Goal: Task Accomplishment & Management: Complete application form

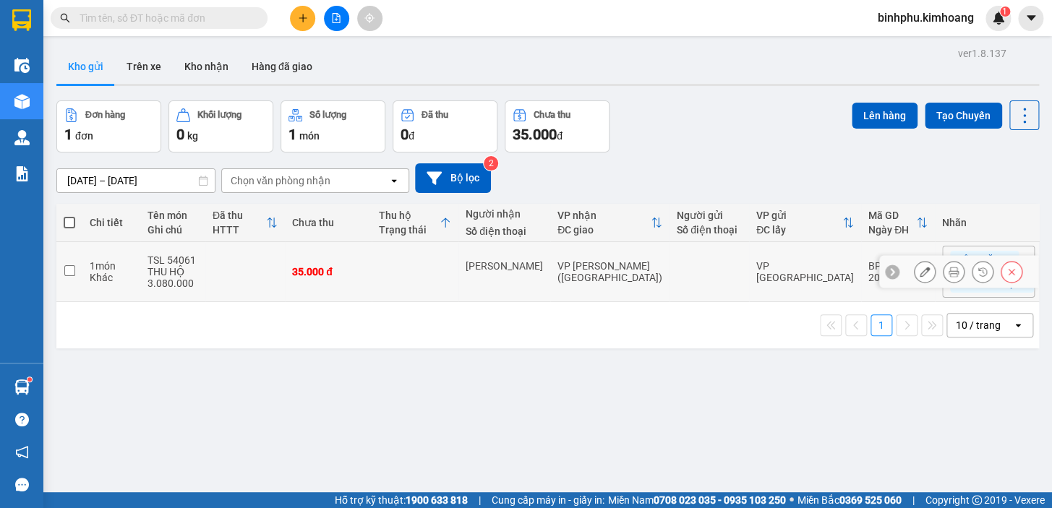
click at [388, 286] on td at bounding box center [415, 272] width 87 height 60
checkbox input "true"
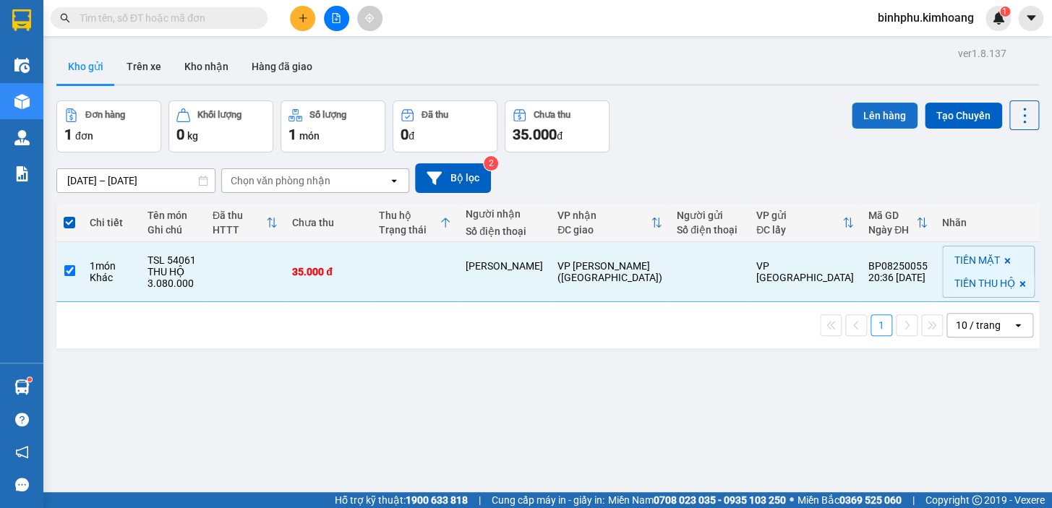
click at [870, 111] on button "Lên hàng" at bounding box center [885, 116] width 66 height 26
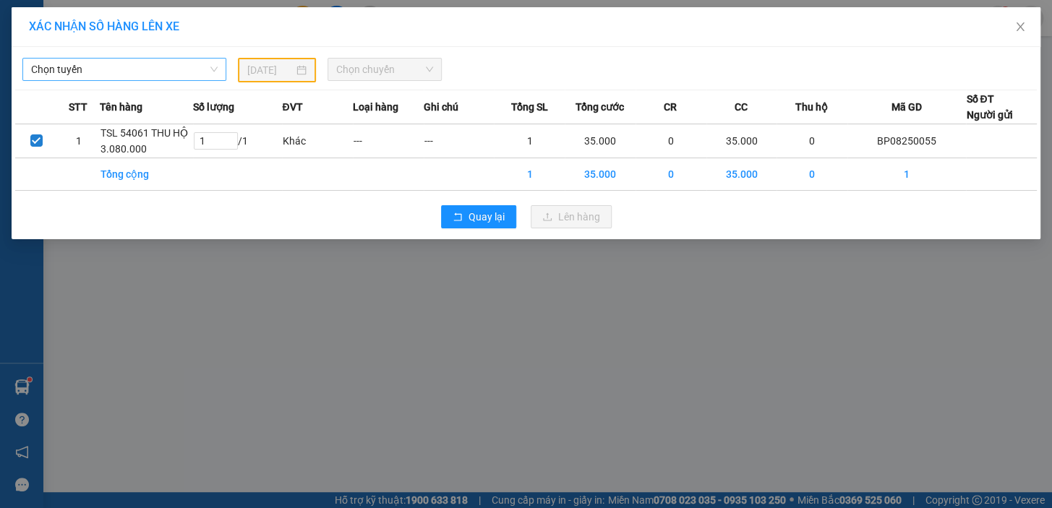
click at [173, 72] on span "Chọn tuyến" at bounding box center [124, 70] width 187 height 22
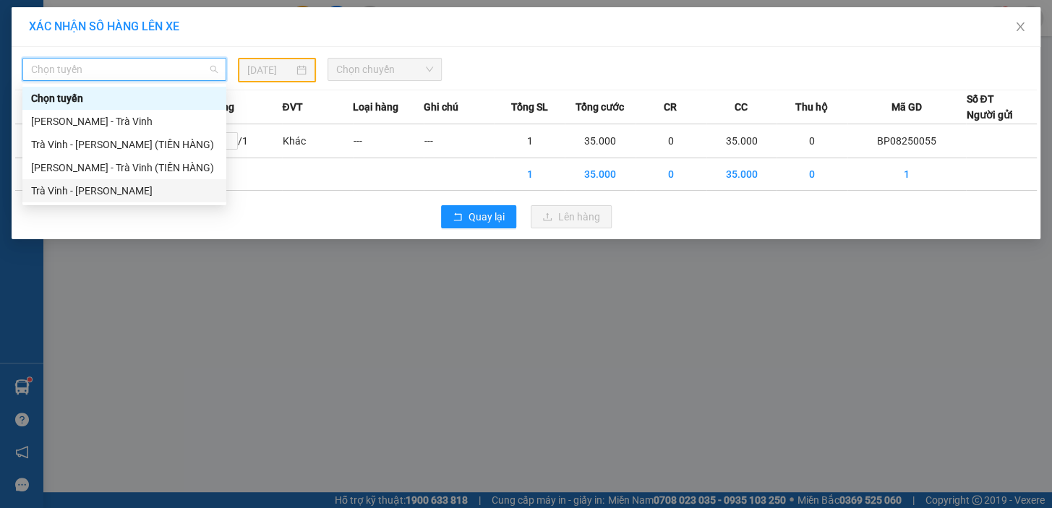
click at [150, 188] on div "Trà Vinh - [PERSON_NAME]" at bounding box center [124, 191] width 187 height 16
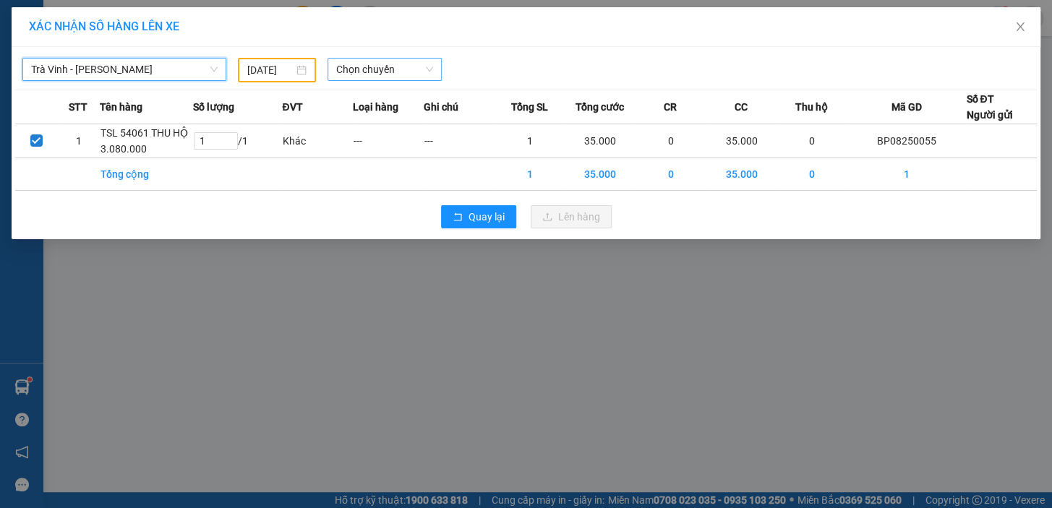
click at [345, 78] on span "Chọn chuyến" at bounding box center [384, 70] width 97 height 22
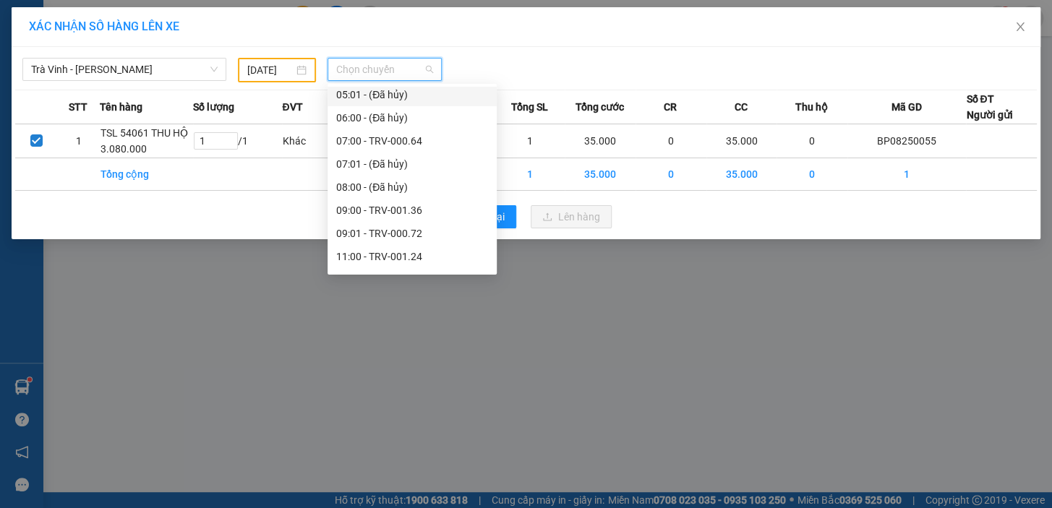
scroll to position [328, 0]
click at [372, 213] on div "09:00 - TRV-001.36" at bounding box center [412, 210] width 152 height 16
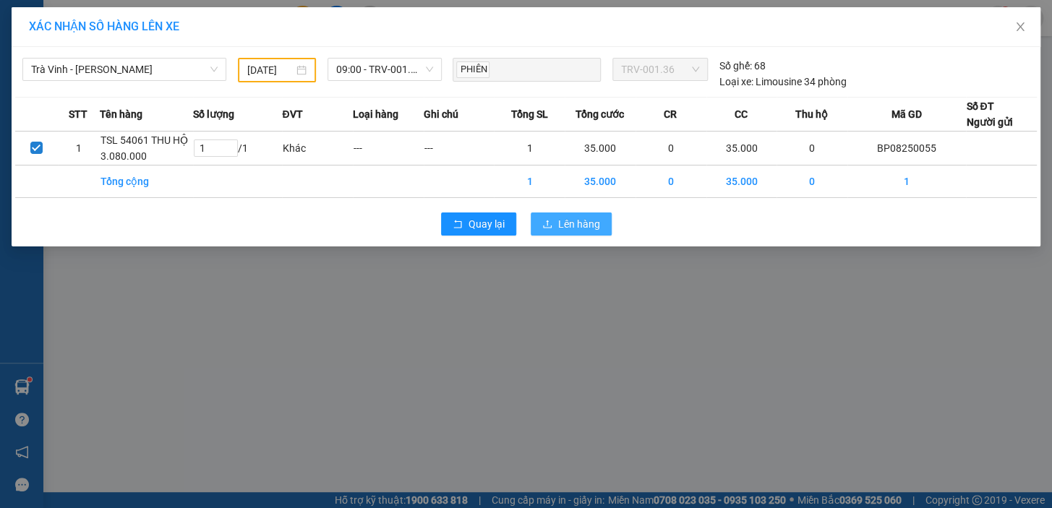
click at [571, 229] on span "Lên hàng" at bounding box center [579, 224] width 42 height 16
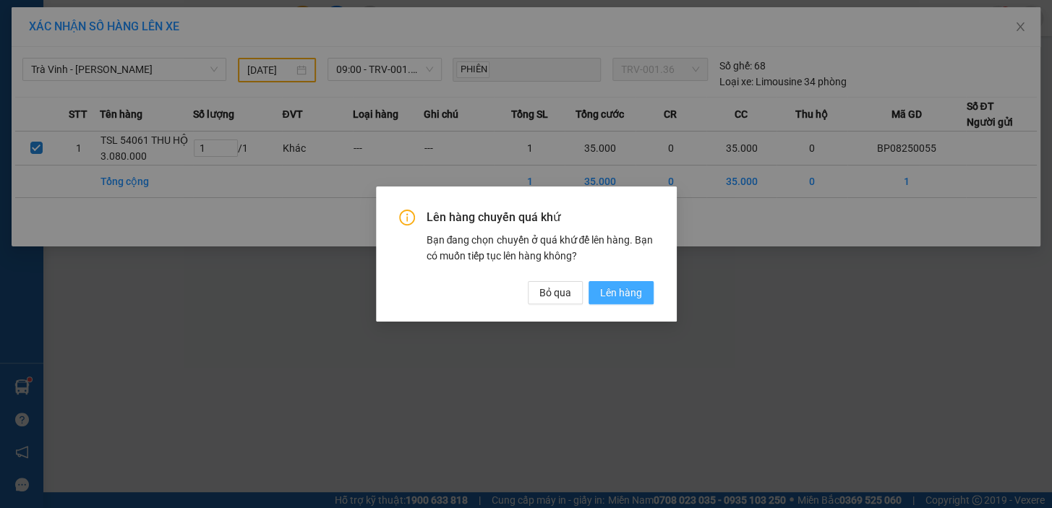
click at [622, 289] on span "Lên hàng" at bounding box center [621, 293] width 42 height 16
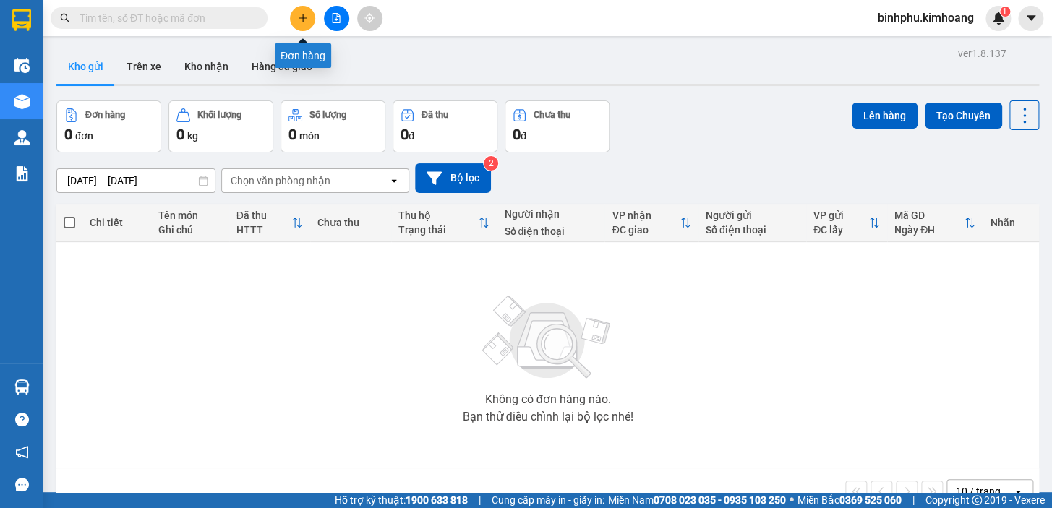
click at [296, 16] on button at bounding box center [302, 18] width 25 height 25
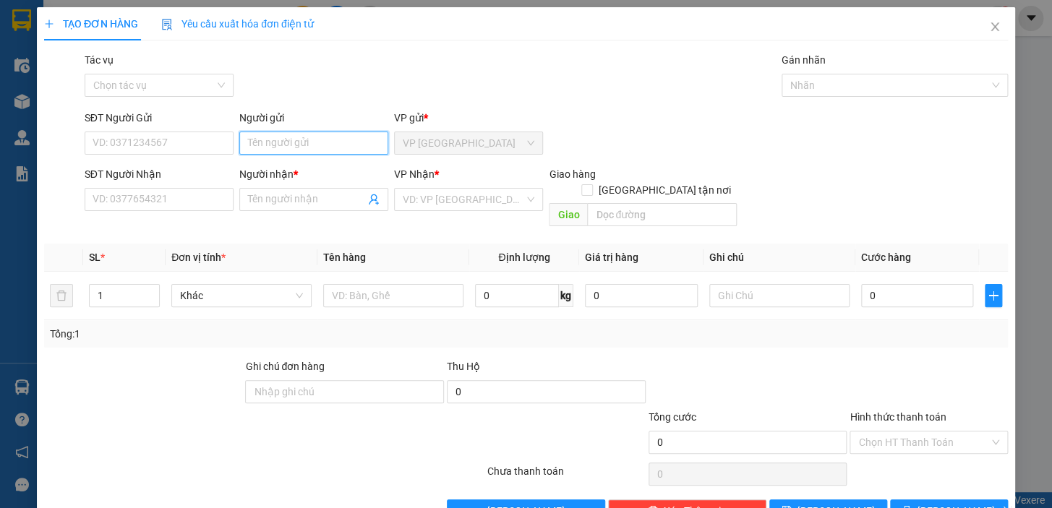
click at [315, 144] on input "Người gửi" at bounding box center [313, 143] width 149 height 23
click at [405, 77] on div "Tác vụ Chọn tác vụ Gán nhãn Nhãn" at bounding box center [546, 77] width 929 height 51
click at [351, 145] on input "Người gửi" at bounding box center [313, 143] width 149 height 23
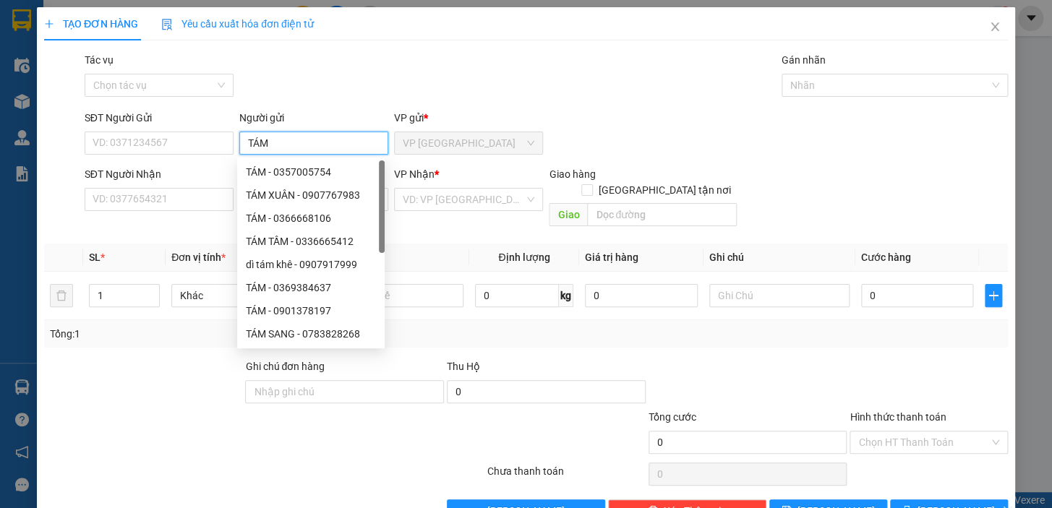
type input "TÁM"
click at [541, 103] on div "Transit Pickup Surcharge Ids Transit Deliver Surcharge Ids Transit Deliver Surc…" at bounding box center [526, 287] width 964 height 471
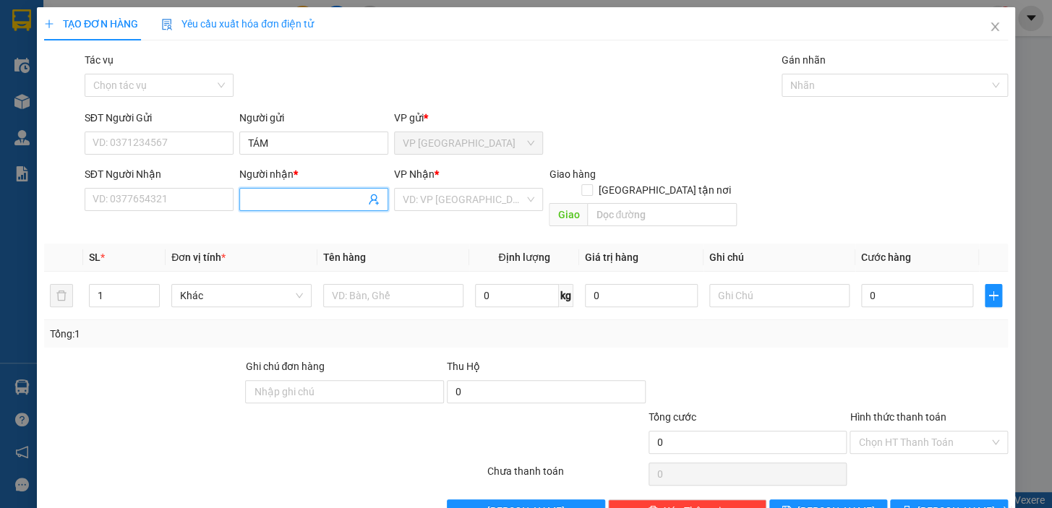
click at [338, 192] on input "Người nhận *" at bounding box center [306, 200] width 117 height 16
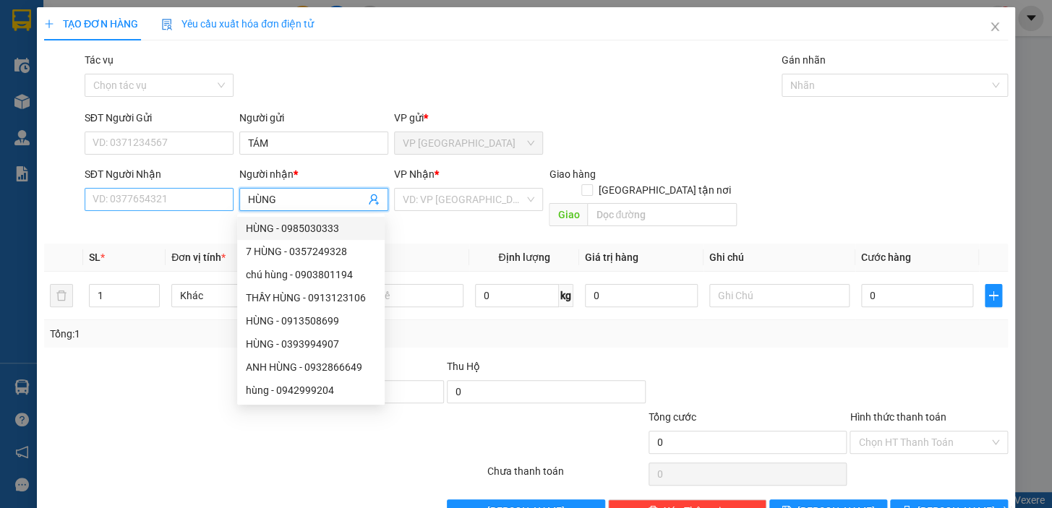
type input "HÙNG"
click at [193, 202] on input "SĐT Người Nhận" at bounding box center [159, 199] width 149 height 23
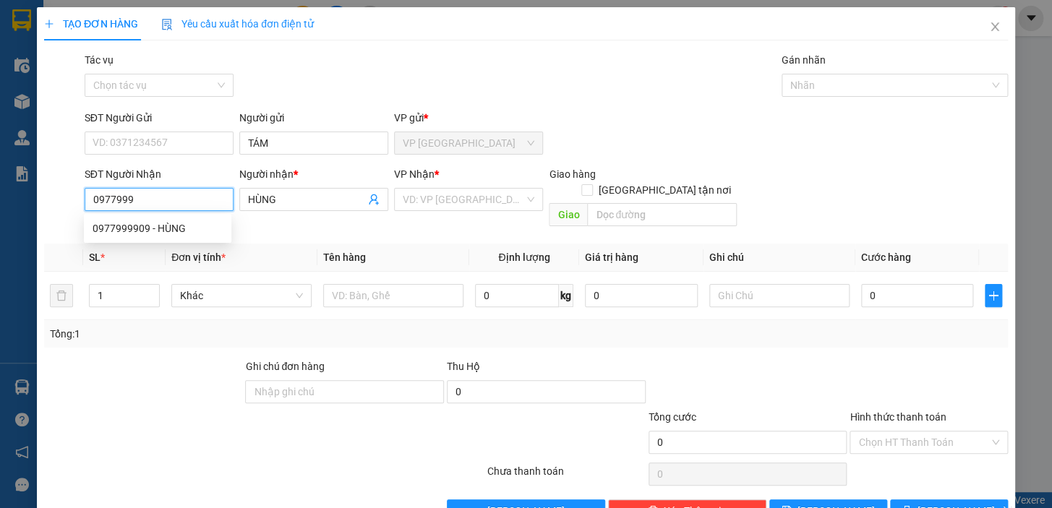
click at [116, 227] on div "0977999909 - HÙNG" at bounding box center [158, 228] width 130 height 16
type input "0977999909"
type input "50.000"
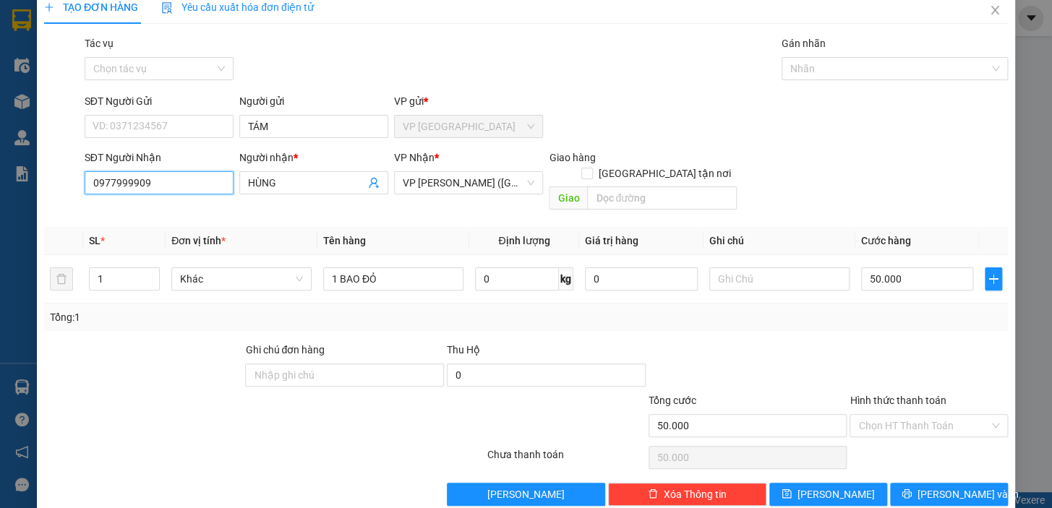
scroll to position [26, 0]
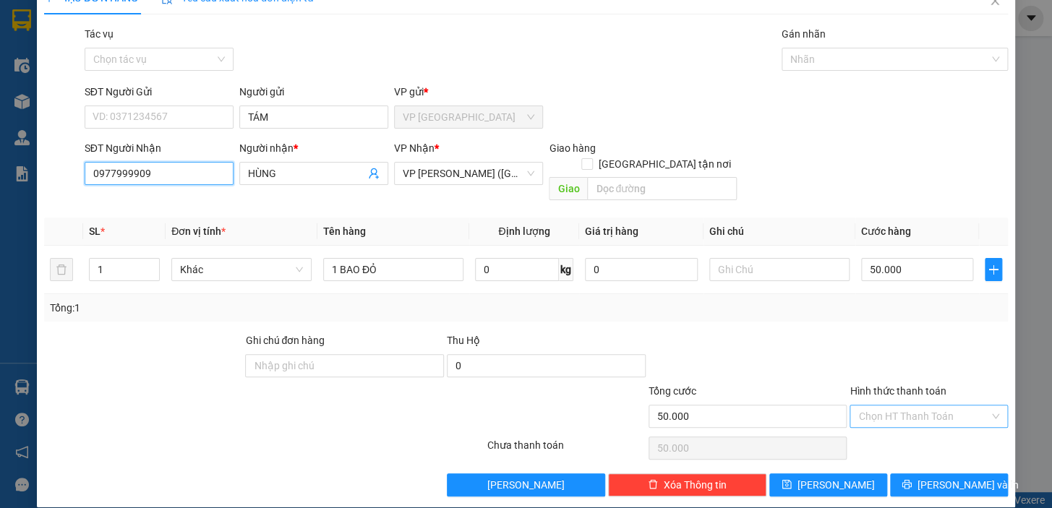
type input "0977999909"
click at [901, 406] on input "Hình thức thanh toán" at bounding box center [923, 417] width 131 height 22
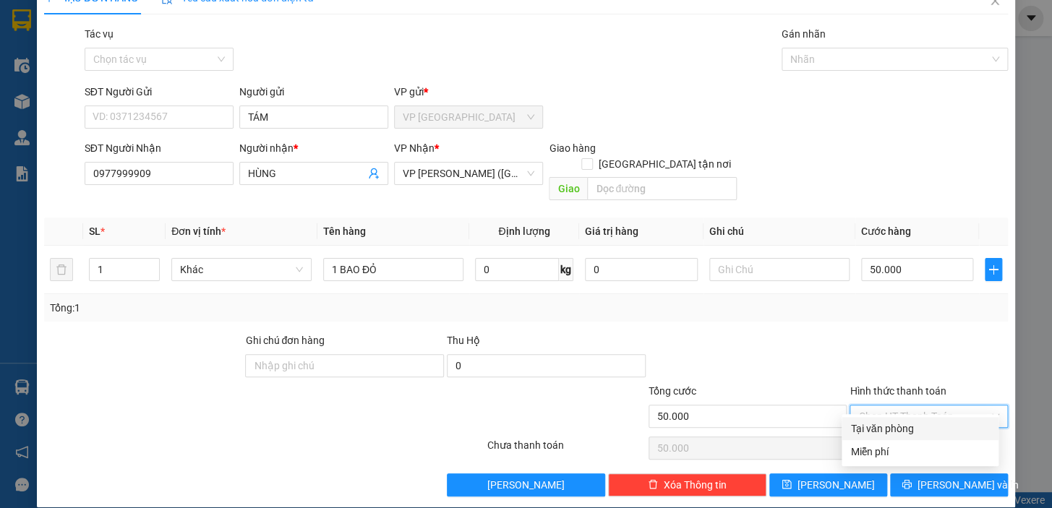
click at [896, 434] on div "Tại văn phòng" at bounding box center [920, 429] width 140 height 16
type input "0"
click at [904, 455] on div "Transit Pickup Surcharge Ids Transit Deliver Surcharge Ids Transit Deliver Surc…" at bounding box center [526, 261] width 964 height 471
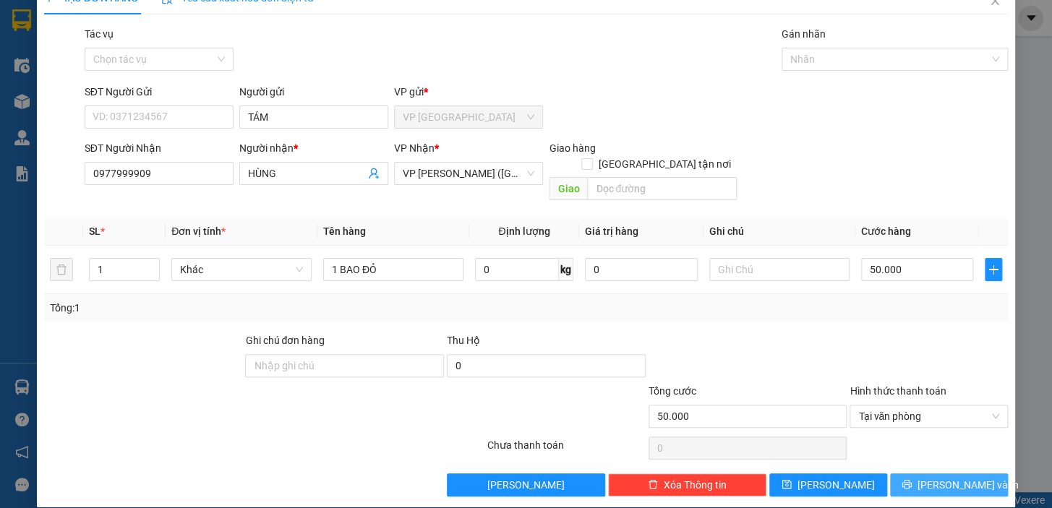
click at [904, 473] on button "Lưu và In" at bounding box center [949, 484] width 118 height 23
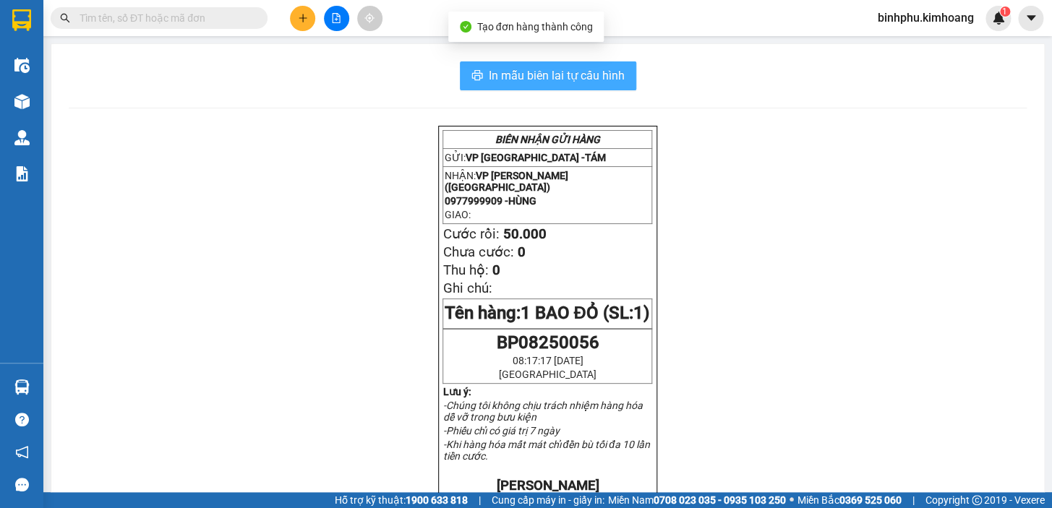
click at [523, 82] on span "In mẫu biên lai tự cấu hình" at bounding box center [557, 76] width 136 height 18
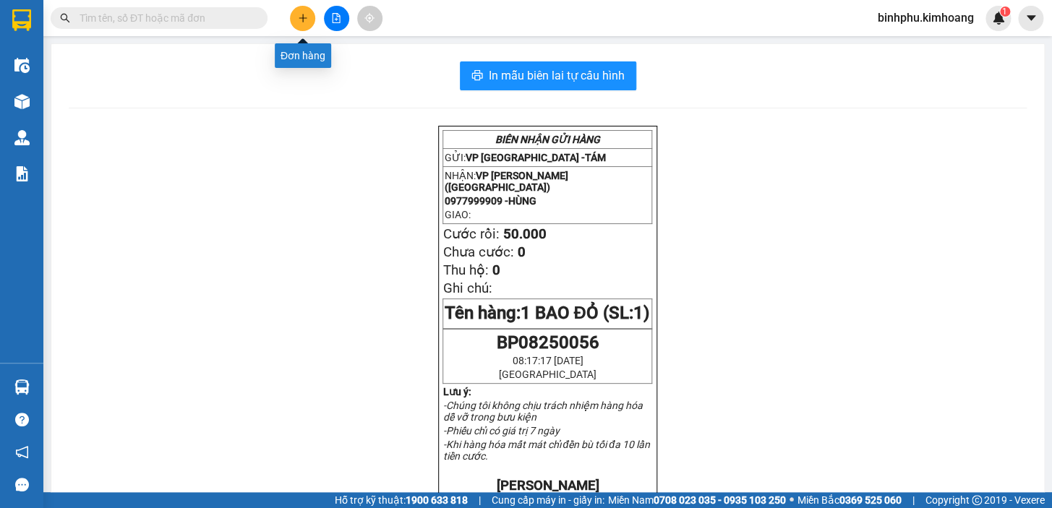
click at [298, 20] on icon "plus" at bounding box center [303, 18] width 10 height 10
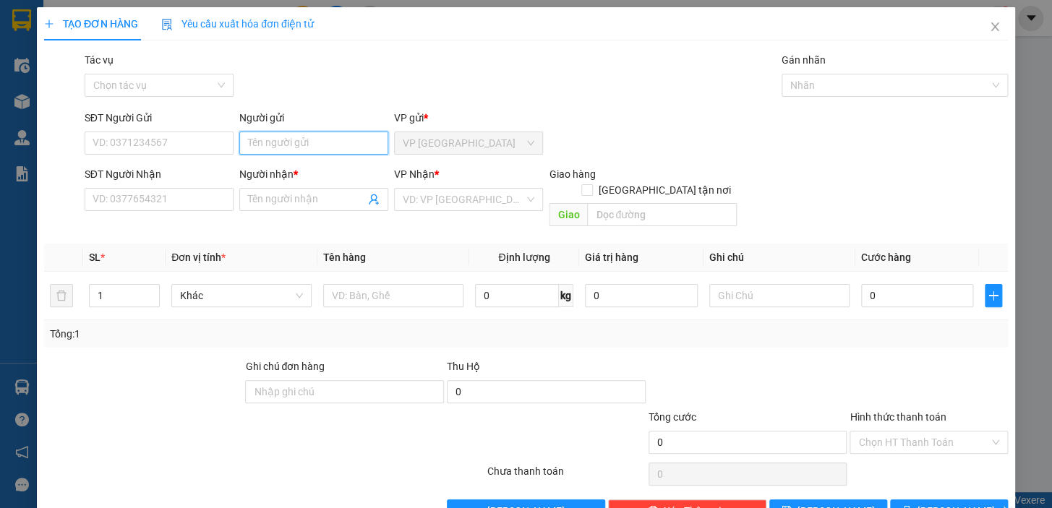
click at [342, 147] on input "Người gửi" at bounding box center [313, 143] width 149 height 23
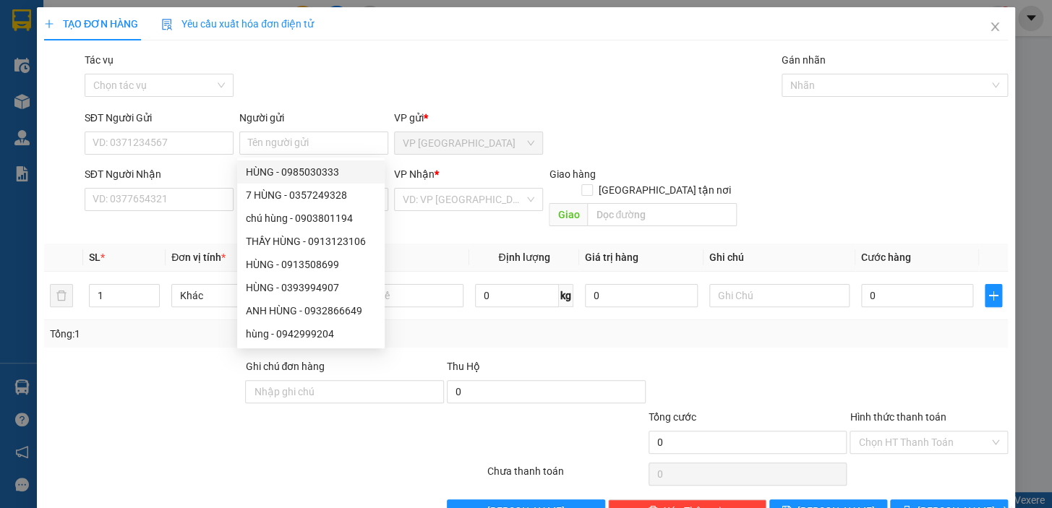
click at [368, 65] on div "Tác vụ Chọn tác vụ Gán nhãn Nhãn" at bounding box center [546, 77] width 929 height 51
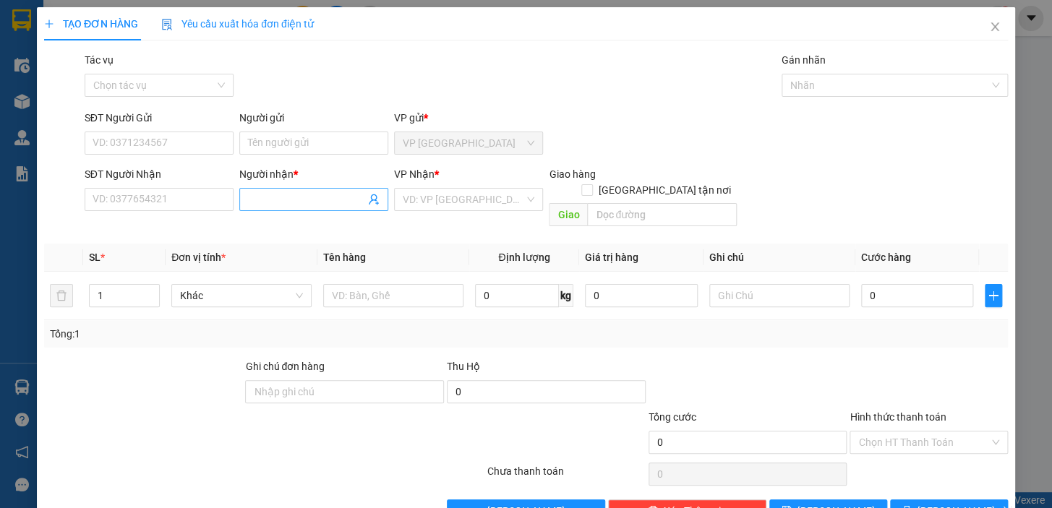
click at [329, 195] on input "Người nhận *" at bounding box center [306, 200] width 117 height 16
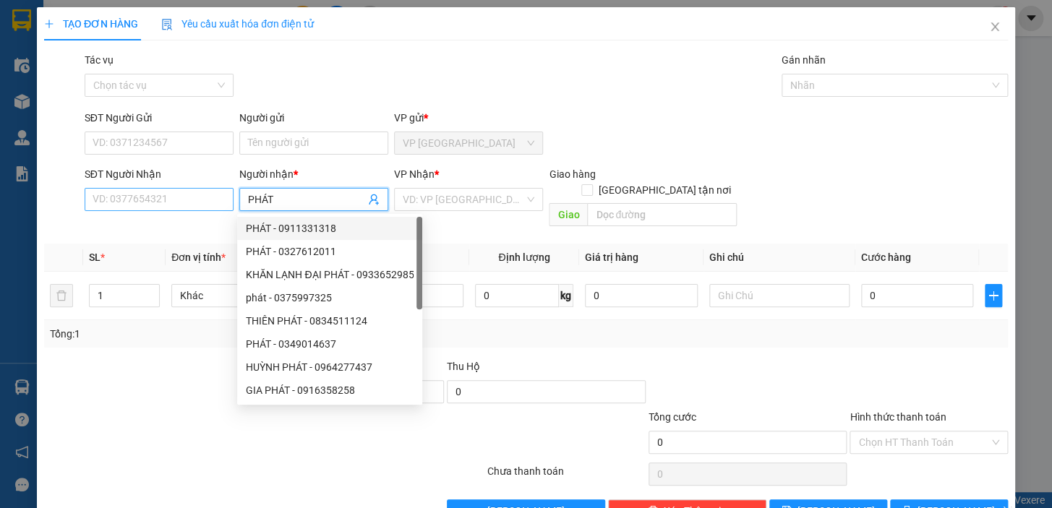
type input "PHÁT"
click at [174, 199] on input "SĐT Người Nhận" at bounding box center [159, 199] width 149 height 23
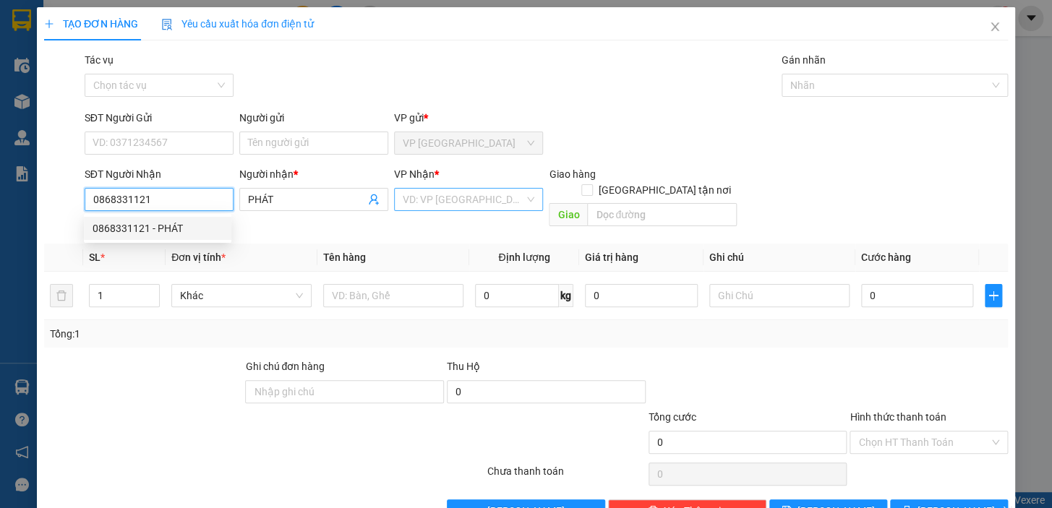
click at [520, 189] on div "VD: VP Sài Gòn" at bounding box center [468, 199] width 149 height 23
type input "0868331121"
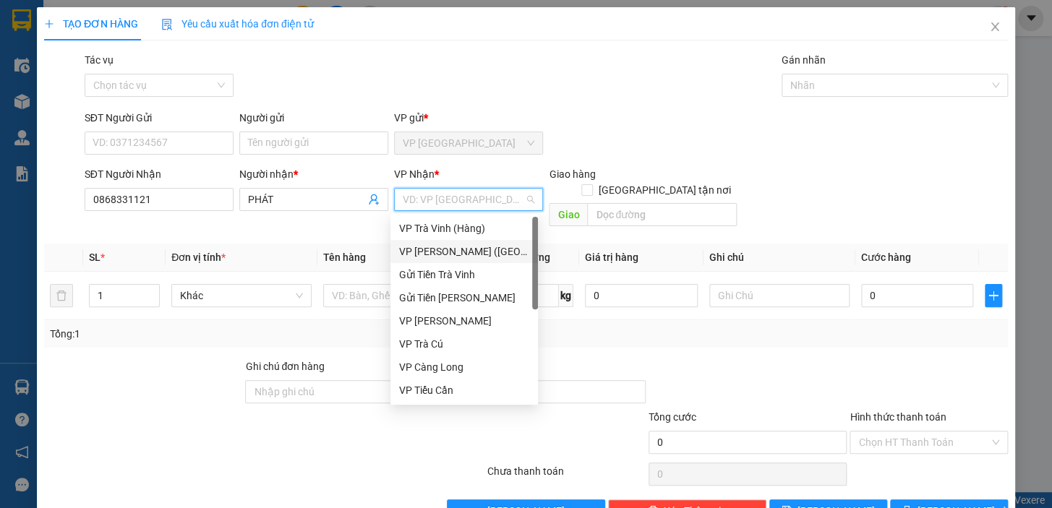
click at [515, 244] on div "VP [PERSON_NAME] ([GEOGRAPHIC_DATA])" at bounding box center [464, 252] width 130 height 16
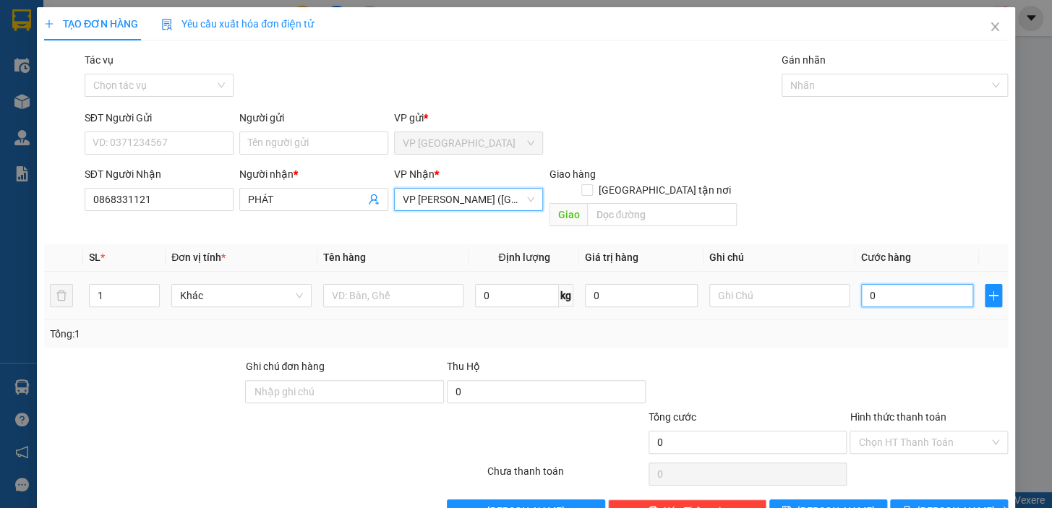
click at [861, 284] on input "0" at bounding box center [917, 295] width 113 height 23
type input "30"
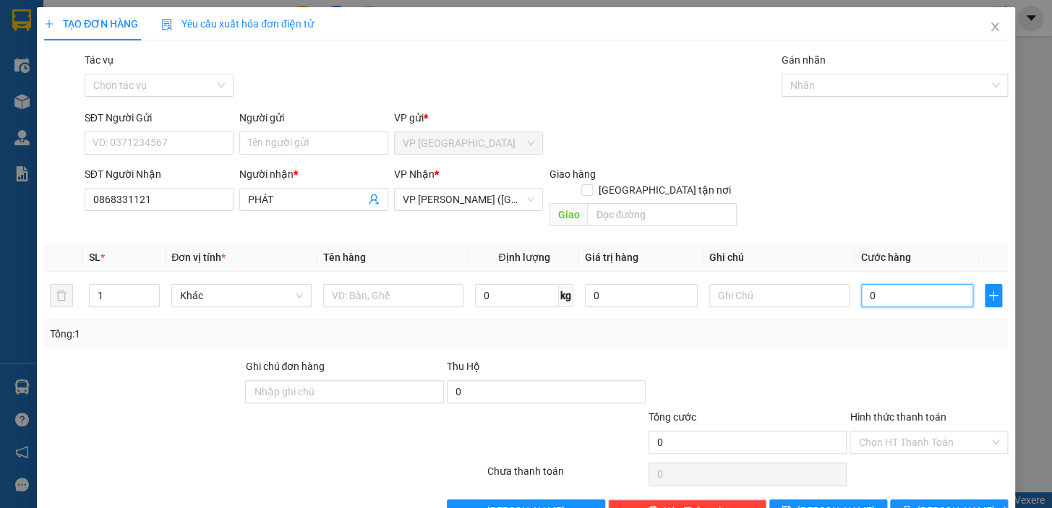
type input "30"
type input "350"
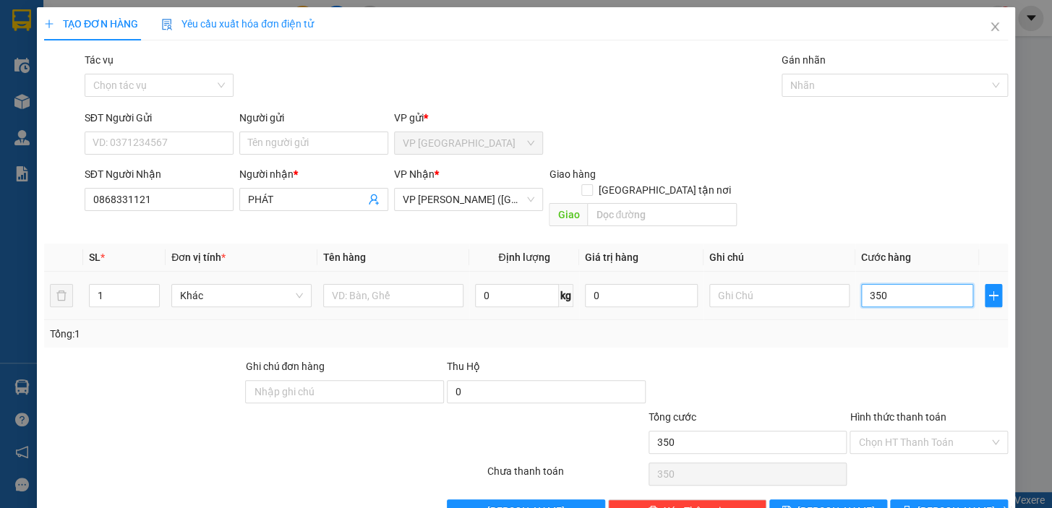
type input "350"
click at [893, 284] on input "350" at bounding box center [917, 295] width 113 height 23
type input "35"
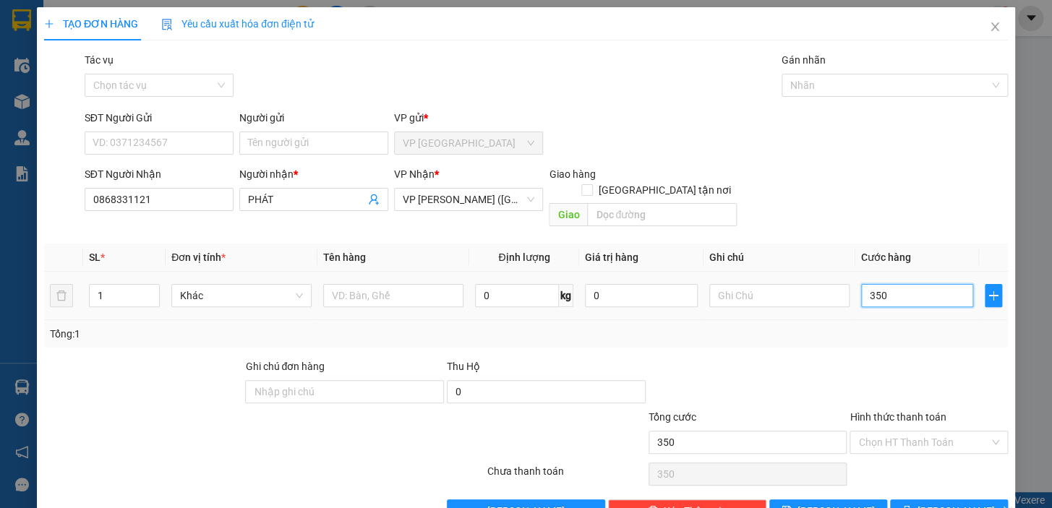
type input "35"
type input "35.000"
click at [904, 189] on div "SĐT Người Nhận 0868331121 Người nhận * PHÁT VP Nhận * VP Trần Phú (Hàng) Giao h…" at bounding box center [546, 199] width 929 height 67
click at [933, 434] on input "Hình thức thanh toán" at bounding box center [923, 443] width 131 height 22
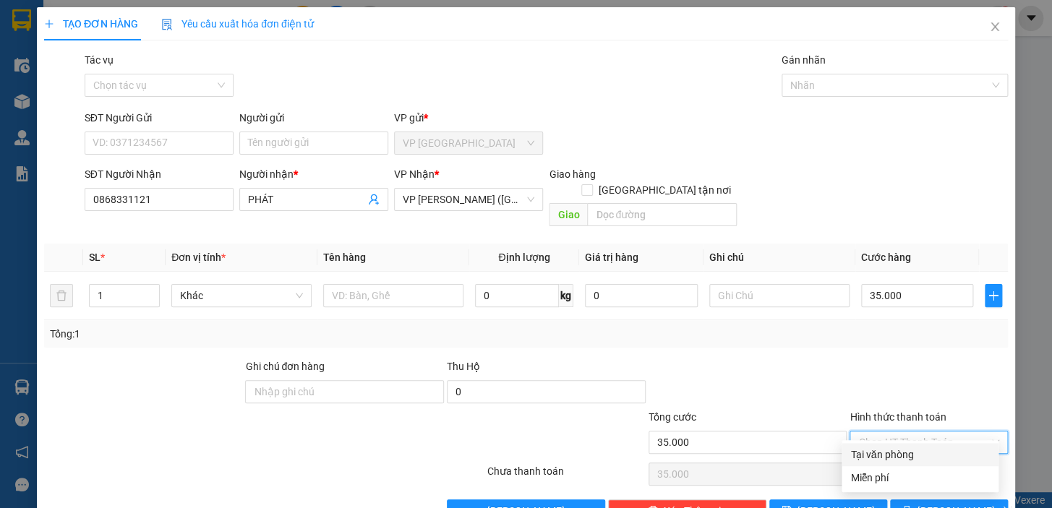
click at [924, 457] on div "Tại văn phòng" at bounding box center [920, 455] width 140 height 16
type input "0"
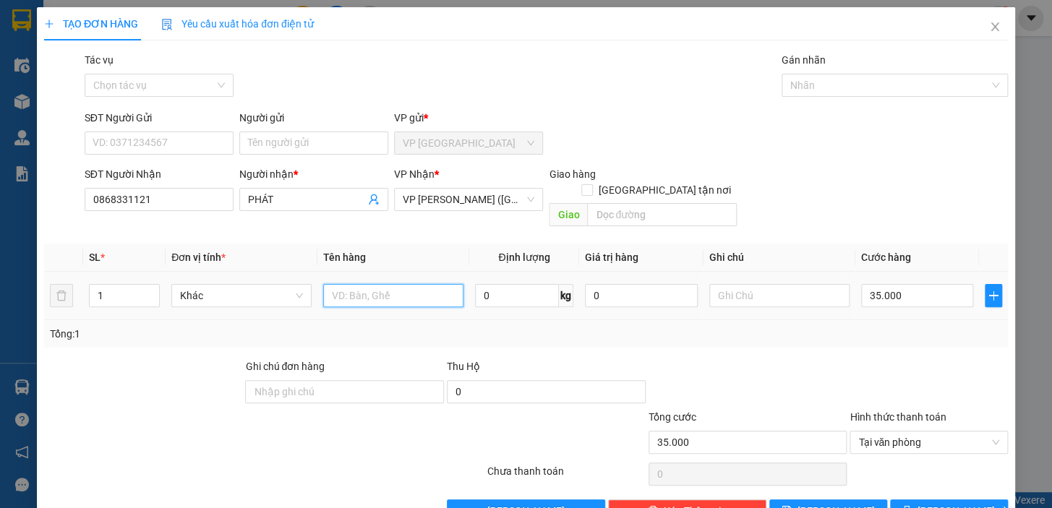
click at [393, 286] on input "text" at bounding box center [393, 295] width 140 height 23
type input "1 THÙNG MÚT VÀNG NHỎ"
click at [901, 500] on button "Lưu và In" at bounding box center [949, 511] width 118 height 23
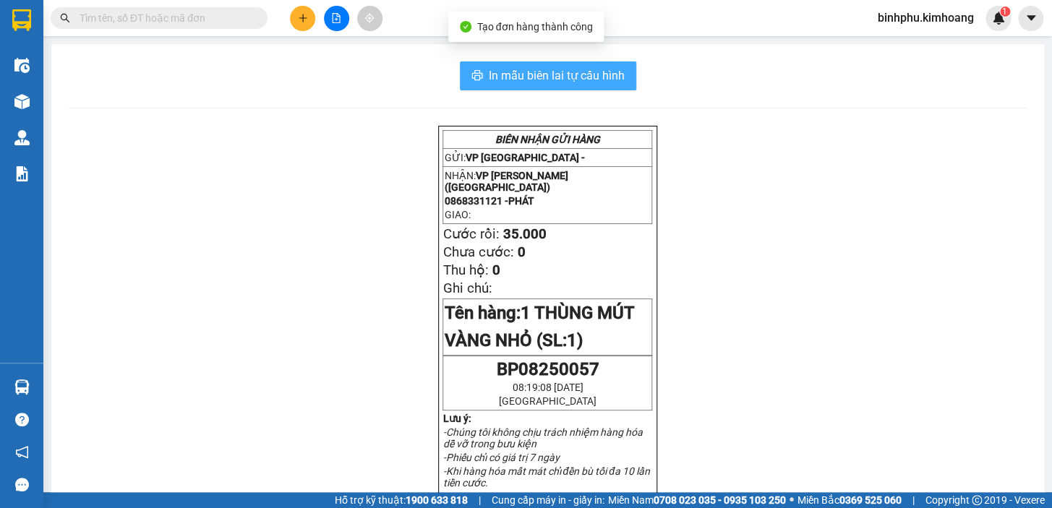
click at [503, 79] on span "In mẫu biên lai tự cấu hình" at bounding box center [557, 76] width 136 height 18
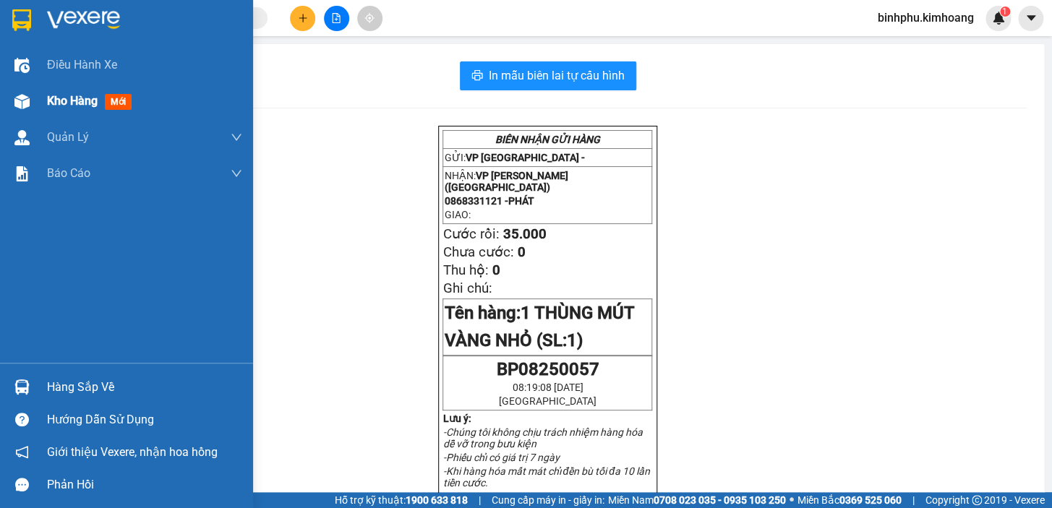
click at [36, 87] on div "Kho hàng mới" at bounding box center [126, 101] width 253 height 36
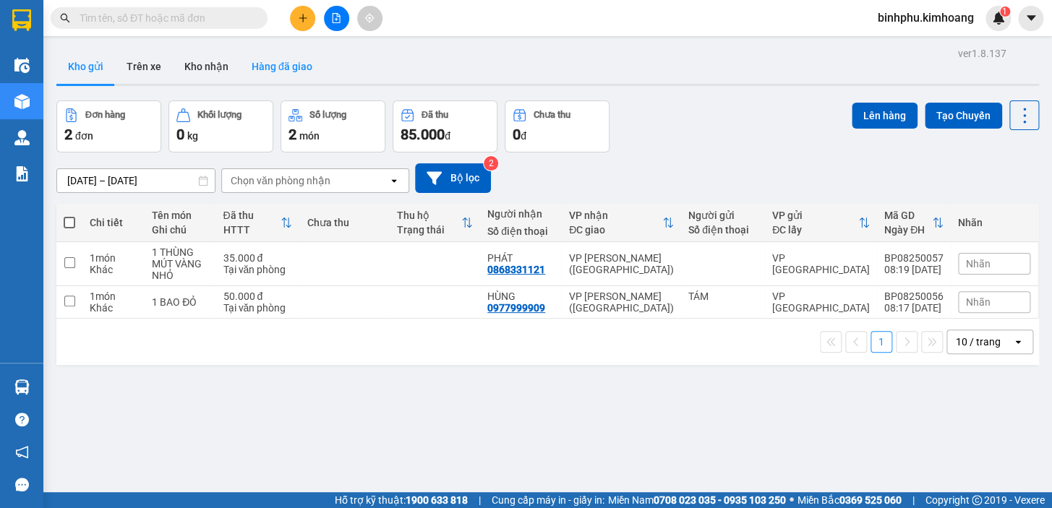
click at [278, 64] on button "Hàng đã giao" at bounding box center [282, 66] width 84 height 35
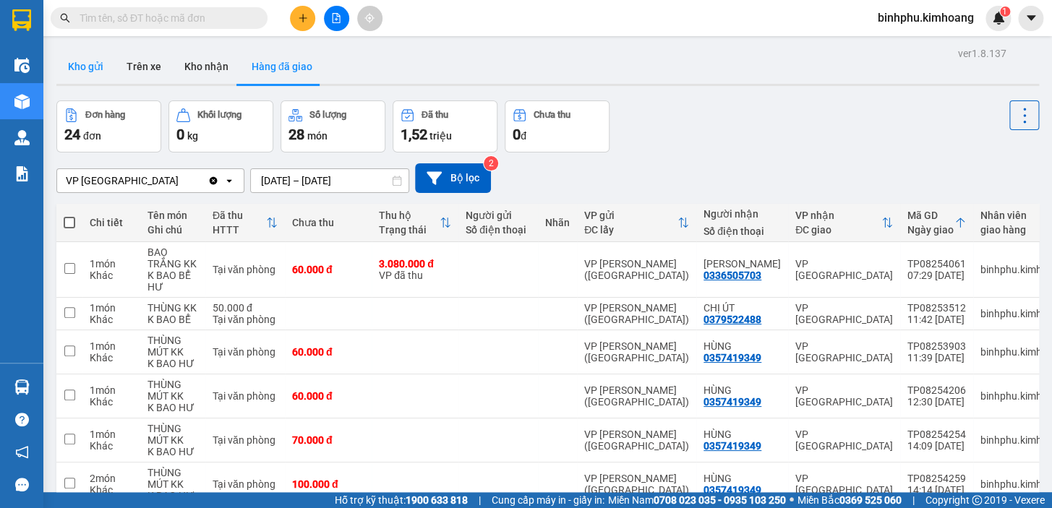
click at [95, 64] on button "Kho gửi" at bounding box center [85, 66] width 59 height 35
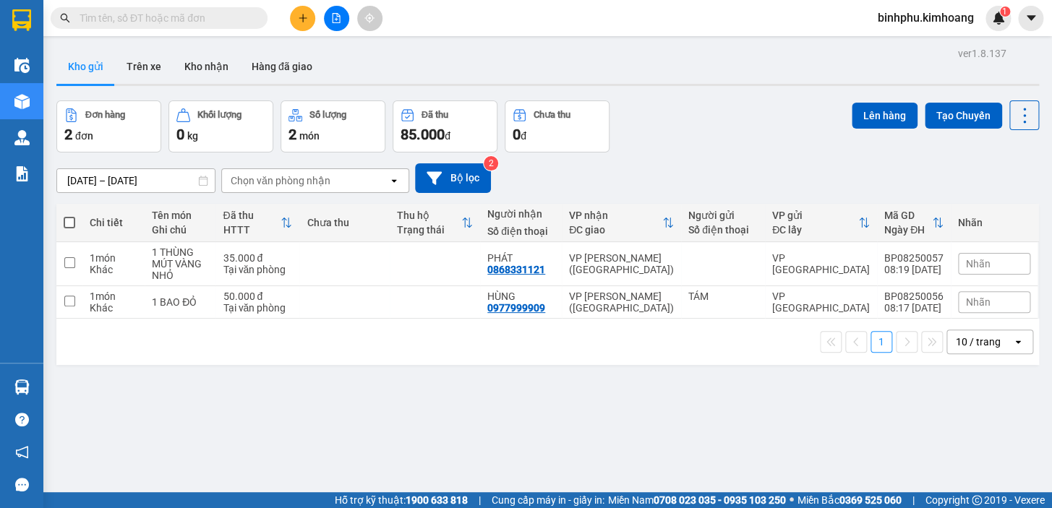
click at [172, 15] on input "text" at bounding box center [165, 18] width 171 height 16
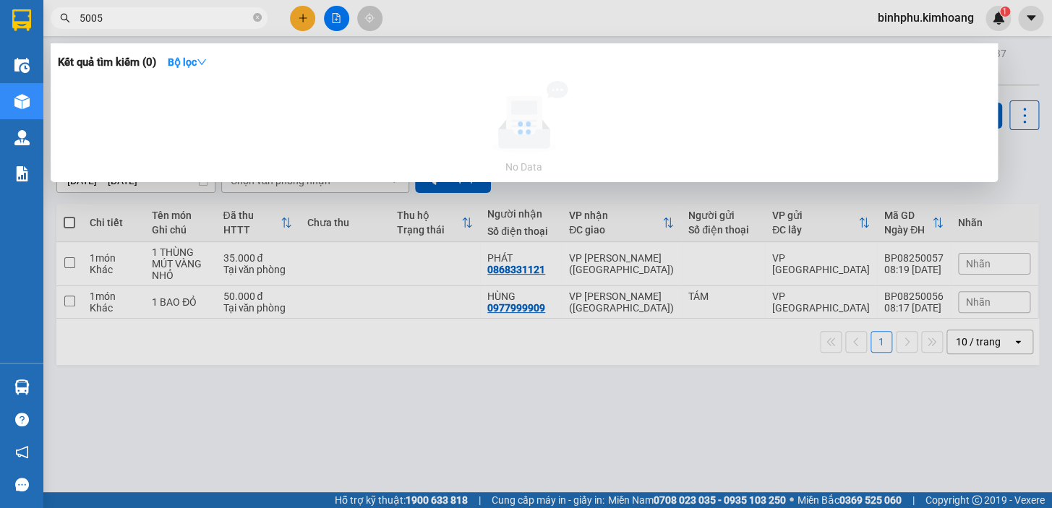
type input "50056"
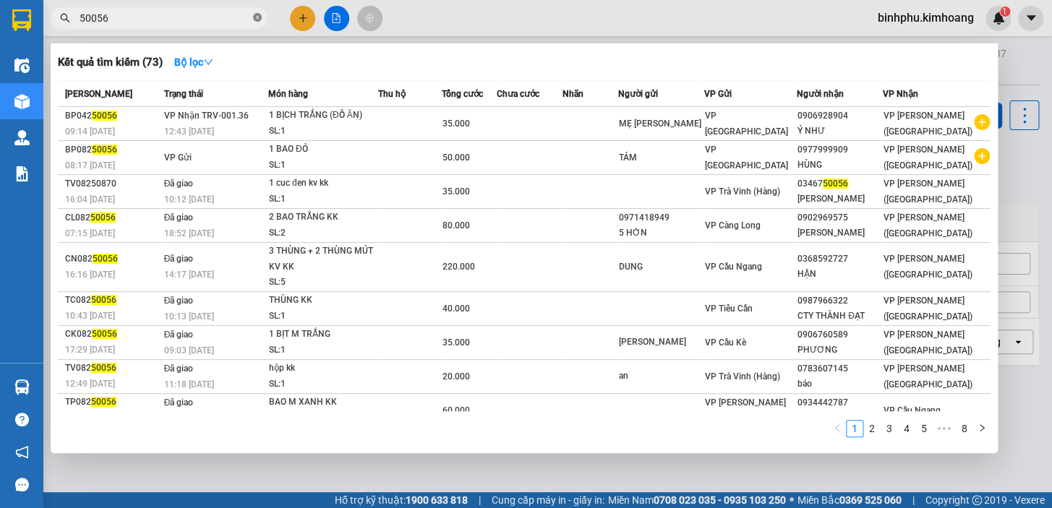
click at [257, 21] on icon "close-circle" at bounding box center [257, 17] width 9 height 9
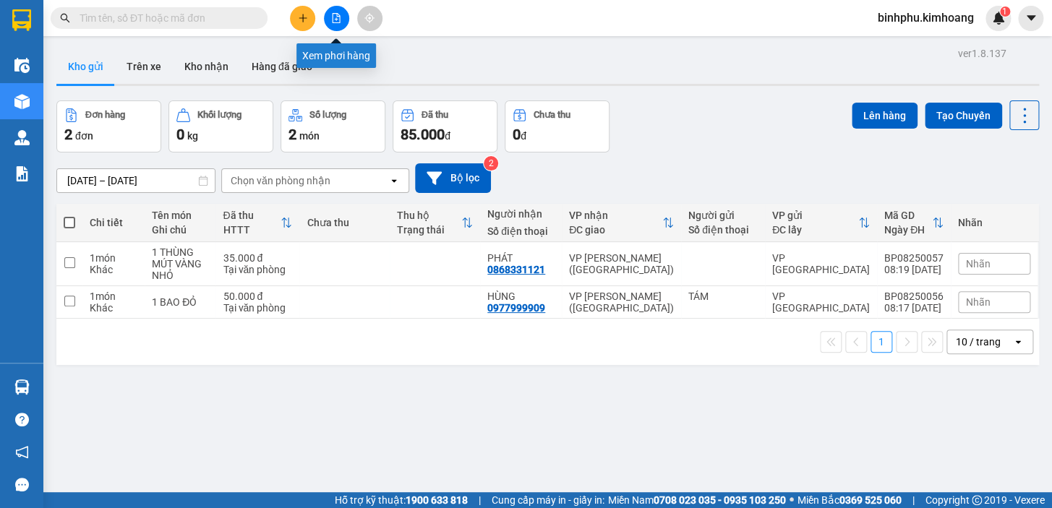
click at [336, 19] on icon "file-add" at bounding box center [337, 18] width 8 height 10
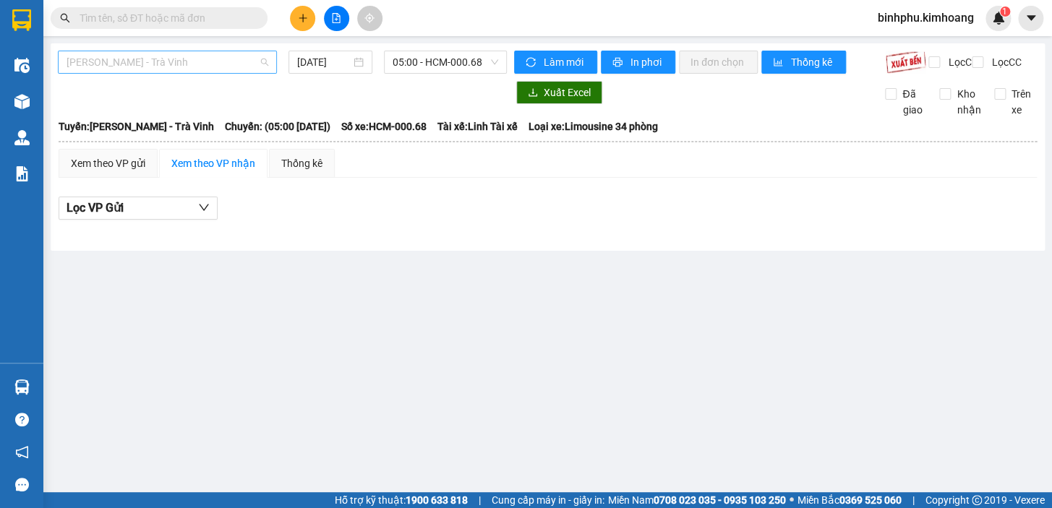
click at [232, 56] on span "[PERSON_NAME] - Trà Vinh" at bounding box center [168, 62] width 202 height 22
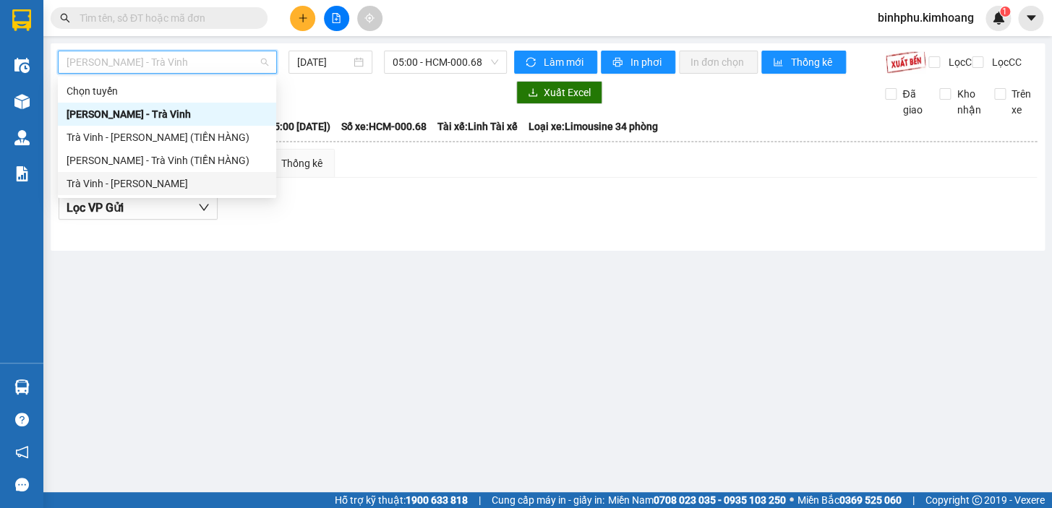
click at [224, 177] on div "Trà Vinh - [PERSON_NAME]" at bounding box center [167, 184] width 201 height 16
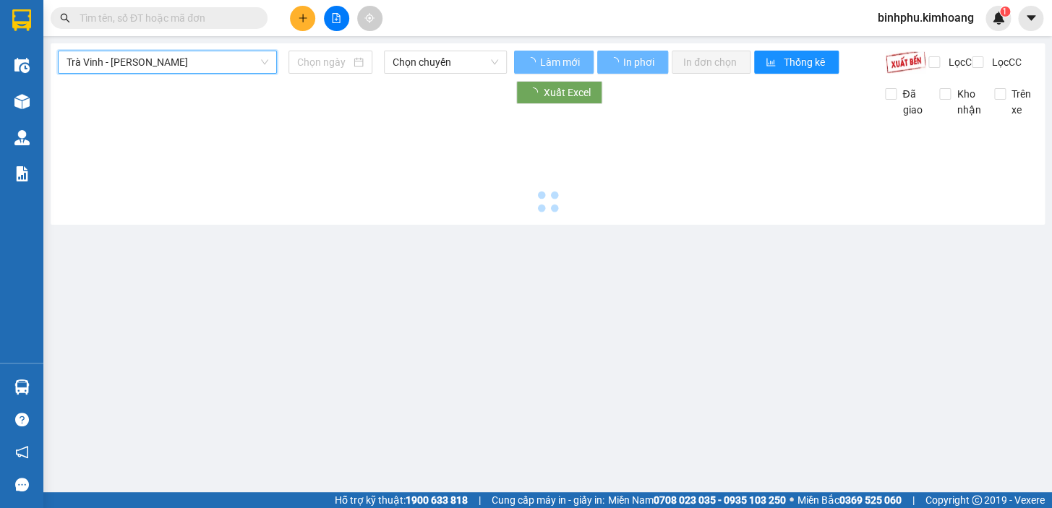
type input "12/08/2025"
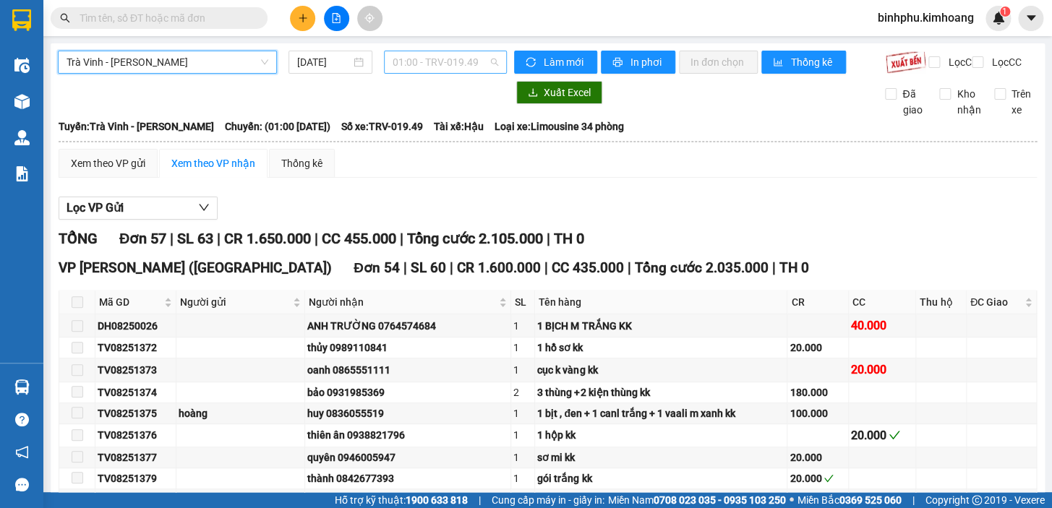
click at [429, 56] on span "01:00 - TRV-019.49" at bounding box center [446, 62] width 106 height 22
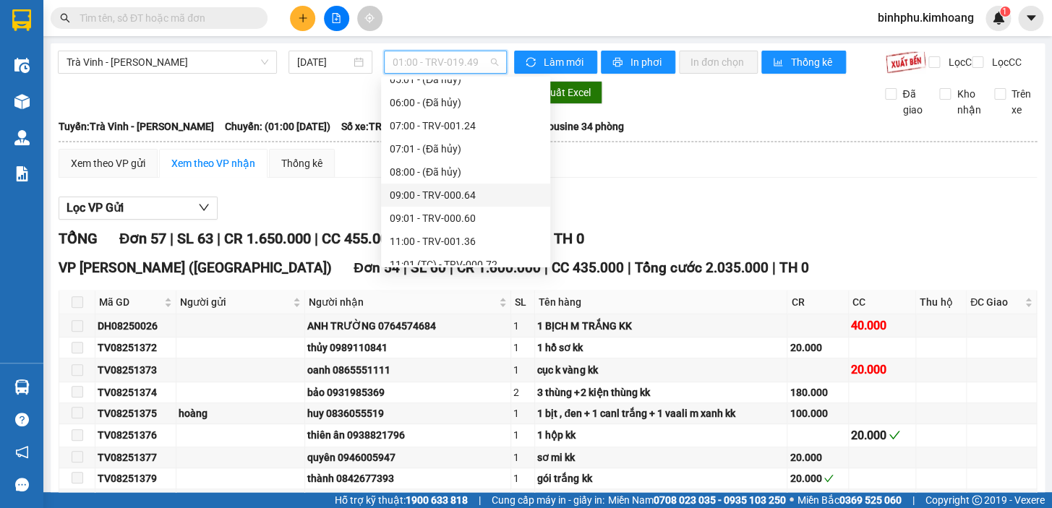
scroll to position [262, 0]
click at [480, 195] on div "09:00 - TRV-000.64" at bounding box center [466, 199] width 152 height 16
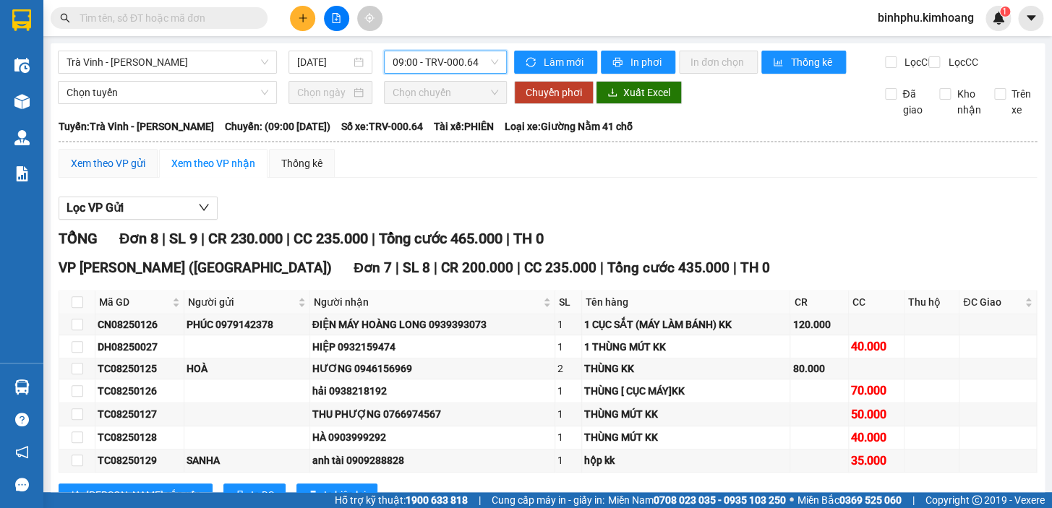
click at [128, 171] on div "Xem theo VP gửi" at bounding box center [108, 163] width 74 height 16
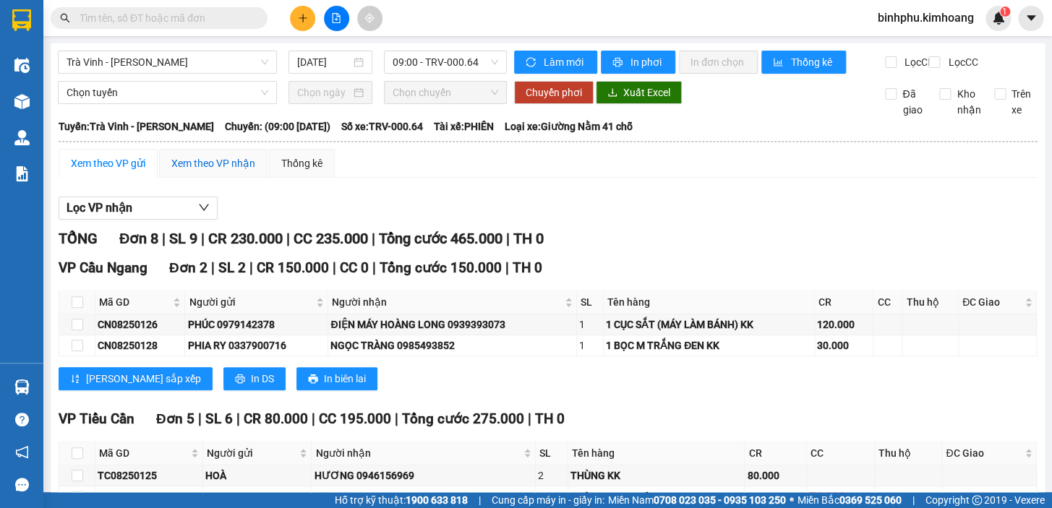
click at [227, 171] on div "Xem theo VP nhận" at bounding box center [213, 163] width 84 height 16
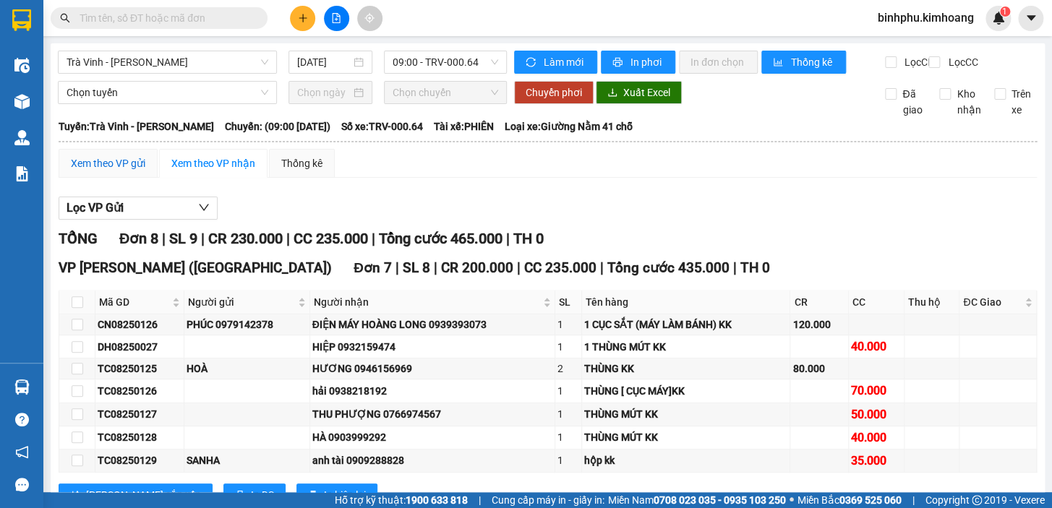
click at [132, 171] on div "Xem theo VP gửi" at bounding box center [108, 163] width 74 height 16
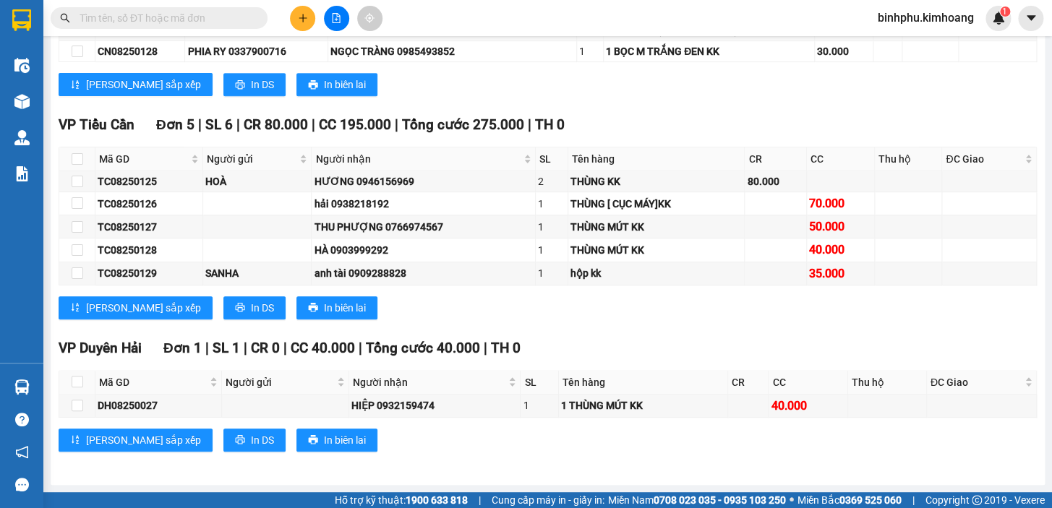
scroll to position [42, 0]
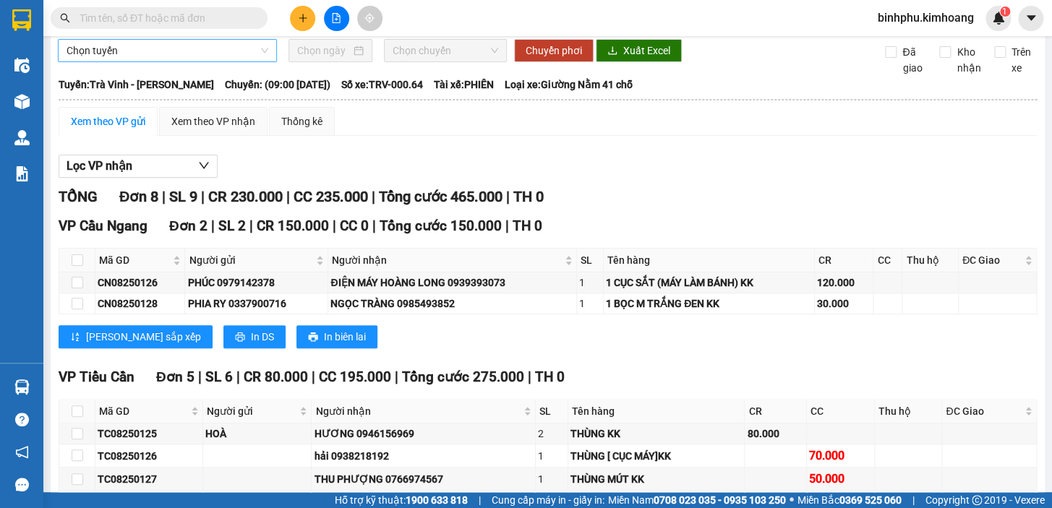
click at [207, 61] on span "Chọn tuyến" at bounding box center [168, 51] width 202 height 22
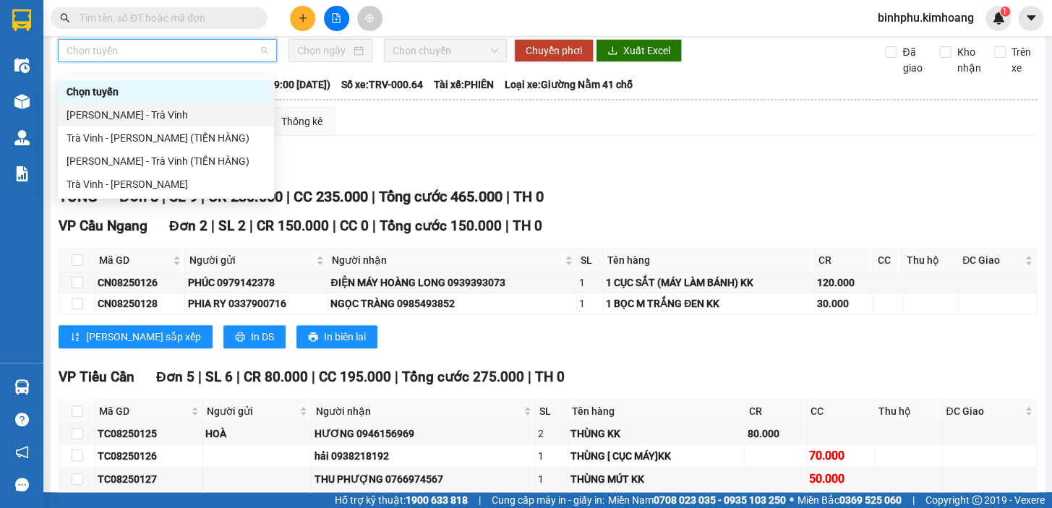
click at [216, 29] on div "Kết quả tìm kiếm ( 73 ) Bộ lọc Mã ĐH Trạng thái Món hàng Thu hộ Tổng cước Chưa …" at bounding box center [141, 18] width 282 height 25
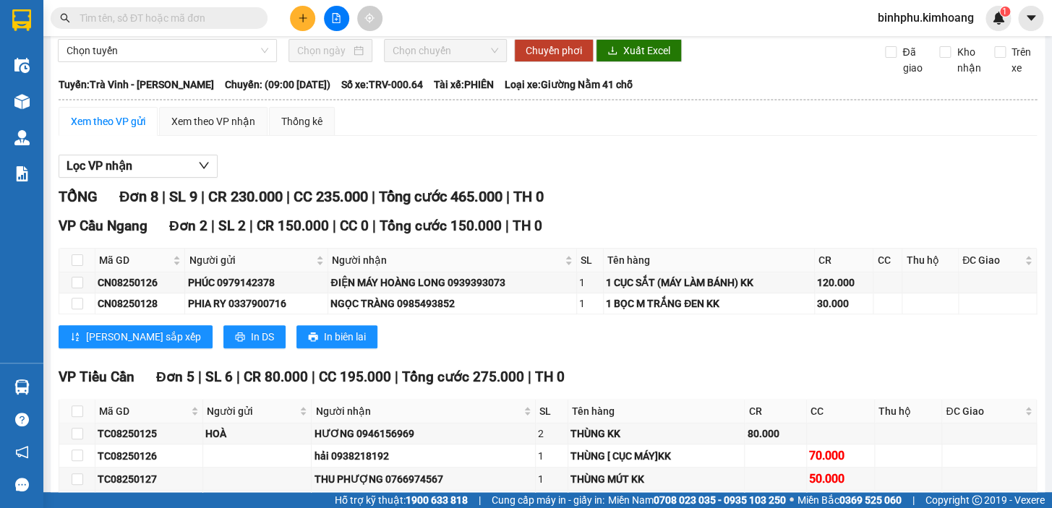
click at [225, 18] on input "text" at bounding box center [165, 18] width 171 height 16
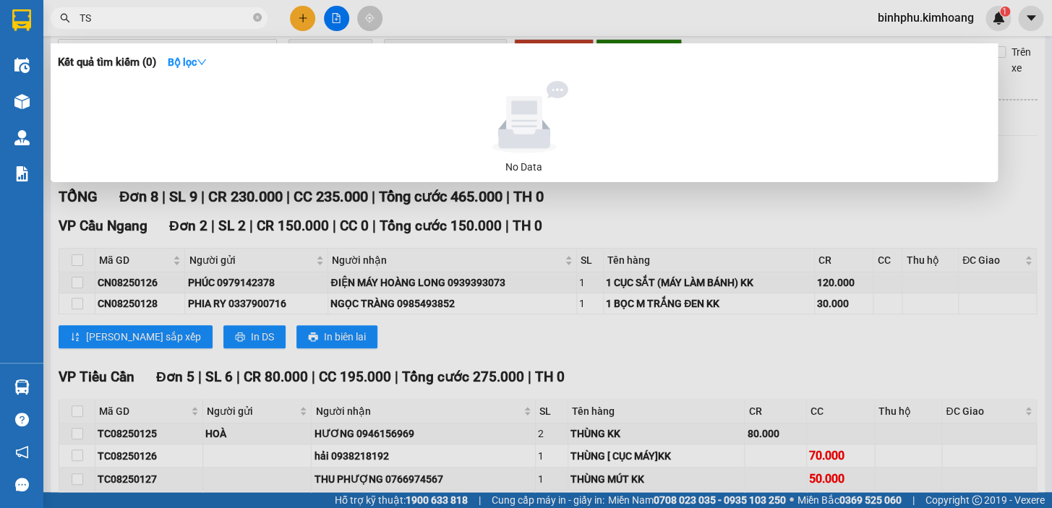
type input "T"
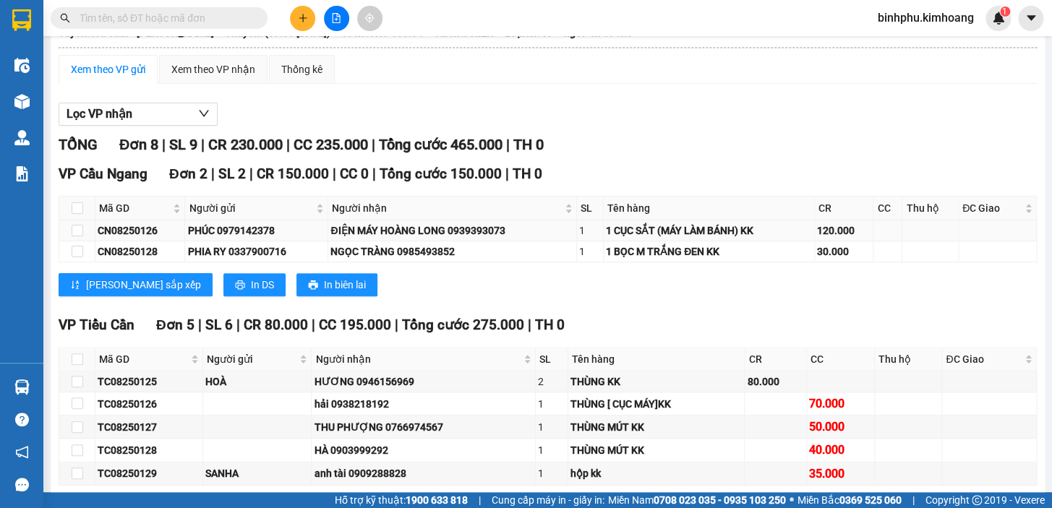
scroll to position [0, 0]
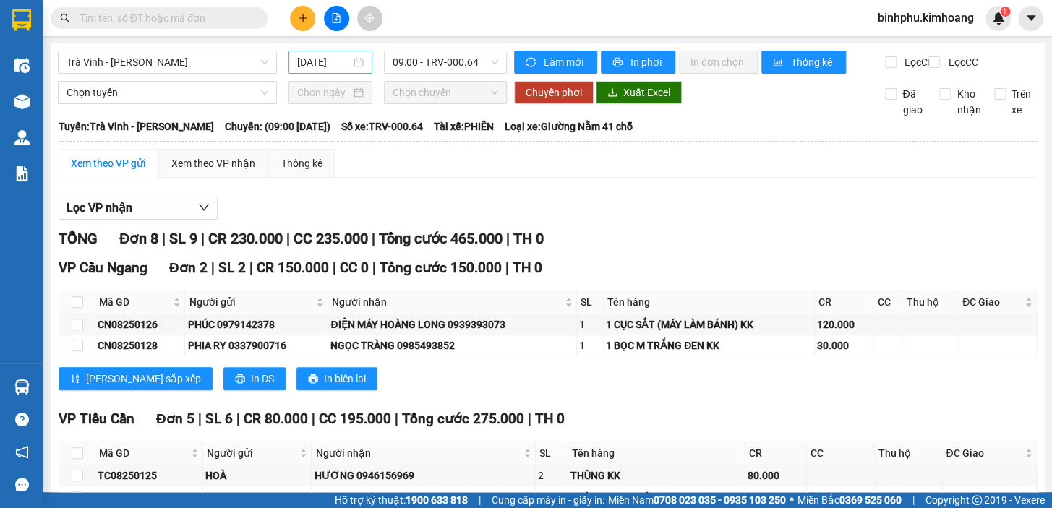
click at [352, 55] on div "12/08/2025" at bounding box center [330, 62] width 67 height 16
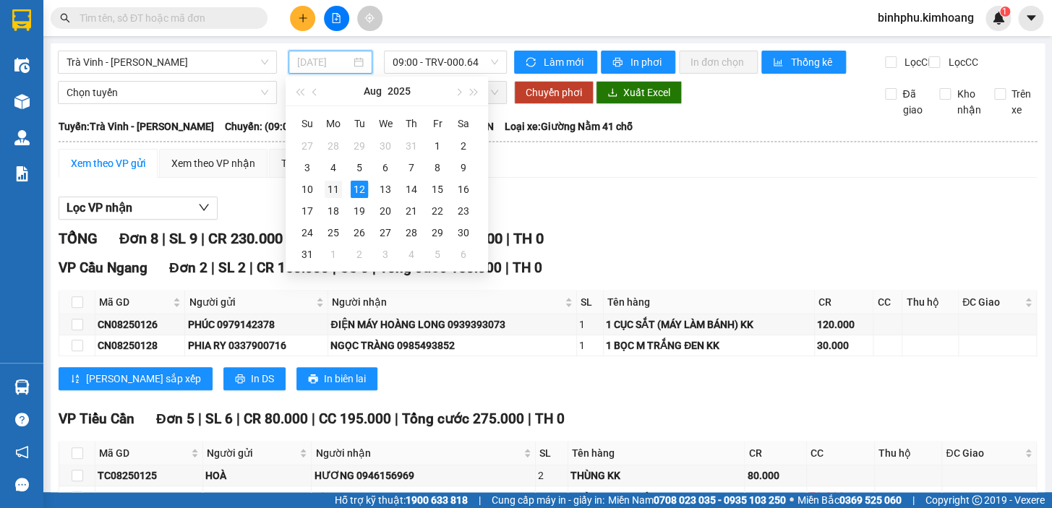
click at [327, 191] on div "11" at bounding box center [333, 189] width 17 height 17
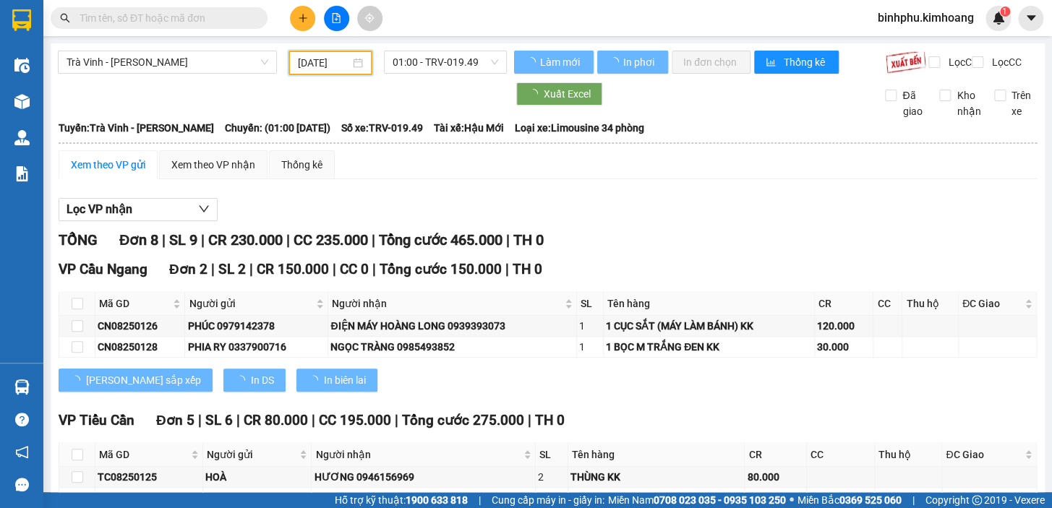
type input "[DATE]"
click at [455, 72] on span "01:00 - TRV-019.49" at bounding box center [446, 62] width 106 height 22
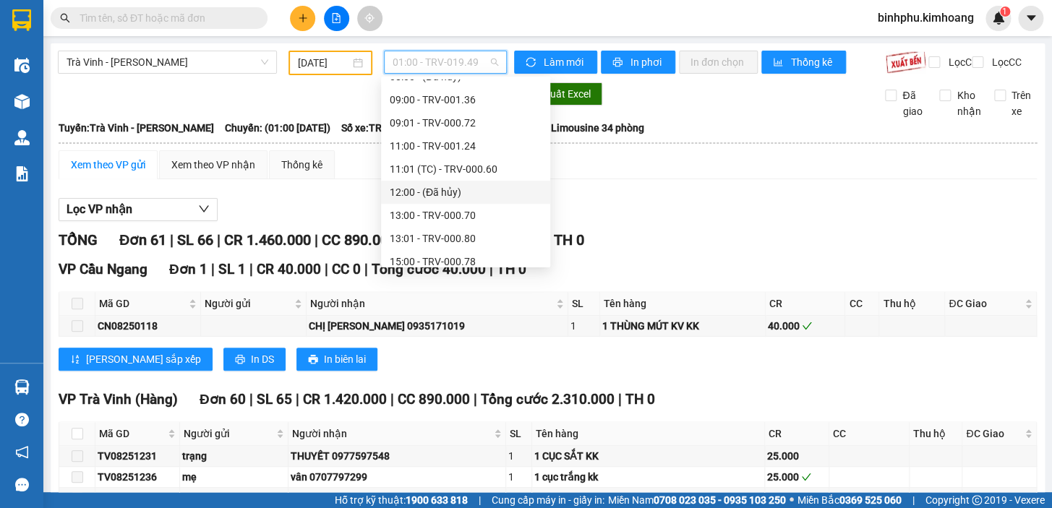
scroll to position [351, 0]
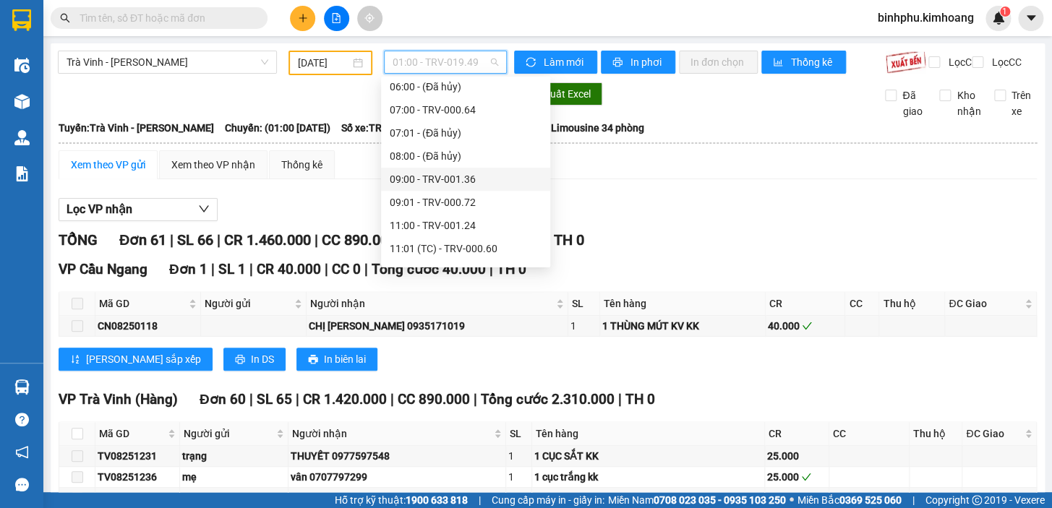
click at [455, 184] on div "09:00 - TRV-001.36" at bounding box center [466, 179] width 152 height 16
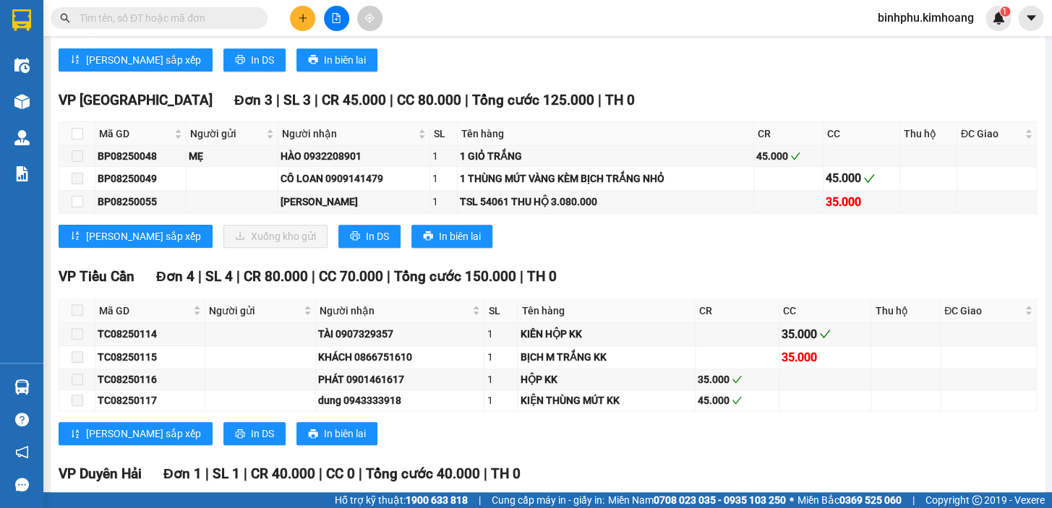
scroll to position [328, 0]
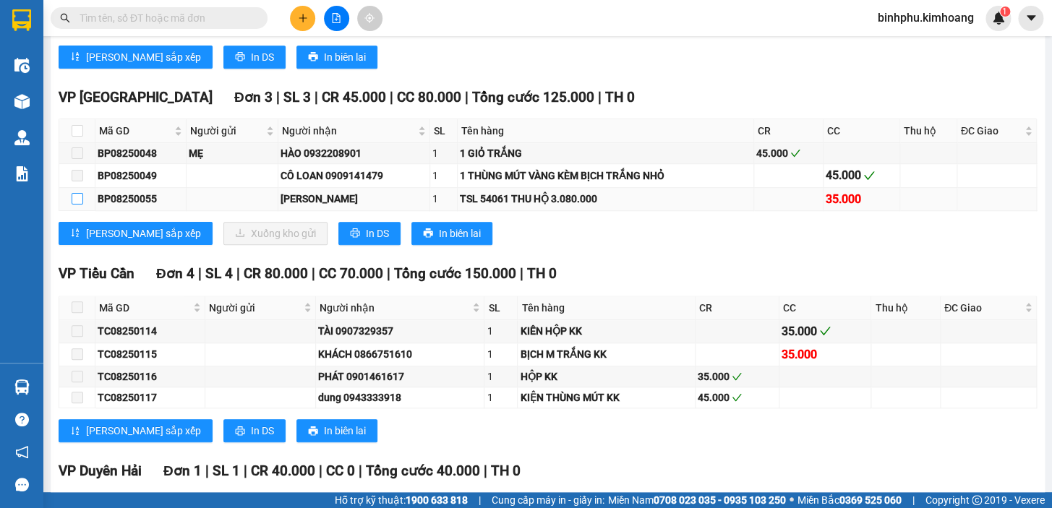
click at [80, 204] on input "checkbox" at bounding box center [78, 199] width 12 height 12
checkbox input "true"
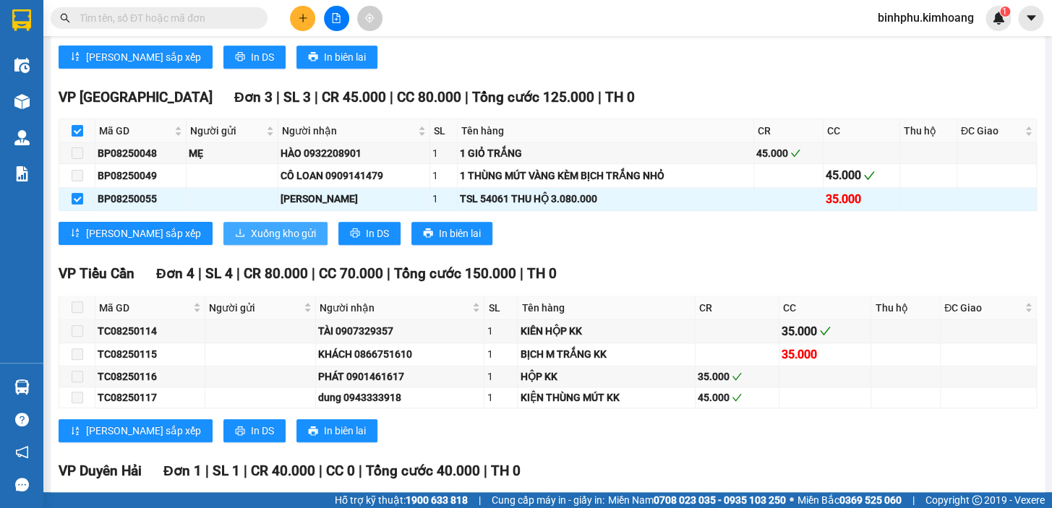
click at [251, 241] on span "Xuống kho gửi" at bounding box center [283, 234] width 65 height 16
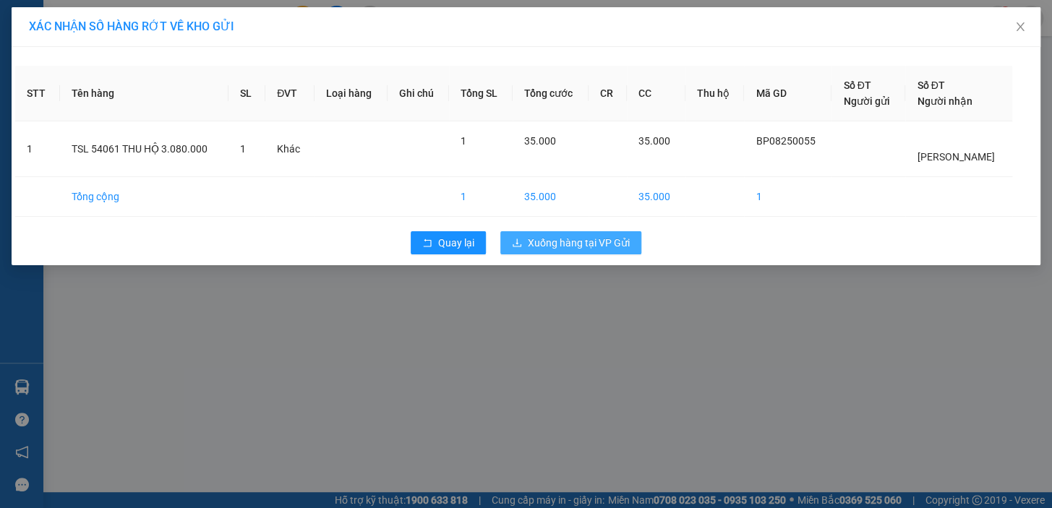
click at [557, 238] on span "Xuống hàng tại VP Gửi" at bounding box center [579, 243] width 102 height 16
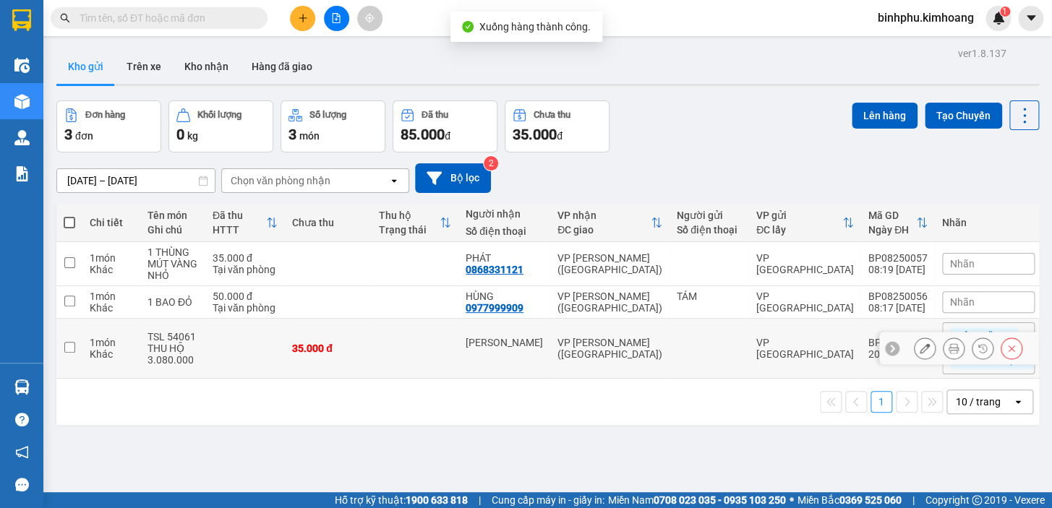
click at [756, 351] on div "VP [GEOGRAPHIC_DATA]" at bounding box center [805, 348] width 98 height 23
checkbox input "true"
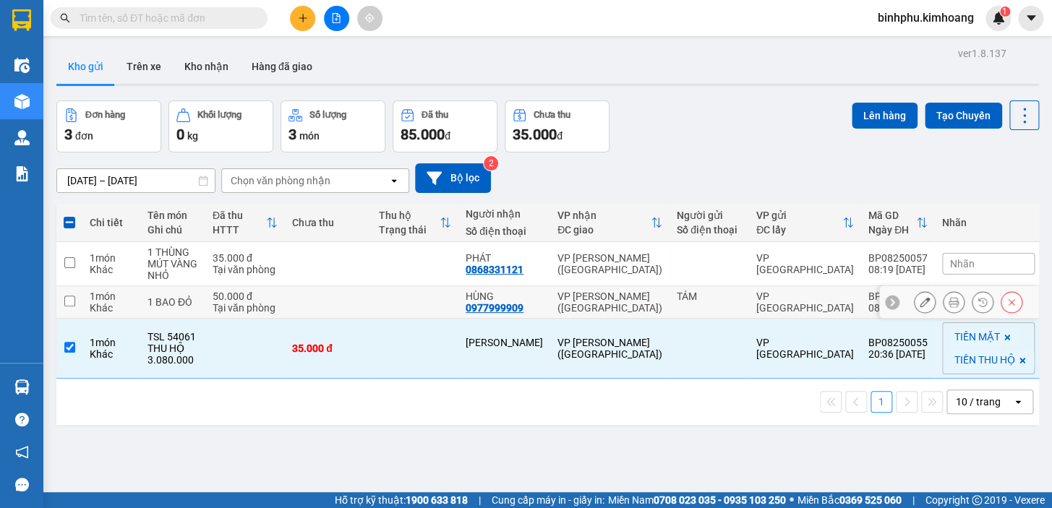
click at [779, 308] on div "VP [GEOGRAPHIC_DATA]" at bounding box center [805, 302] width 98 height 23
checkbox input "true"
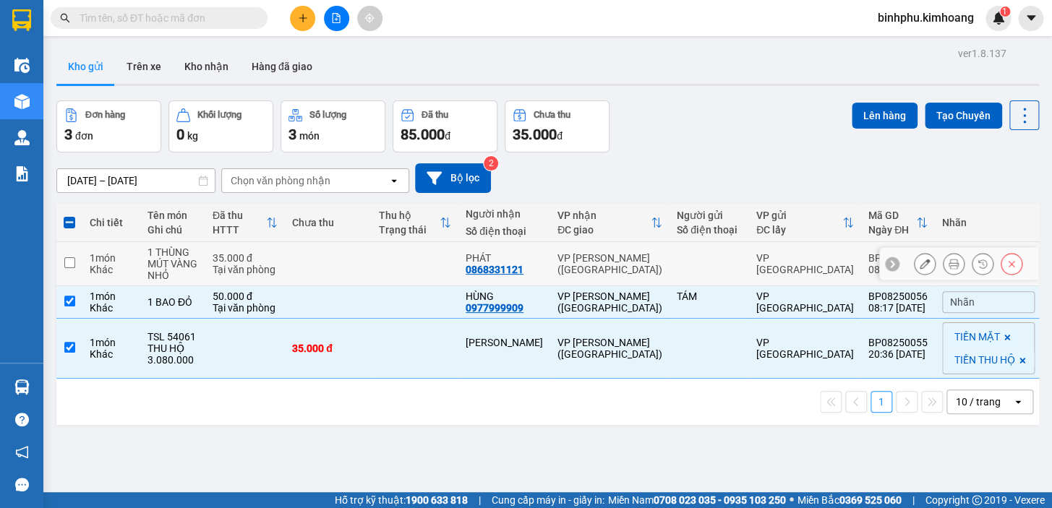
click at [787, 269] on div "VP [GEOGRAPHIC_DATA]" at bounding box center [805, 263] width 98 height 23
checkbox input "true"
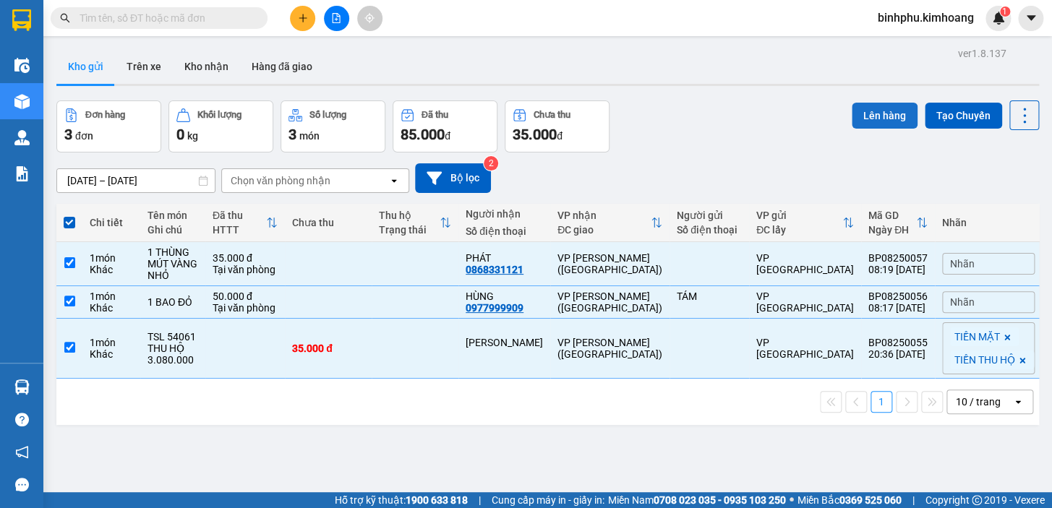
click at [872, 119] on button "Lên hàng" at bounding box center [885, 116] width 66 height 26
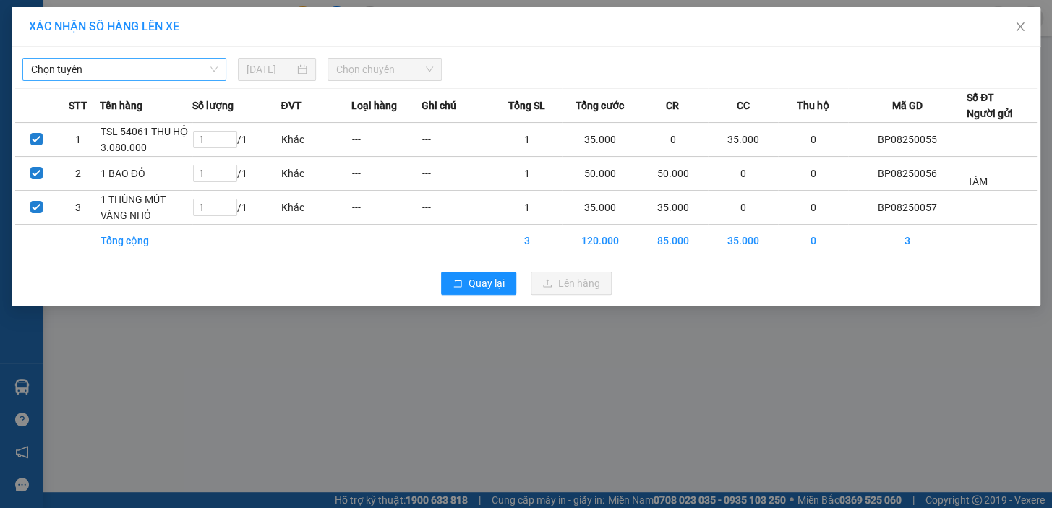
click at [179, 69] on span "Chọn tuyến" at bounding box center [124, 70] width 187 height 22
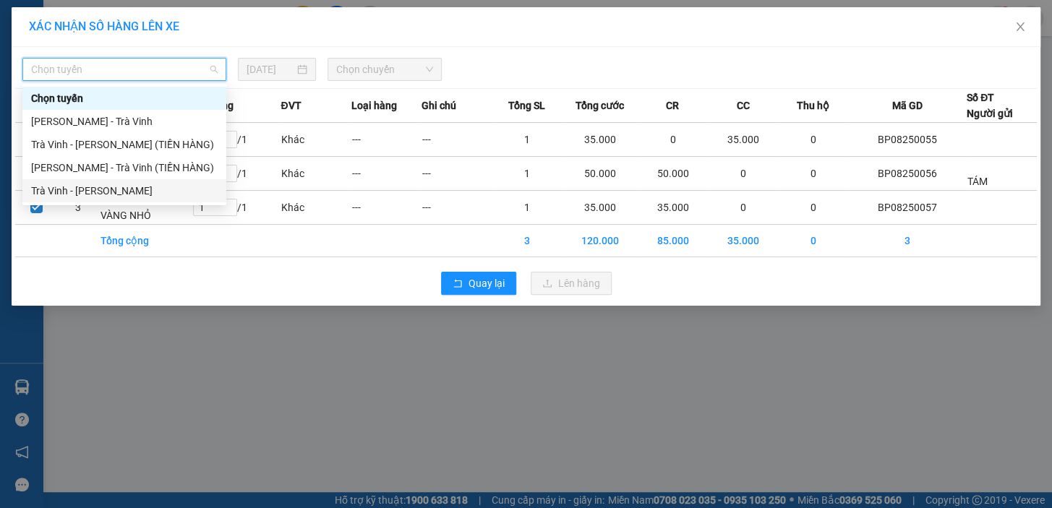
click at [181, 194] on div "Trà Vinh - [PERSON_NAME]" at bounding box center [124, 191] width 187 height 16
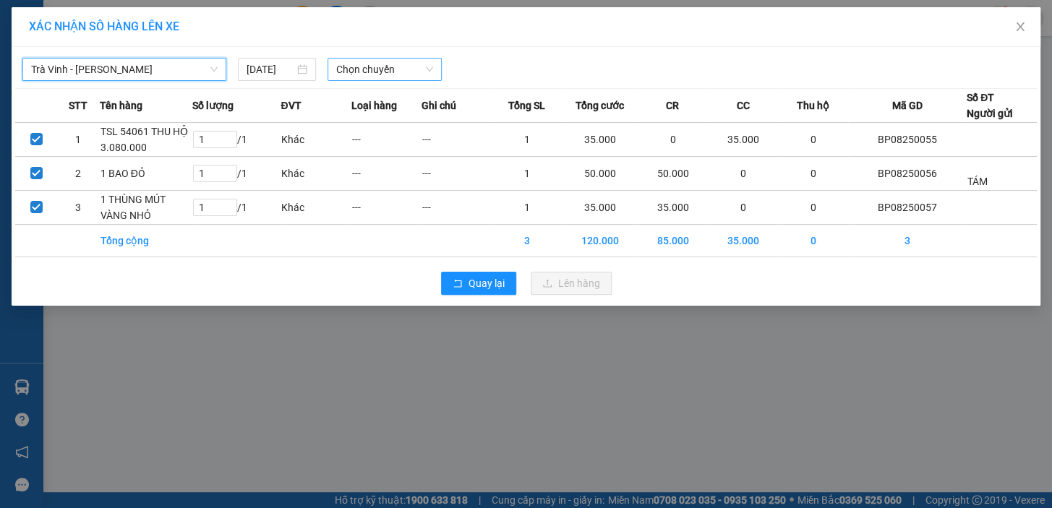
click at [377, 71] on span "Chọn chuyến" at bounding box center [384, 70] width 97 height 22
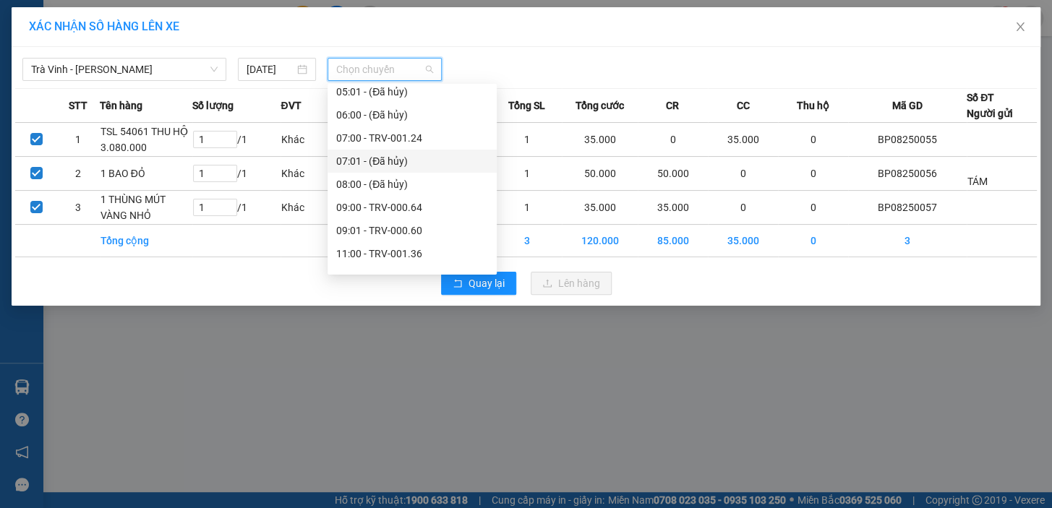
scroll to position [262, 0]
click at [390, 210] on div "09:00 - TRV-000.64" at bounding box center [412, 206] width 152 height 16
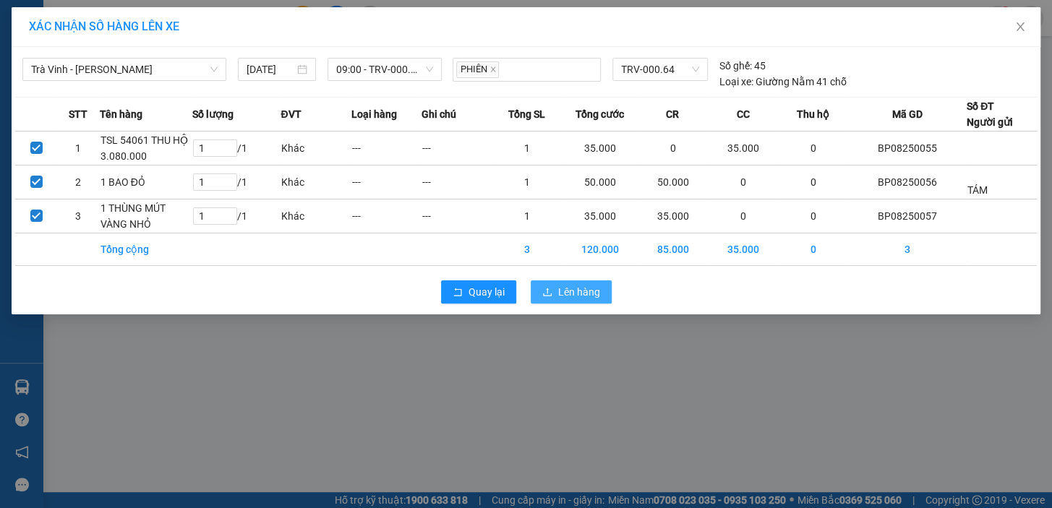
click at [594, 296] on span "Lên hàng" at bounding box center [579, 292] width 42 height 16
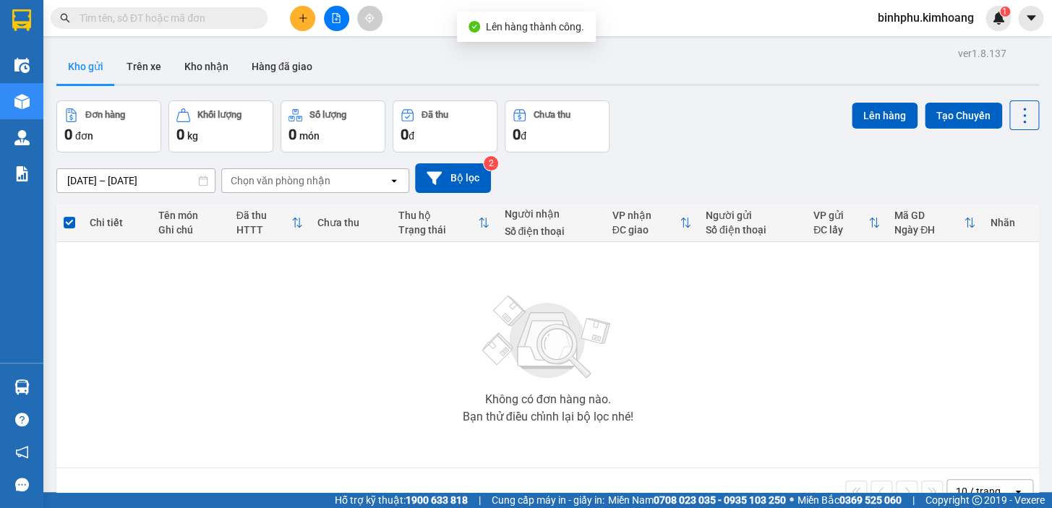
click at [225, 12] on input "text" at bounding box center [165, 18] width 171 height 16
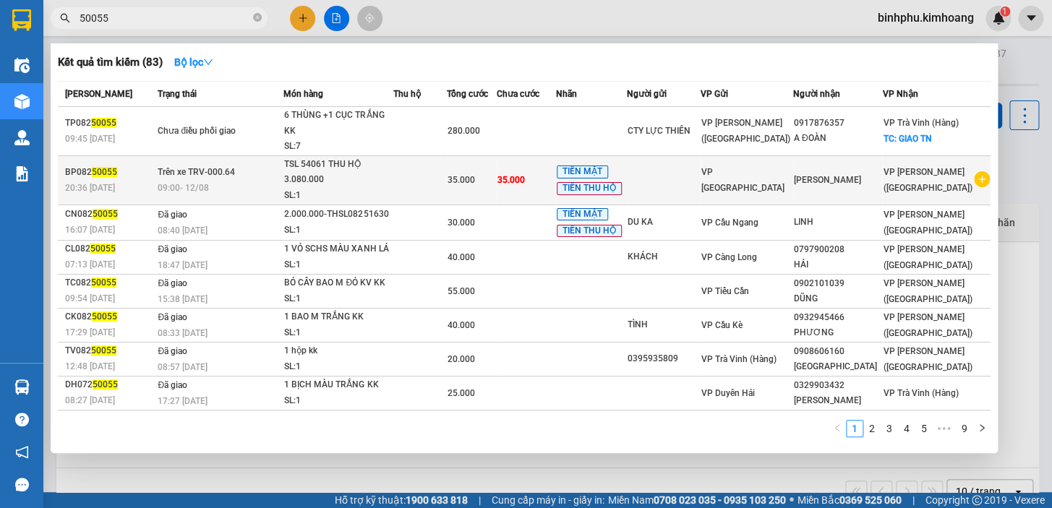
type input "50055"
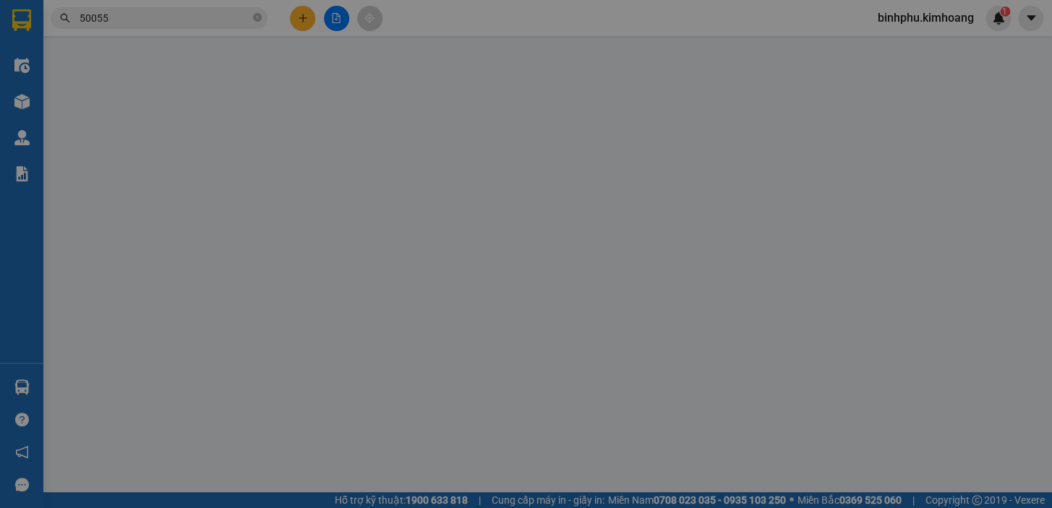
type input "[PERSON_NAME]"
type input "35.000"
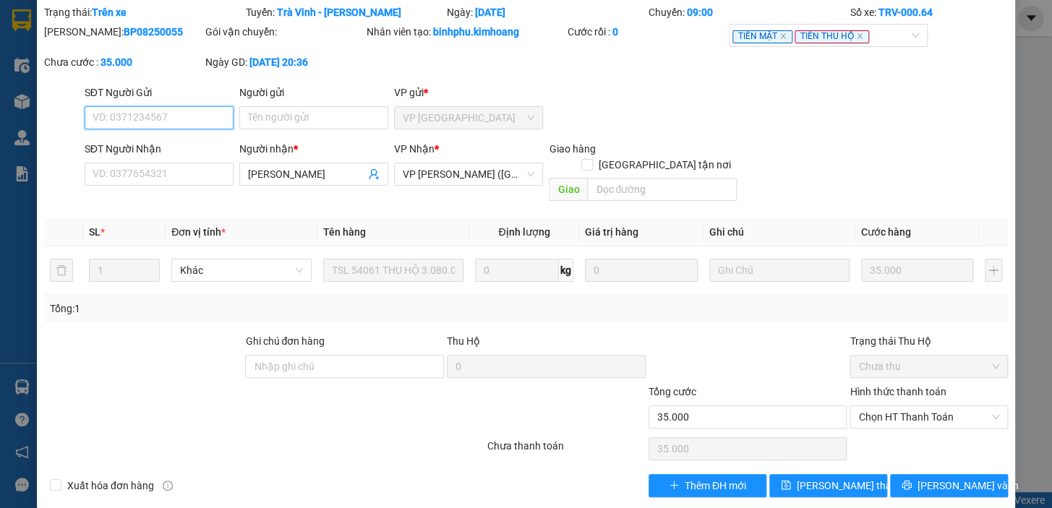
scroll to position [48, 0]
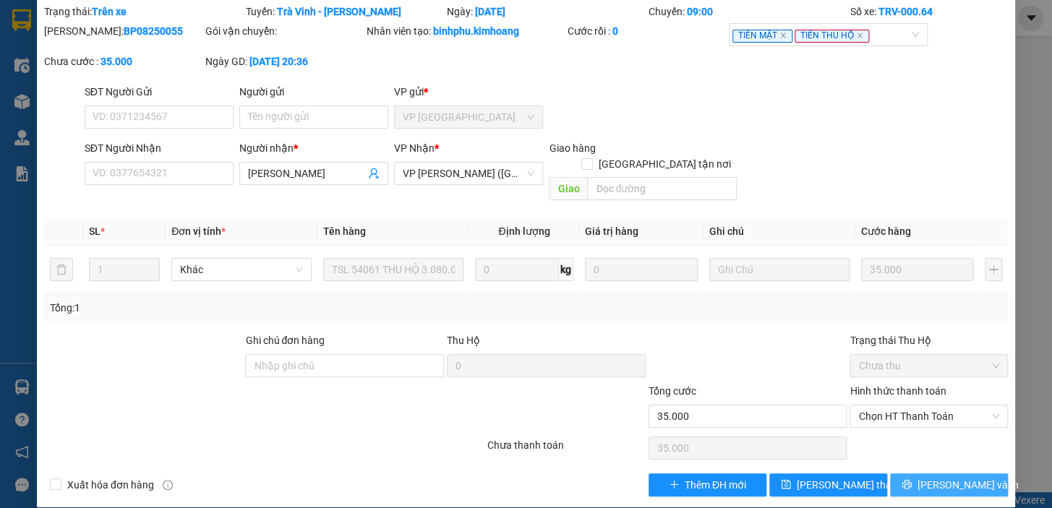
click at [905, 473] on button "Lưu và In" at bounding box center [949, 484] width 118 height 23
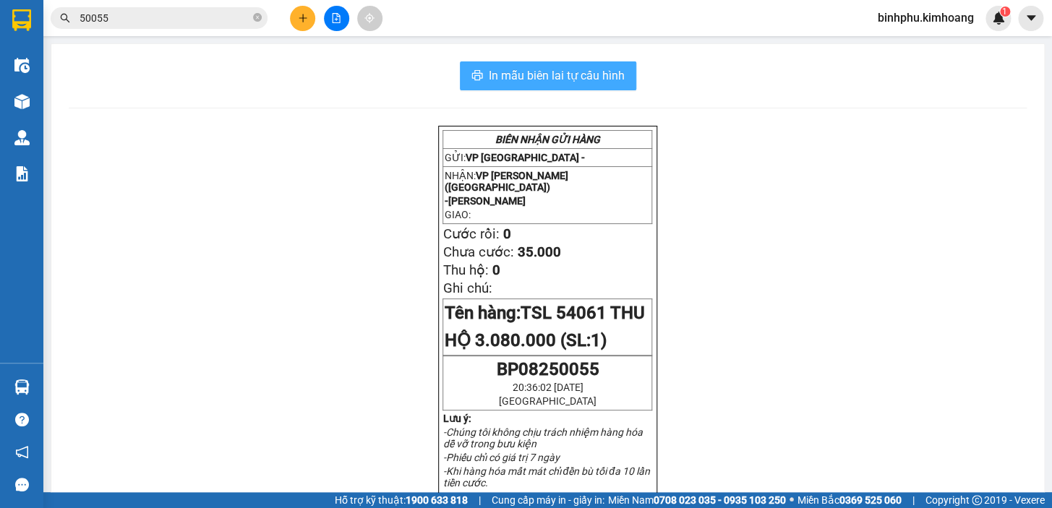
click at [554, 77] on span "In mẫu biên lai tự cấu hình" at bounding box center [557, 76] width 136 height 18
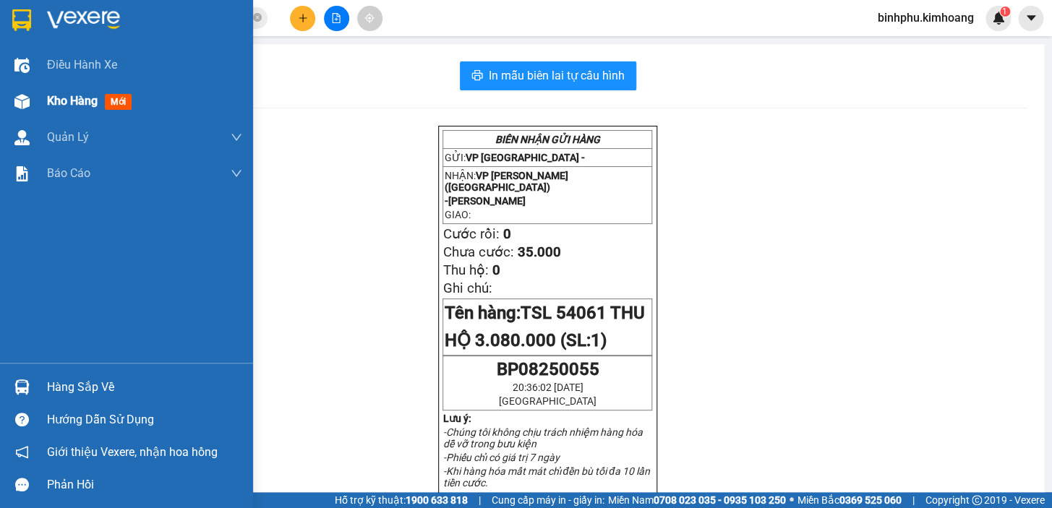
click at [40, 112] on div "Kho hàng mới" at bounding box center [126, 101] width 253 height 36
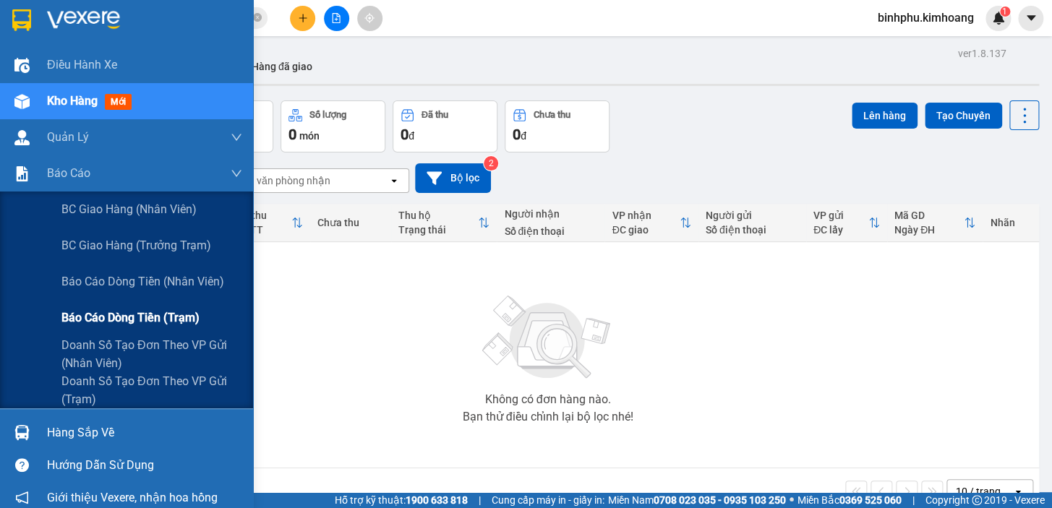
click at [127, 305] on div "Báo cáo dòng tiền (trạm)" at bounding box center [151, 318] width 181 height 36
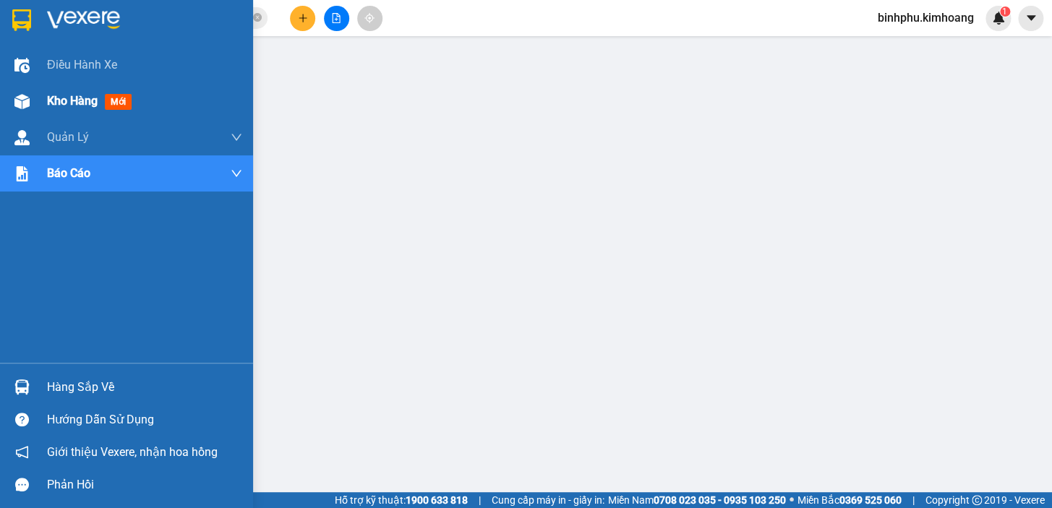
click at [57, 113] on div "Kho hàng mới" at bounding box center [144, 101] width 195 height 36
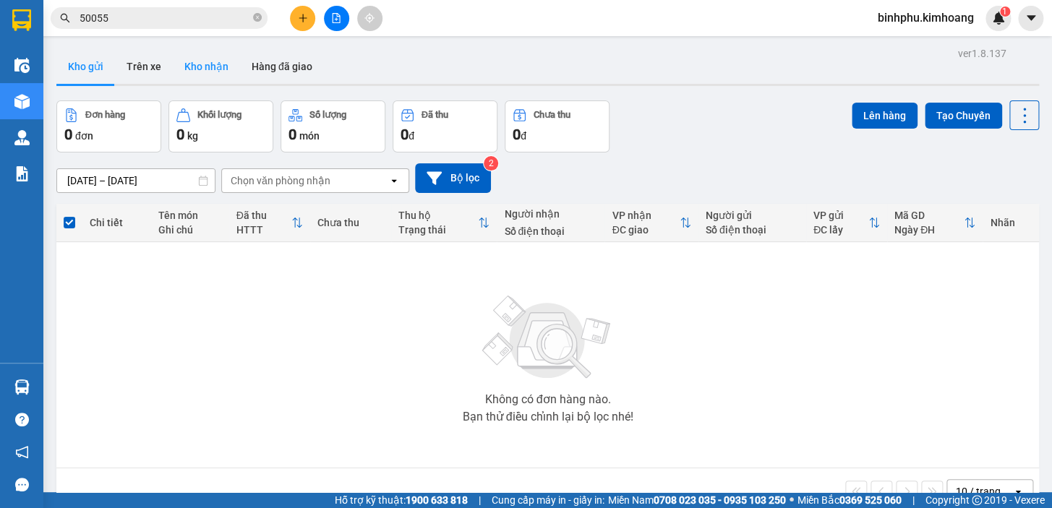
click at [218, 67] on button "Kho nhận" at bounding box center [206, 66] width 67 height 35
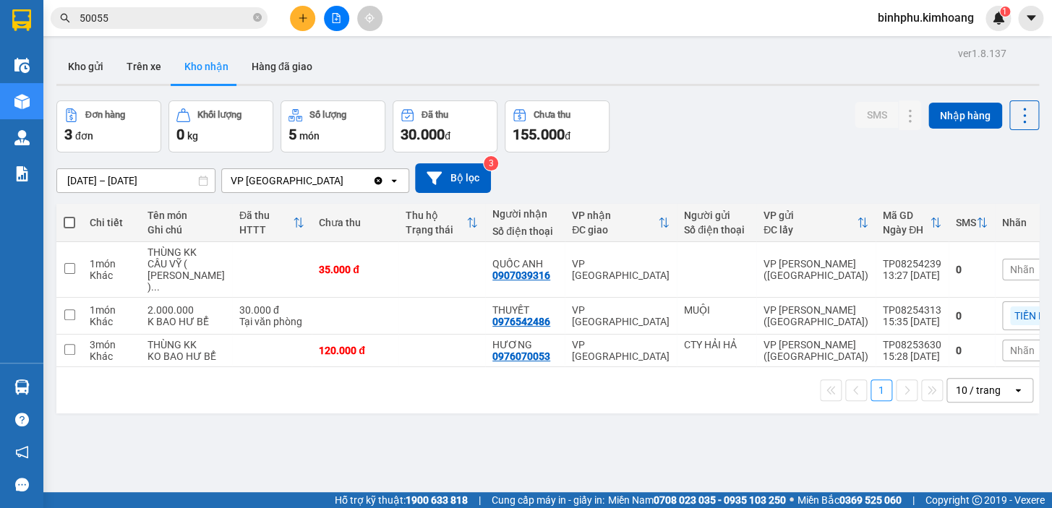
click at [973, 398] on div "10 / trang" at bounding box center [978, 390] width 45 height 14
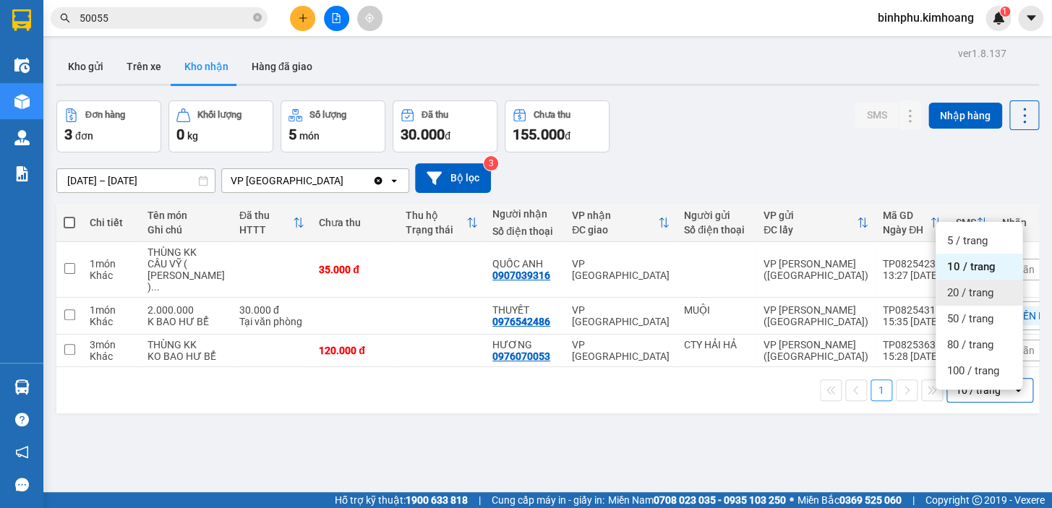
click at [980, 296] on span "20 / trang" at bounding box center [970, 293] width 46 height 14
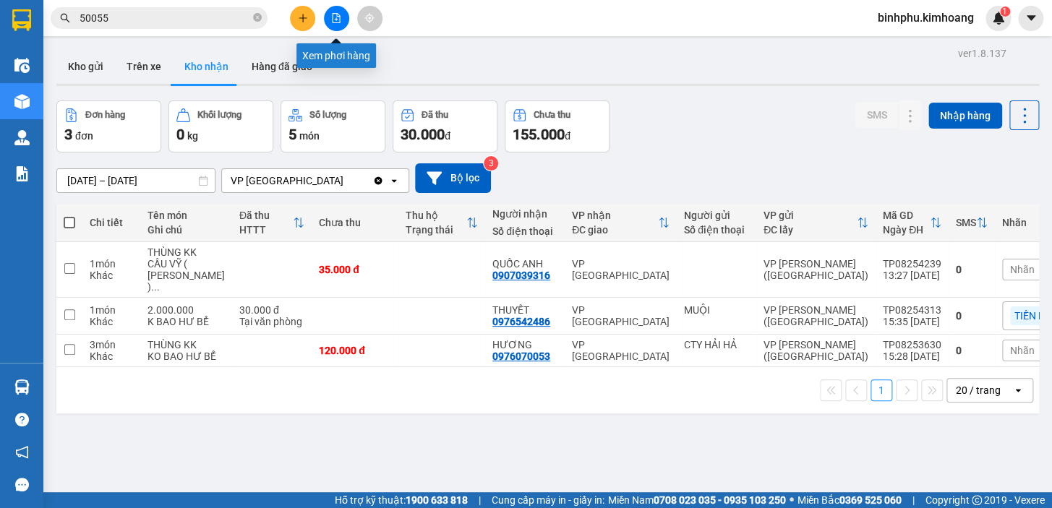
click at [333, 22] on icon "file-add" at bounding box center [337, 18] width 8 height 10
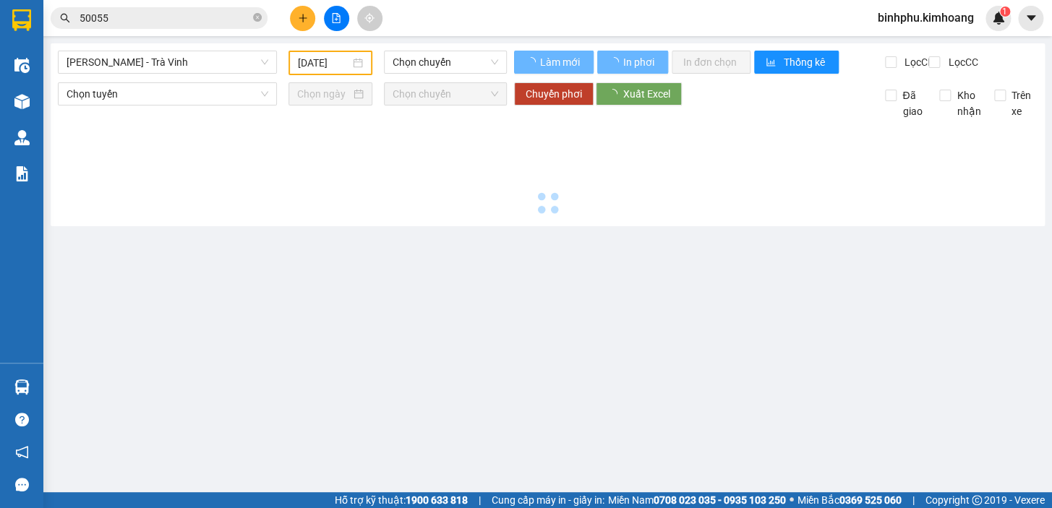
type input "12/08/2025"
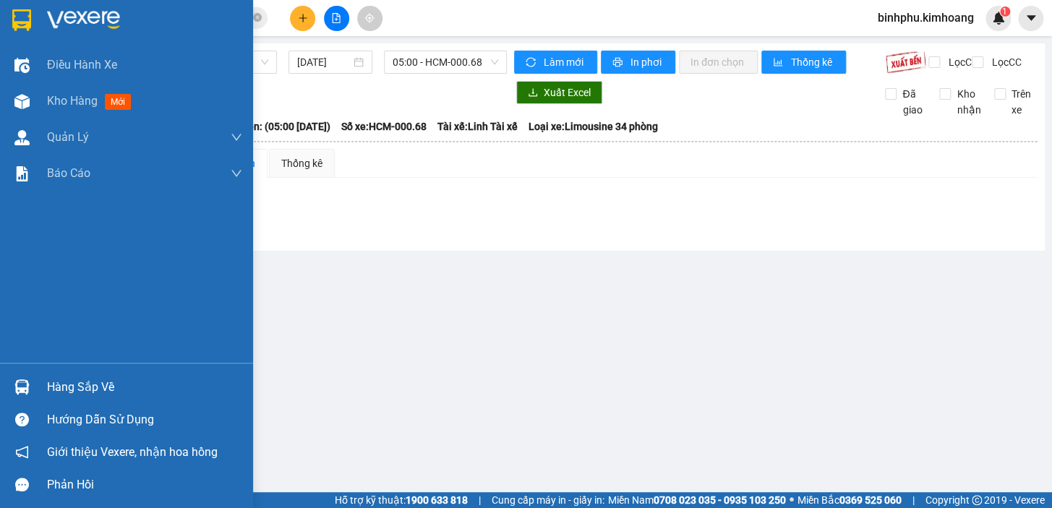
click at [43, 95] on div "Kho hàng mới" at bounding box center [126, 101] width 253 height 36
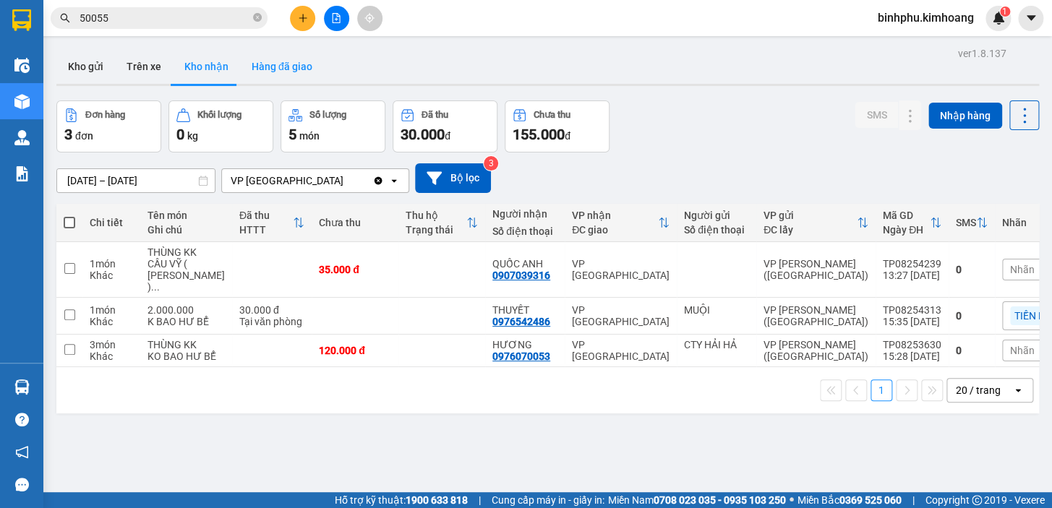
click at [265, 67] on button "Hàng đã giao" at bounding box center [282, 66] width 84 height 35
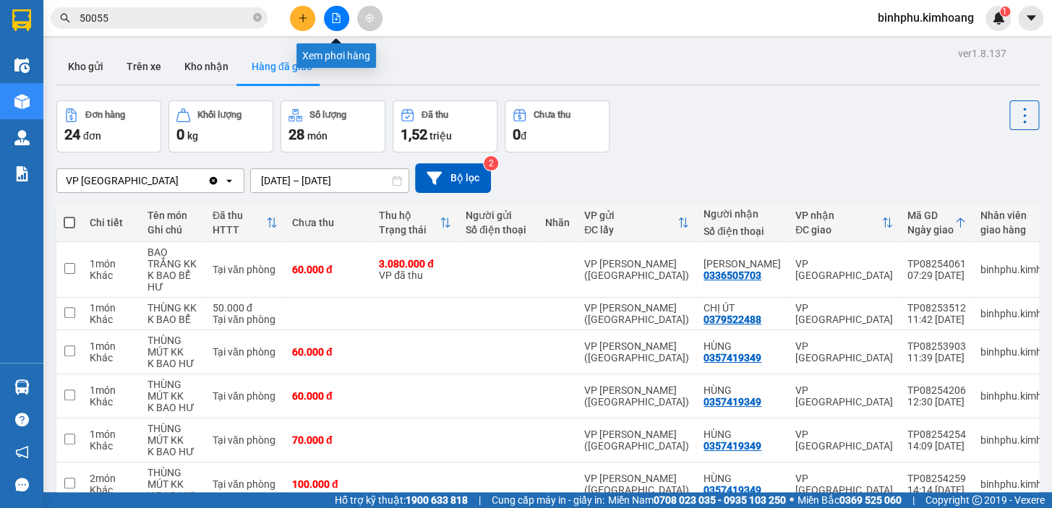
click at [338, 20] on icon "file-add" at bounding box center [336, 18] width 10 height 10
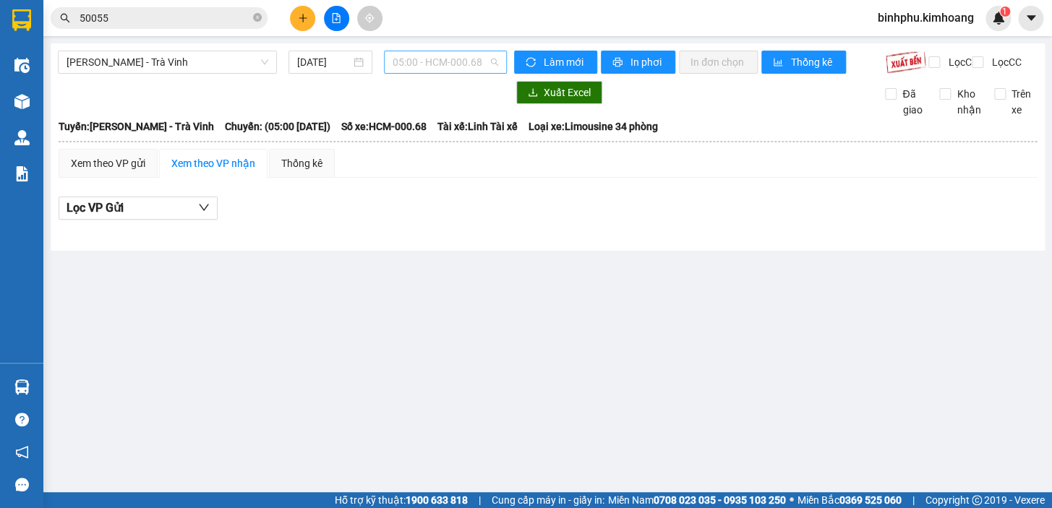
click at [402, 67] on span "05:00 - HCM-000.68" at bounding box center [446, 62] width 106 height 22
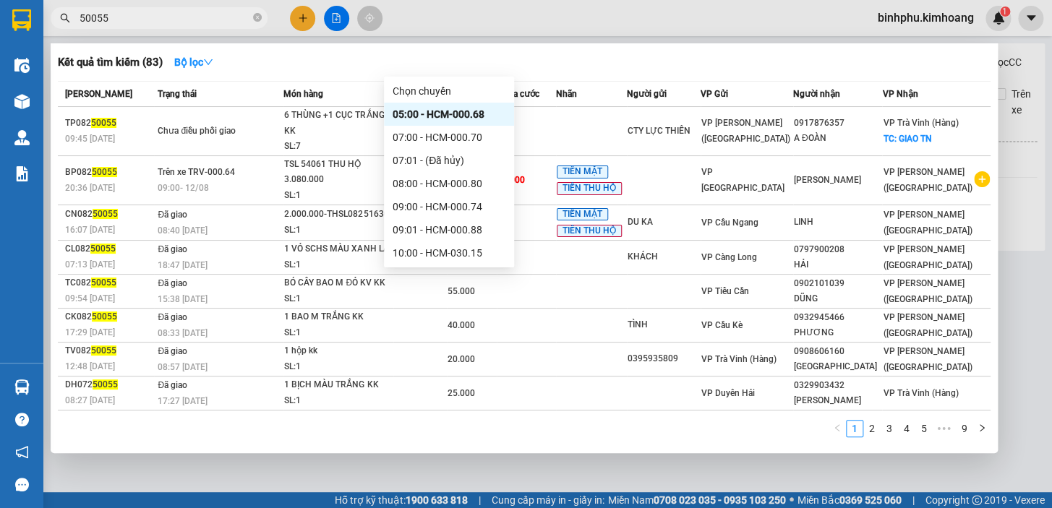
click at [173, 16] on input "50055" at bounding box center [165, 18] width 171 height 16
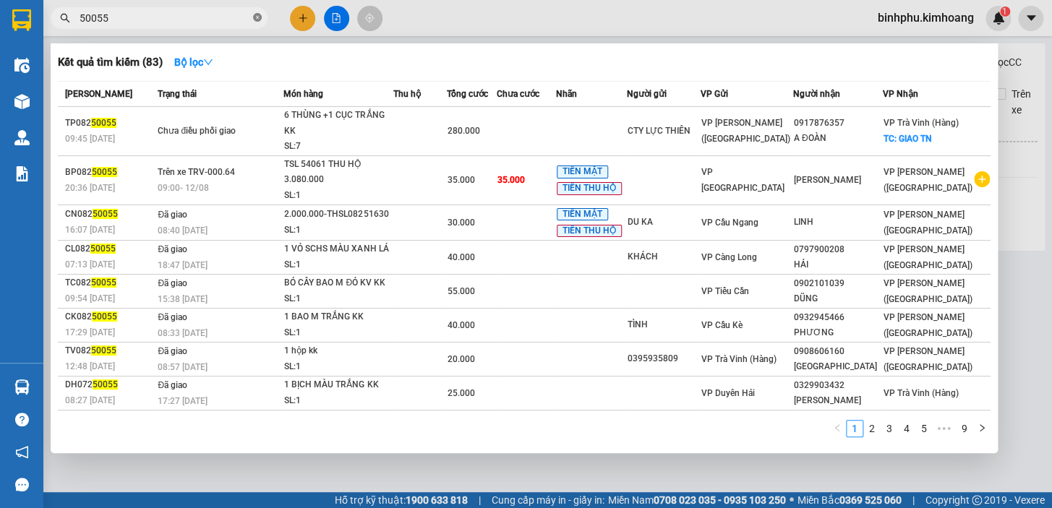
click at [260, 19] on icon "close-circle" at bounding box center [257, 17] width 9 height 9
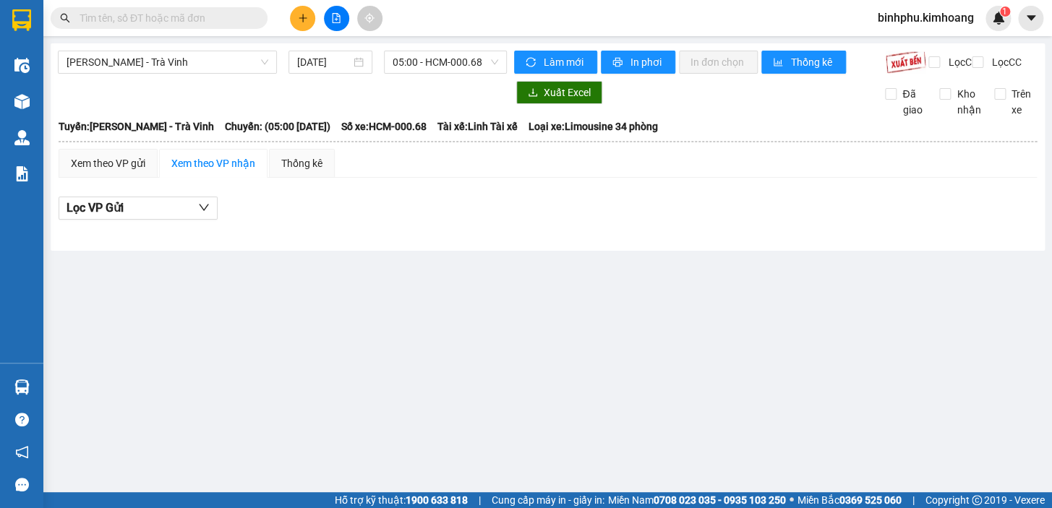
click at [212, 22] on input "text" at bounding box center [165, 18] width 171 height 16
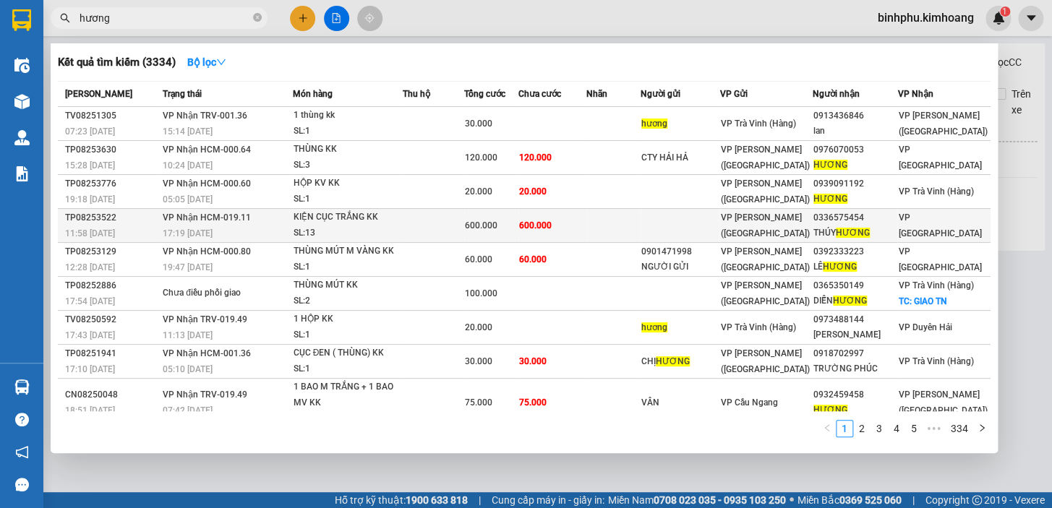
type input "hương"
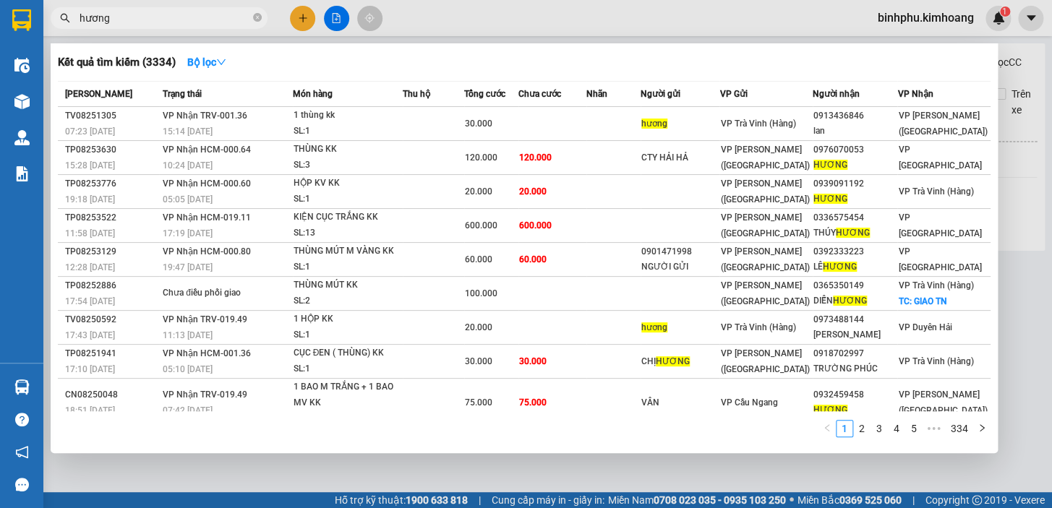
click at [408, 233] on td at bounding box center [433, 226] width 61 height 34
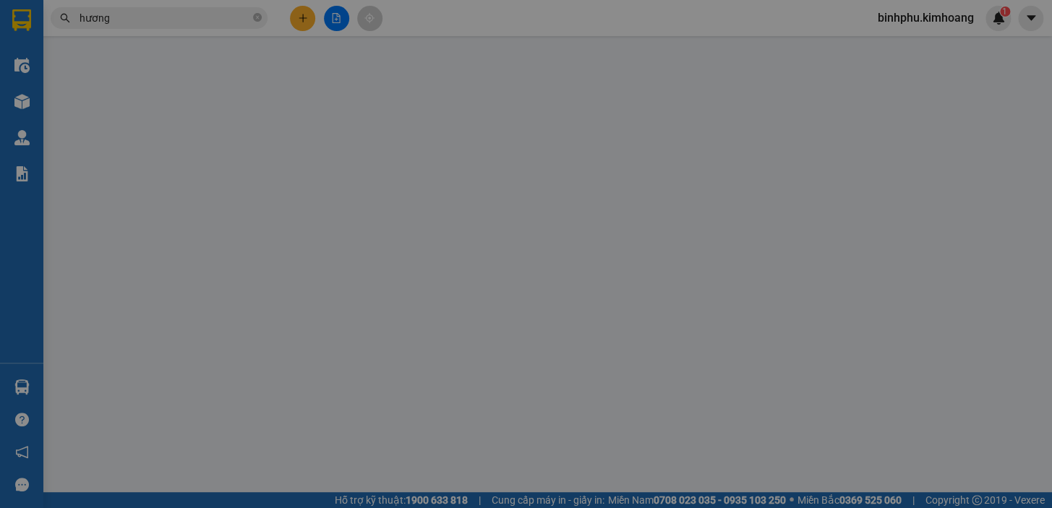
type input "0336575454"
type input "THÚY HƯƠNG"
type input "600.000"
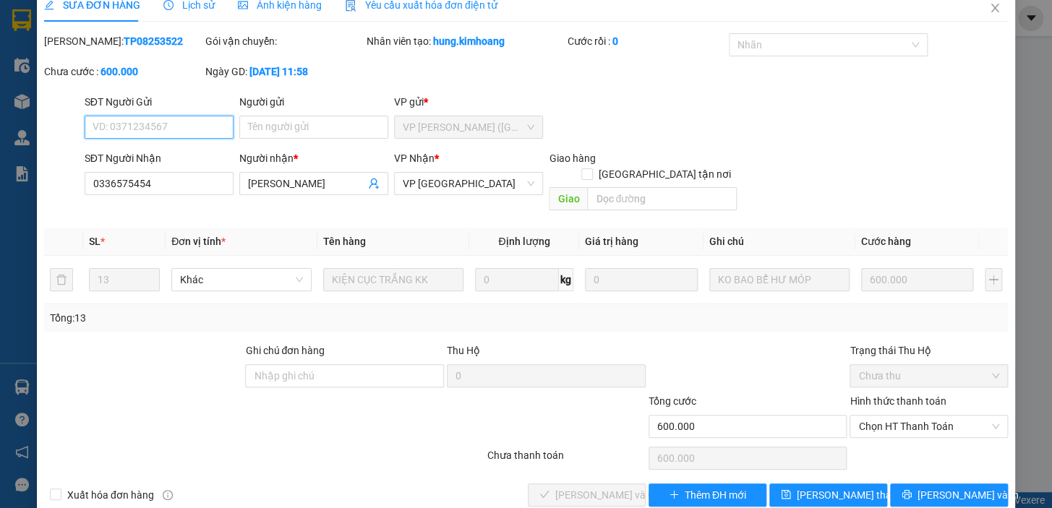
scroll to position [29, 0]
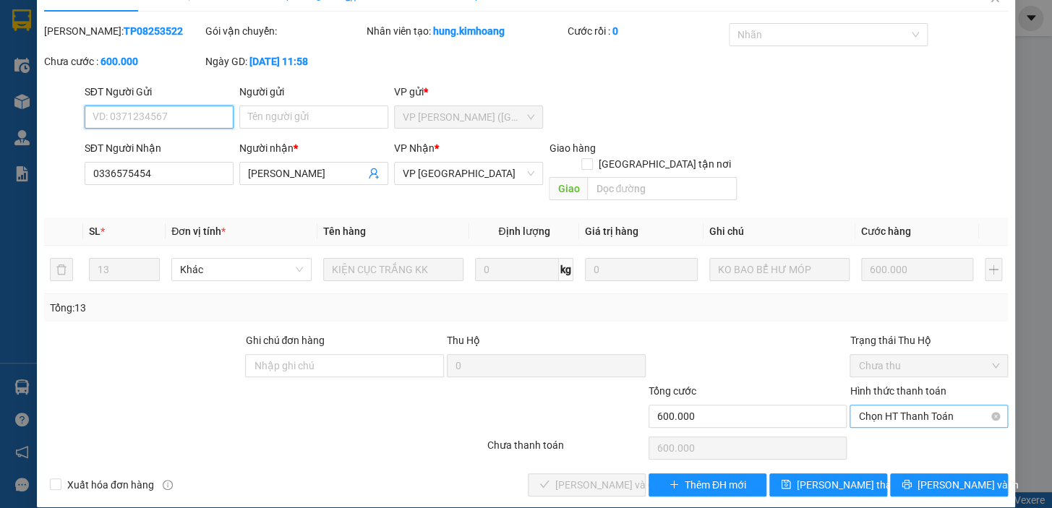
click at [889, 406] on span "Chọn HT Thanh Toán" at bounding box center [928, 417] width 141 height 22
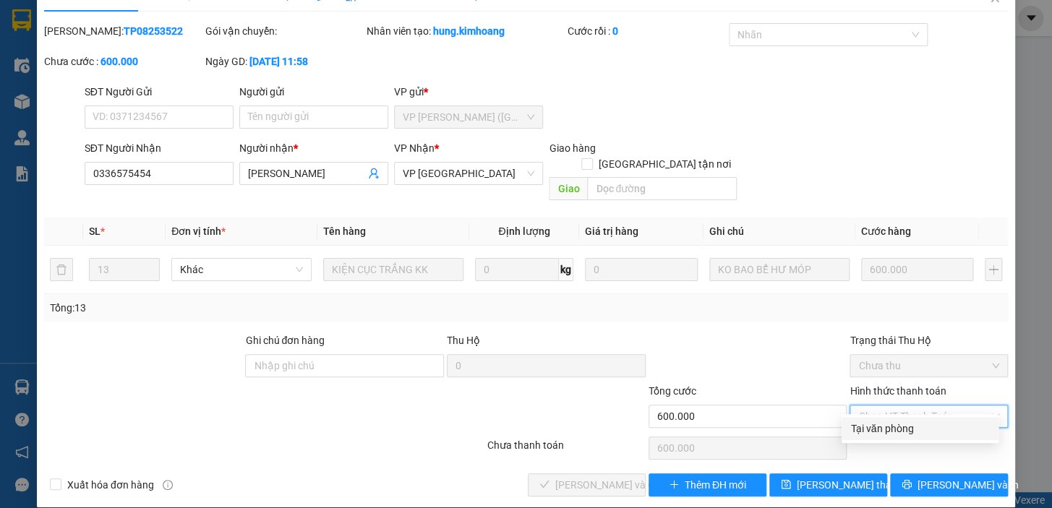
click at [918, 431] on div "Tại văn phòng" at bounding box center [920, 429] width 140 height 16
type input "0"
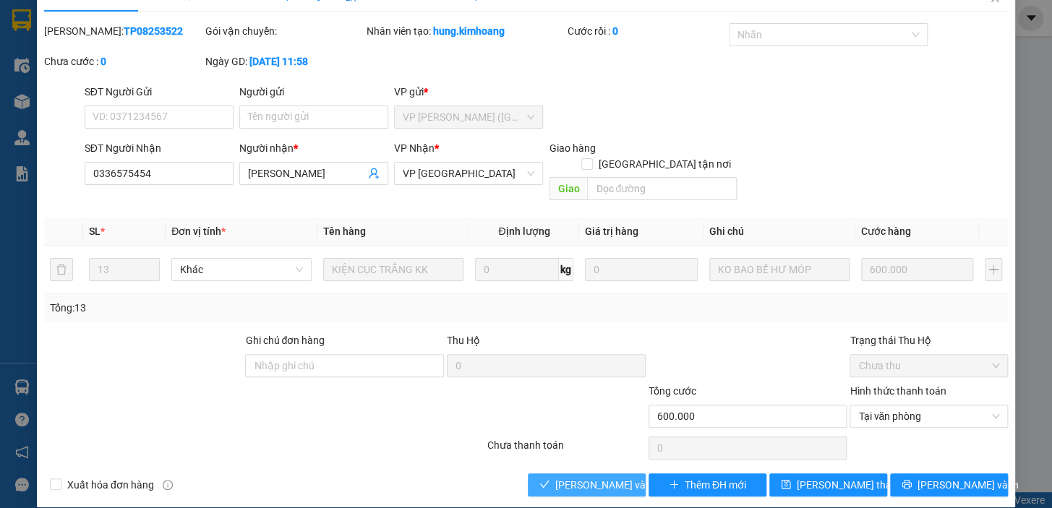
click at [588, 477] on span "Lưu và Giao hàng" at bounding box center [624, 485] width 139 height 16
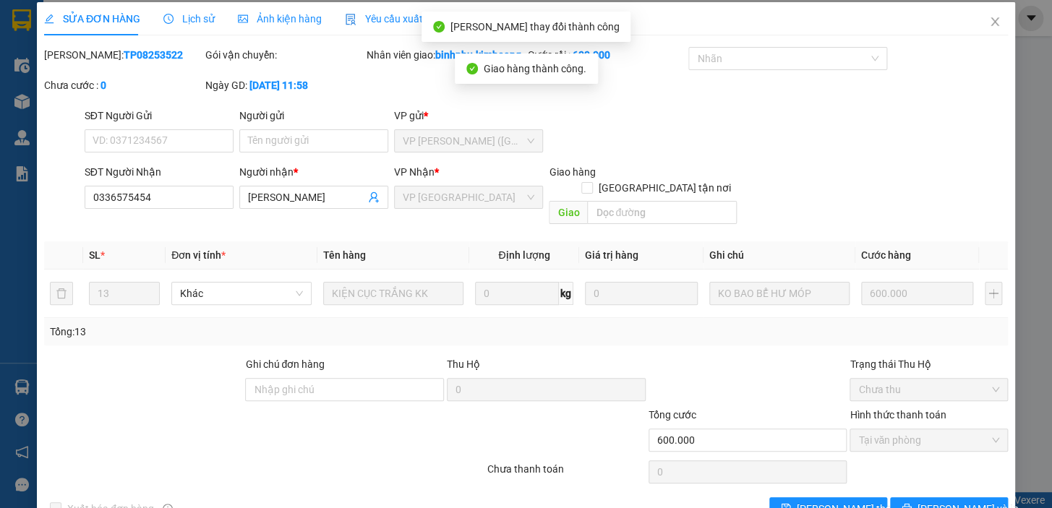
scroll to position [0, 0]
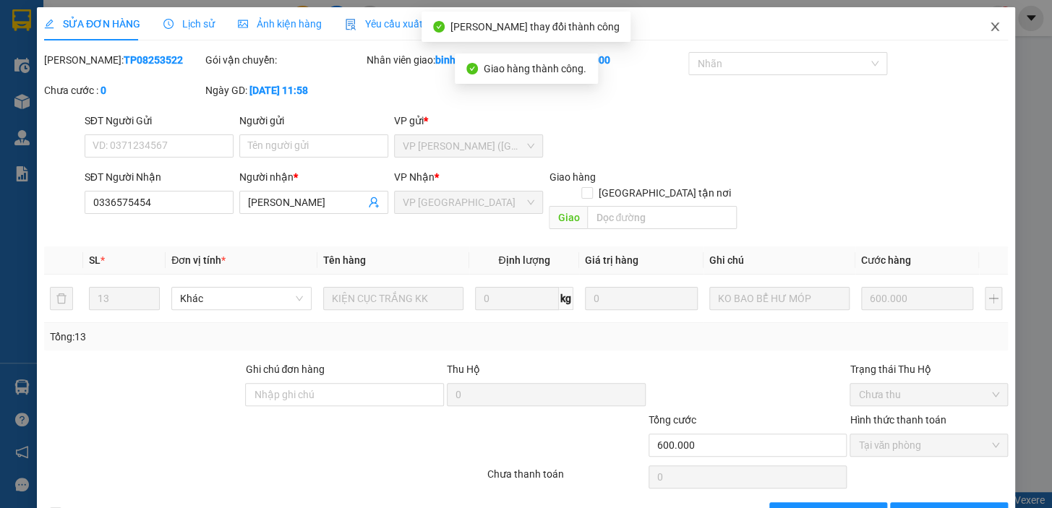
click at [989, 22] on icon "close" at bounding box center [995, 27] width 12 height 12
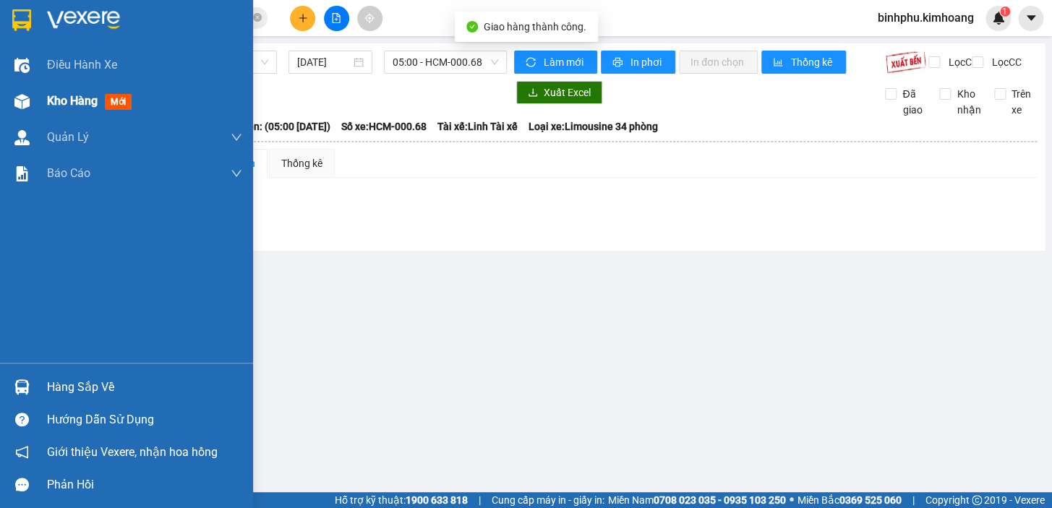
click at [61, 101] on span "Kho hàng" at bounding box center [72, 101] width 51 height 14
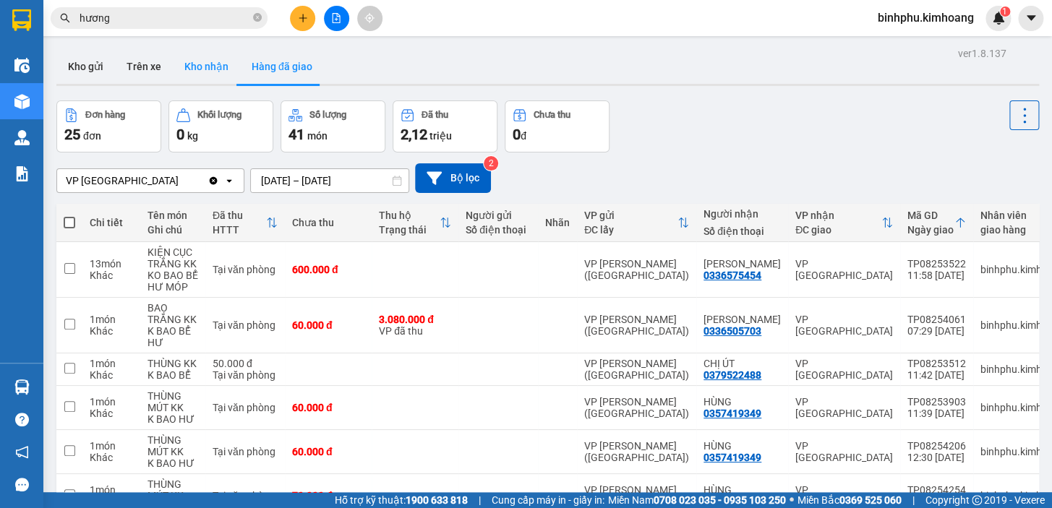
click at [212, 72] on button "Kho nhận" at bounding box center [206, 66] width 67 height 35
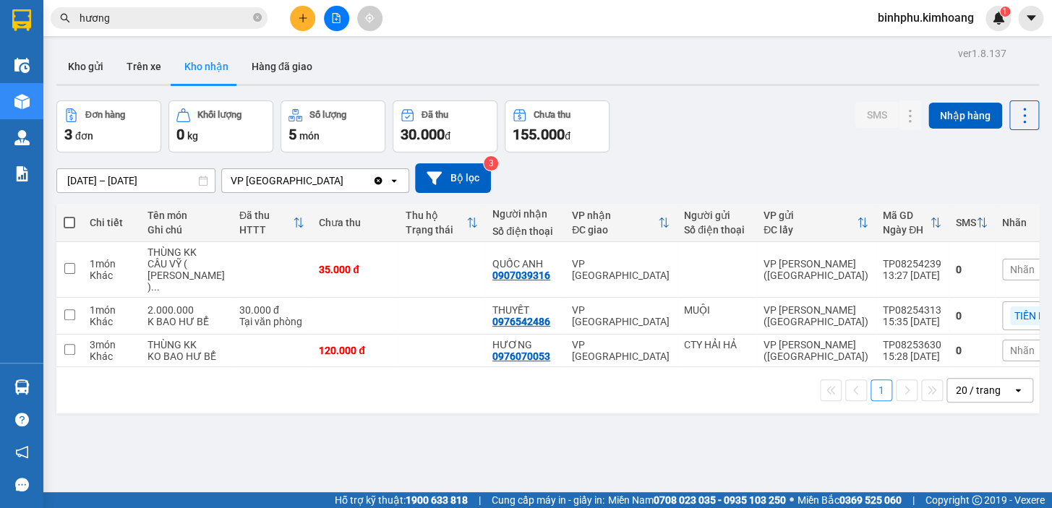
click at [93, 177] on input "10/08/2025 – 12/08/2025" at bounding box center [136, 180] width 158 height 23
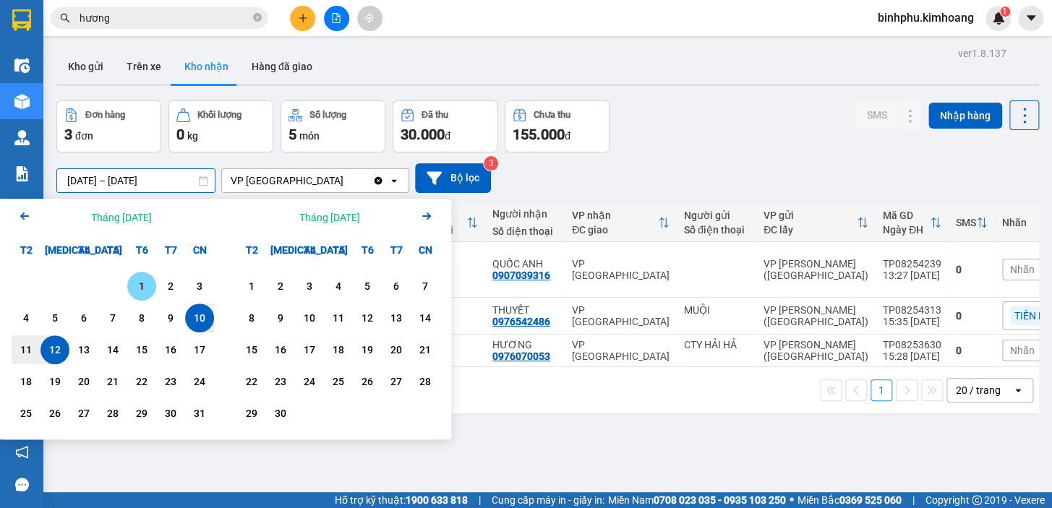
click at [134, 278] on div "1" at bounding box center [142, 286] width 20 height 17
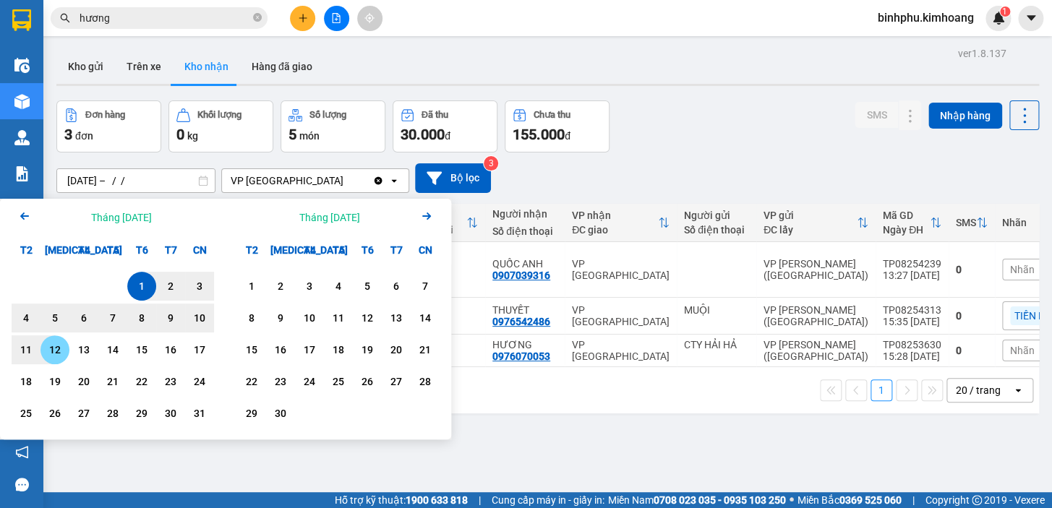
click at [53, 349] on div "12" at bounding box center [55, 349] width 20 height 17
type input "01/08/2025 – 12/08/2025"
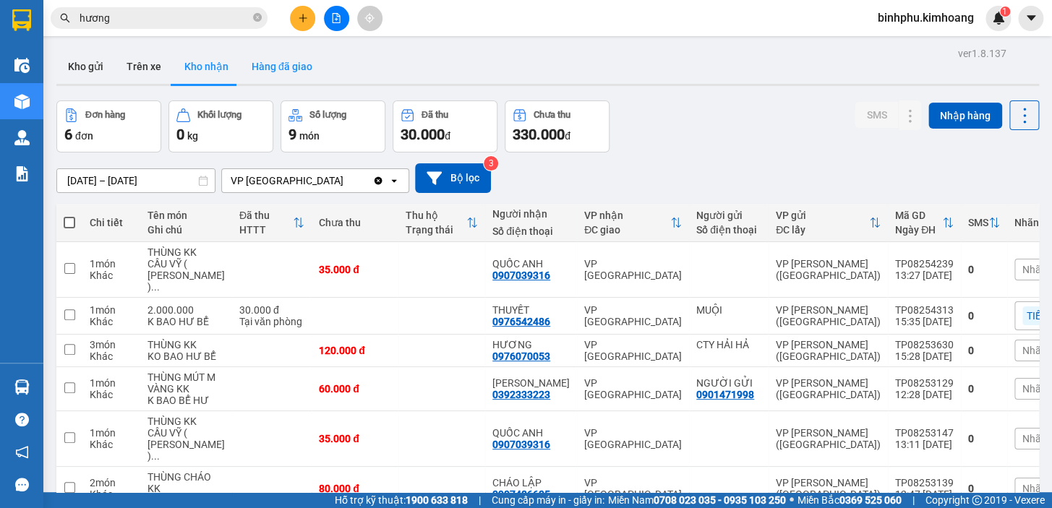
click at [296, 77] on button "Hàng đã giao" at bounding box center [282, 66] width 84 height 35
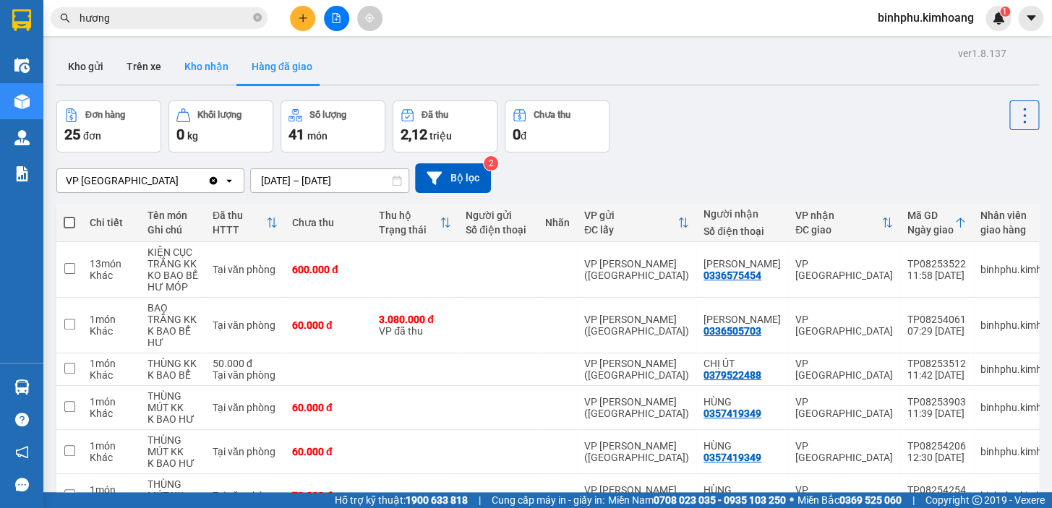
click at [197, 70] on button "Kho nhận" at bounding box center [206, 66] width 67 height 35
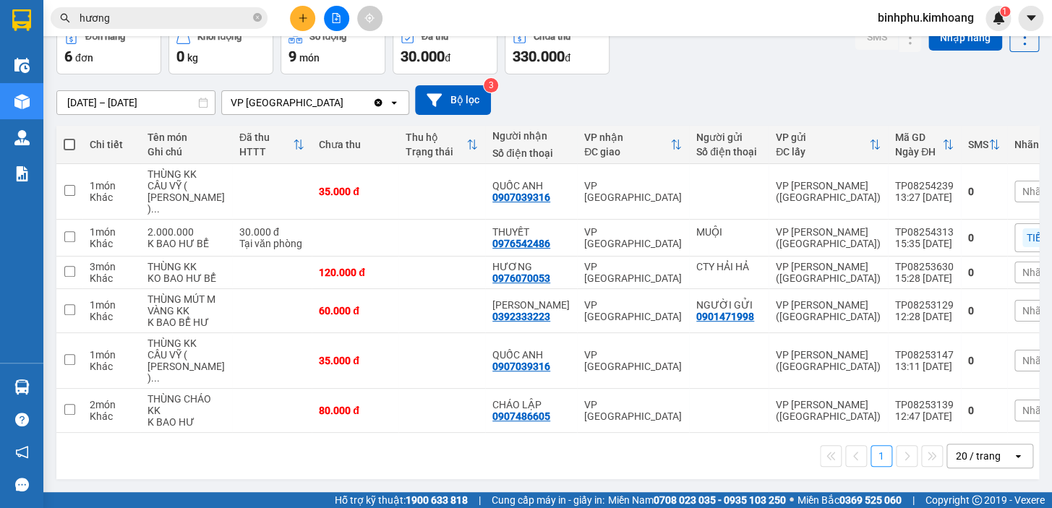
scroll to position [101, 0]
click at [304, 21] on icon "plus" at bounding box center [303, 18] width 10 height 10
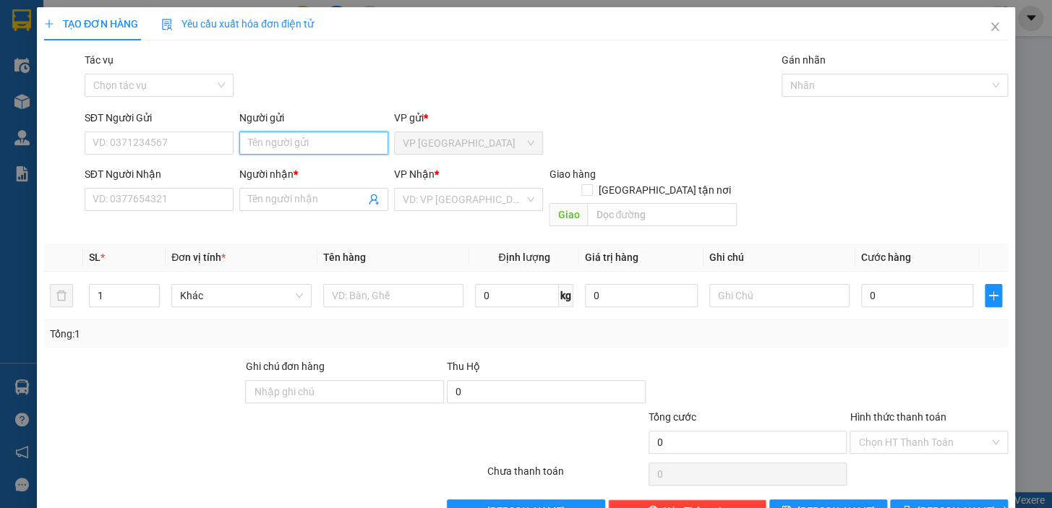
click at [322, 142] on input "Người gửi" at bounding box center [313, 143] width 149 height 23
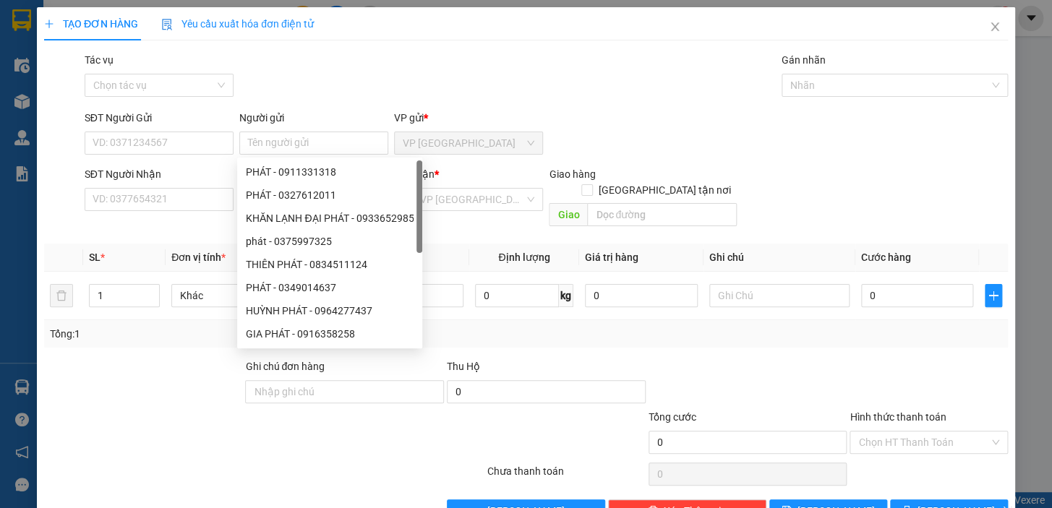
click at [664, 139] on div "SĐT Người Gửi VD: 0371234567 Người gửi Tên người gửi VP gửi * VP Bình Phú" at bounding box center [546, 135] width 929 height 51
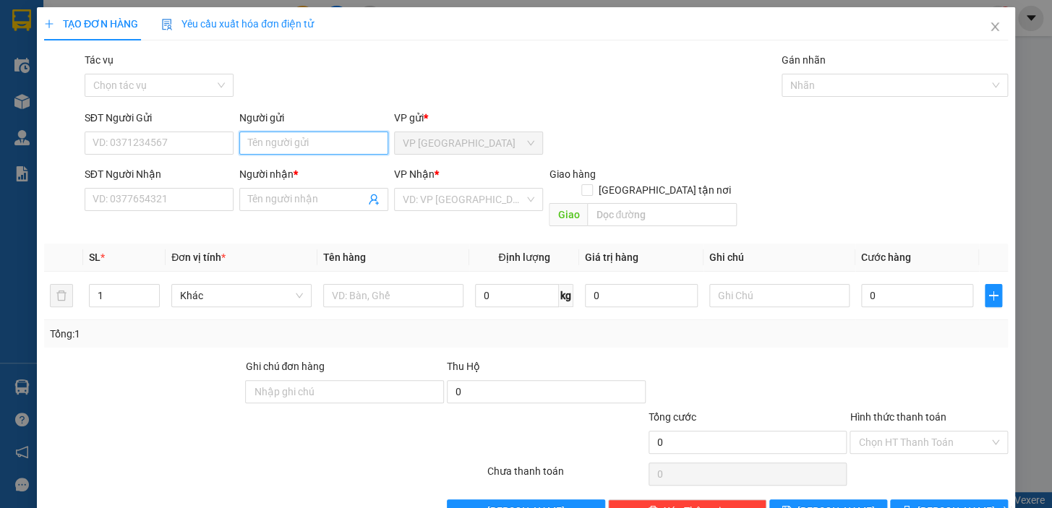
click at [360, 149] on input "Người gửi" at bounding box center [313, 143] width 149 height 23
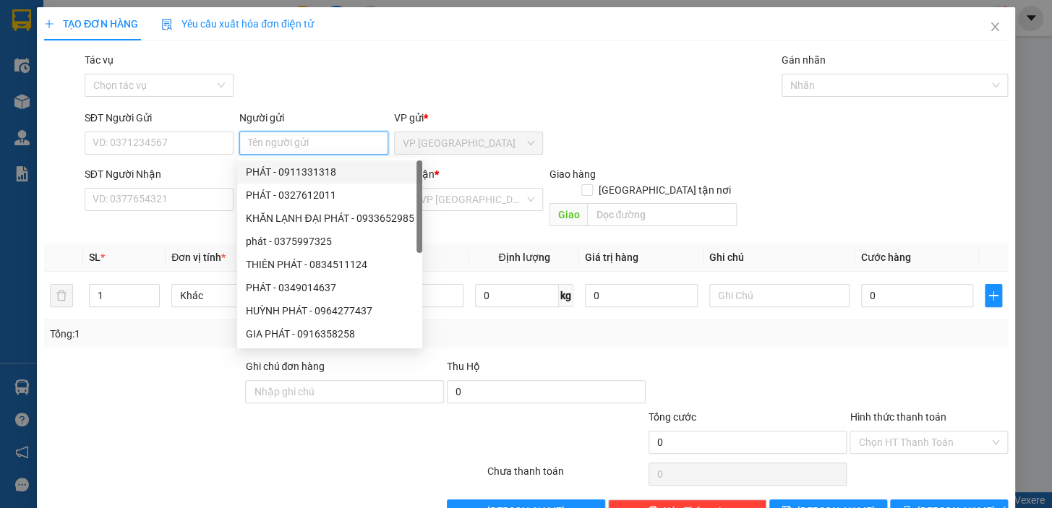
click at [342, 143] on input "Người gửi" at bounding box center [313, 143] width 149 height 23
click at [684, 68] on div "Tác vụ Chọn tác vụ Gán nhãn Nhãn" at bounding box center [546, 77] width 929 height 51
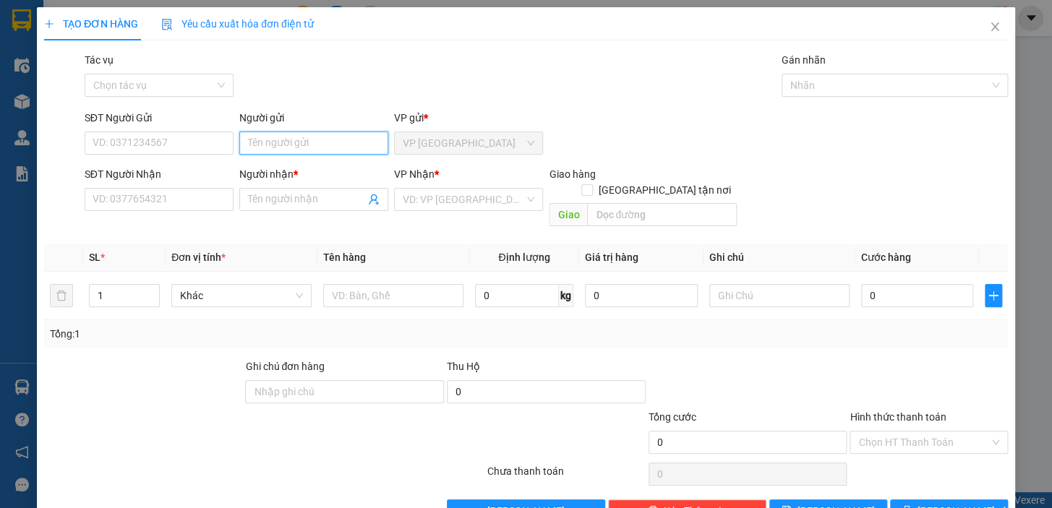
click at [309, 147] on input "Người gửi" at bounding box center [313, 143] width 149 height 23
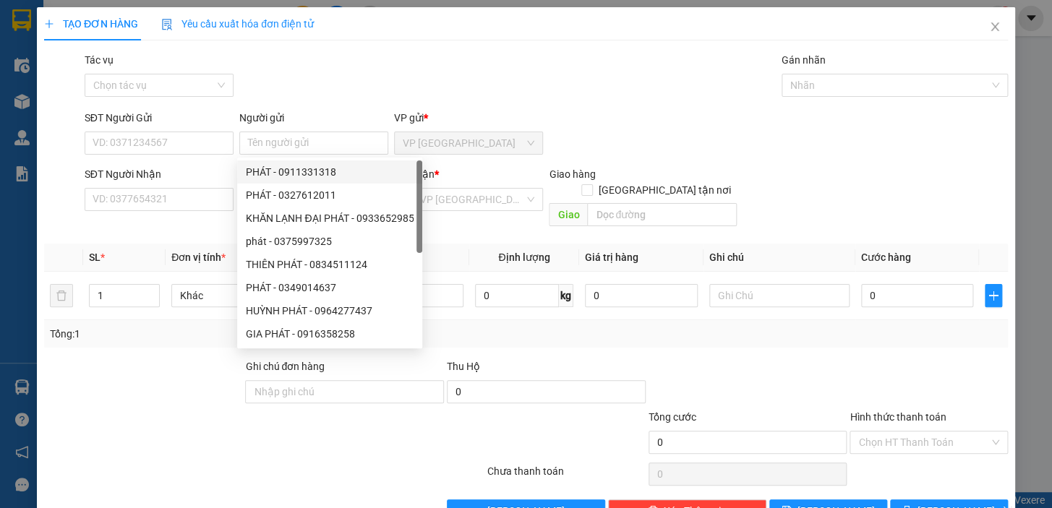
click at [747, 137] on div "SĐT Người Gửi VD: 0371234567 Người gửi Tên người gửi VP gửi * VP Bình Phú" at bounding box center [546, 135] width 929 height 51
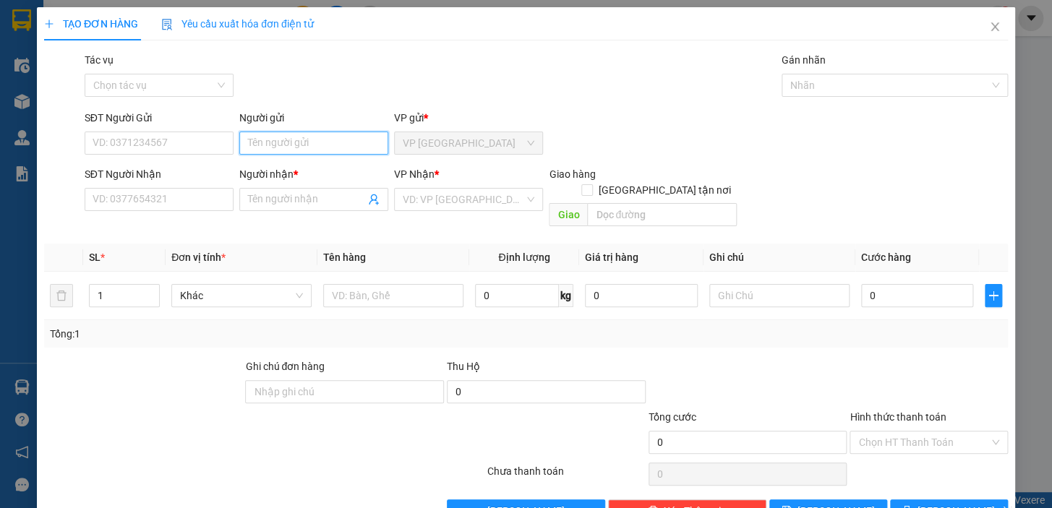
click at [364, 142] on input "Người gửi" at bounding box center [313, 143] width 149 height 23
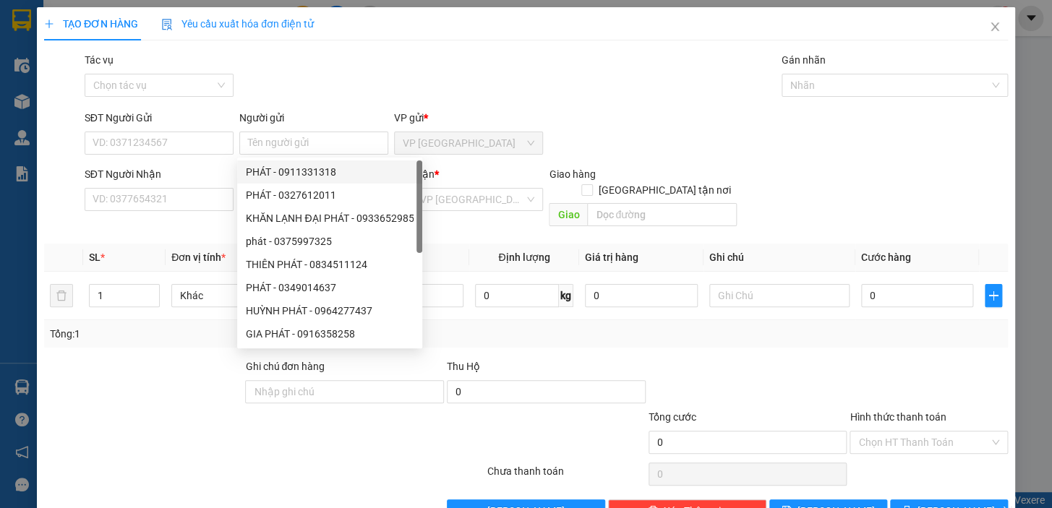
click at [346, 107] on div "Transit Pickup Surcharge Ids Transit Deliver Surcharge Ids Transit Deliver Surc…" at bounding box center [526, 287] width 964 height 471
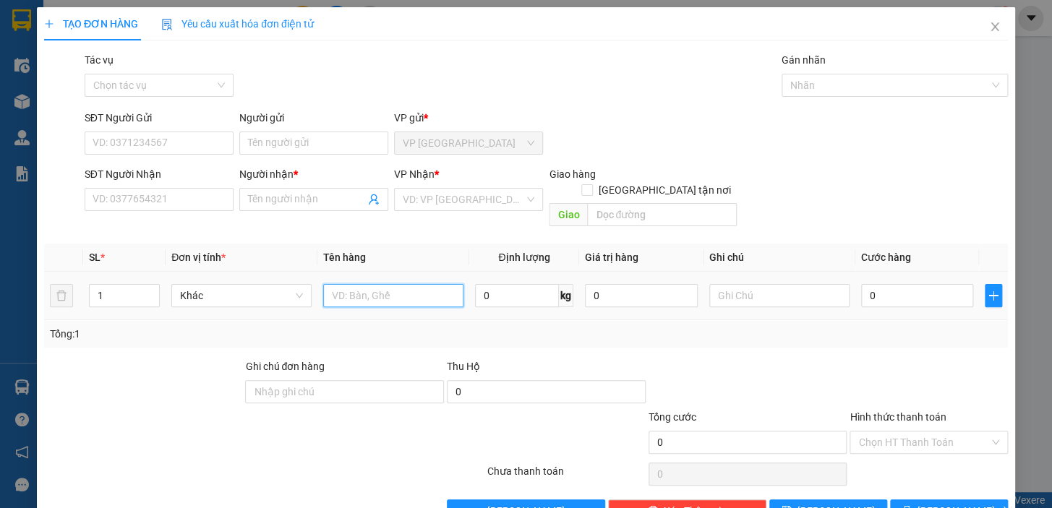
click at [350, 284] on input "text" at bounding box center [393, 295] width 140 height 23
type input "1 BAO TRẮNG + 1 THÙNG MÚT TRẮNG"
click at [863, 284] on input "0" at bounding box center [917, 295] width 113 height 23
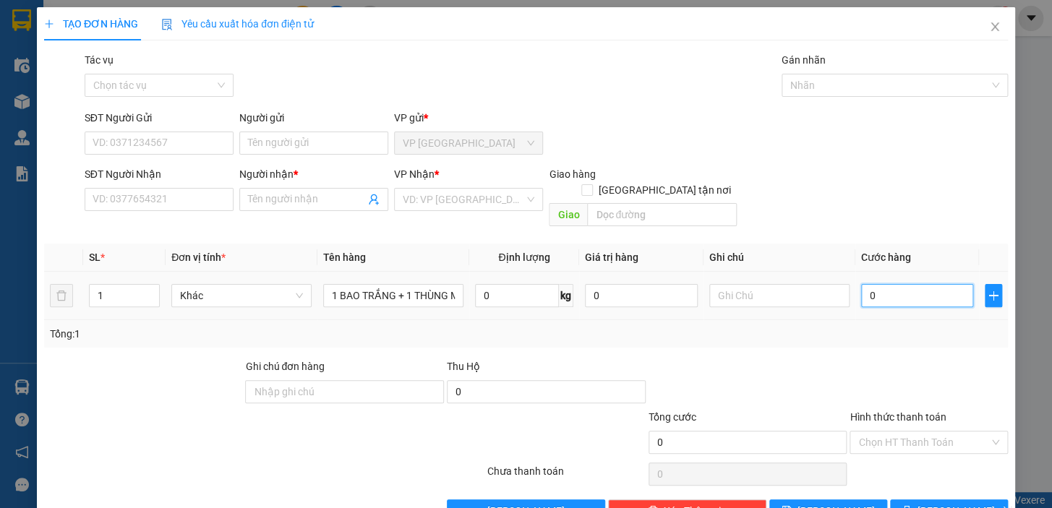
click at [861, 284] on input "0" at bounding box center [917, 295] width 113 height 23
click at [861, 285] on input "0" at bounding box center [917, 295] width 113 height 23
type input "30"
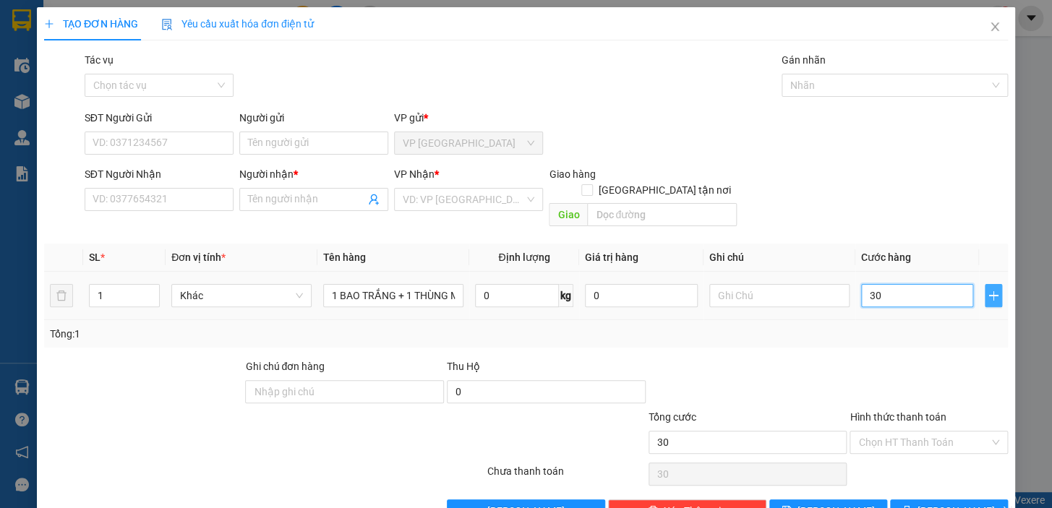
type input "350"
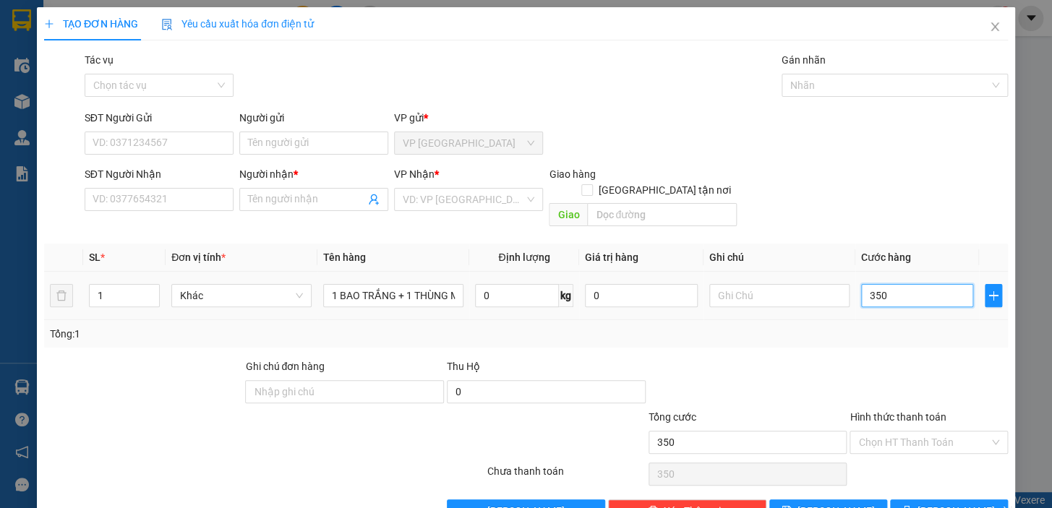
click at [893, 286] on input "350" at bounding box center [917, 295] width 113 height 23
type input "35"
type input "35.000"
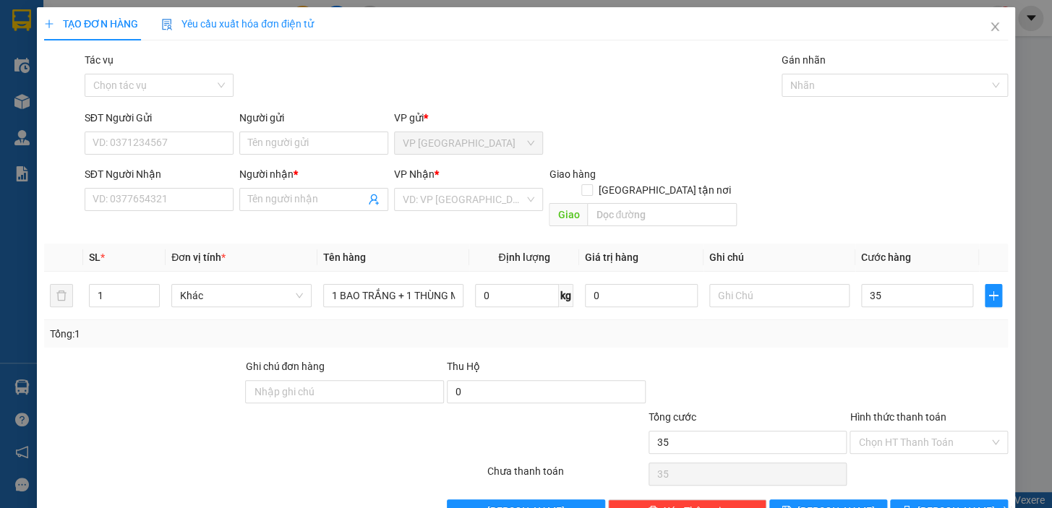
type input "35.000"
click at [888, 208] on div "SĐT Người Nhận VD: 0377654321 Người nhận * Tên người nhận VP Nhận * VD: VP Sài …" at bounding box center [546, 199] width 929 height 67
click at [922, 359] on div at bounding box center [928, 384] width 161 height 51
click at [909, 284] on input "35.000" at bounding box center [917, 295] width 113 height 23
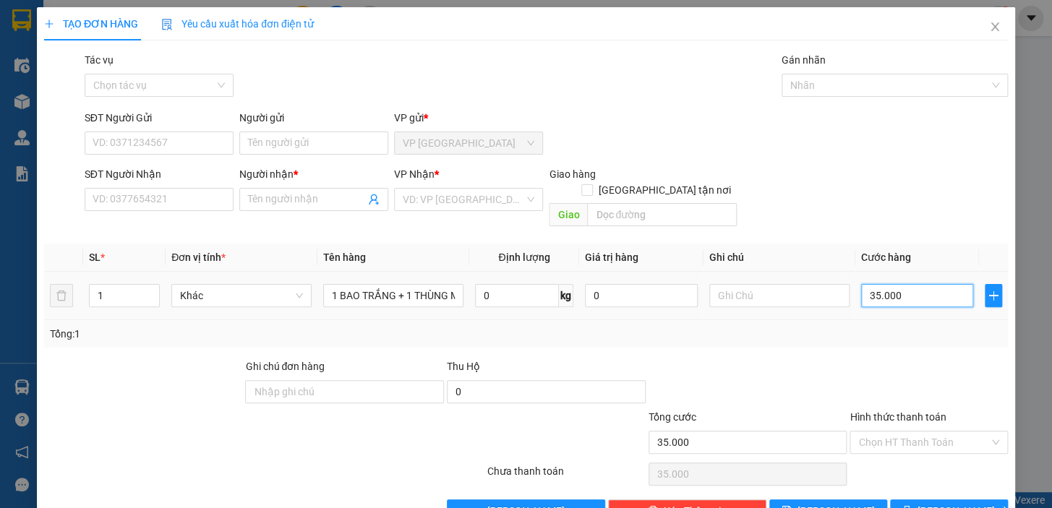
type input "0"
click at [771, 284] on input "text" at bounding box center [779, 295] width 140 height 23
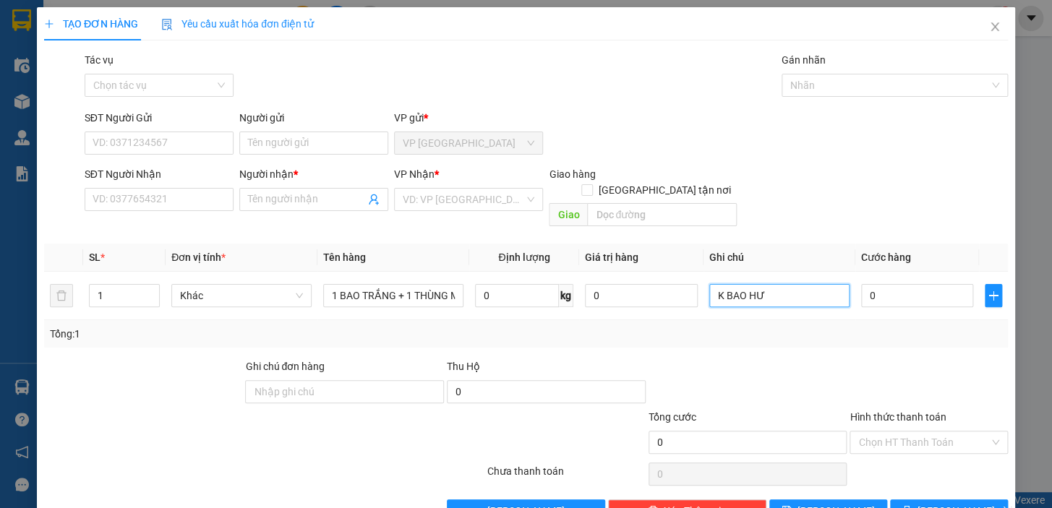
type input "K BAO HƯ"
click at [759, 166] on div "SĐT Người Nhận VD: 0377654321 Người nhận * Tên người nhận VP Nhận * VD: VP Sài …" at bounding box center [546, 199] width 929 height 67
click at [288, 146] on input "Người gửi" at bounding box center [313, 143] width 149 height 23
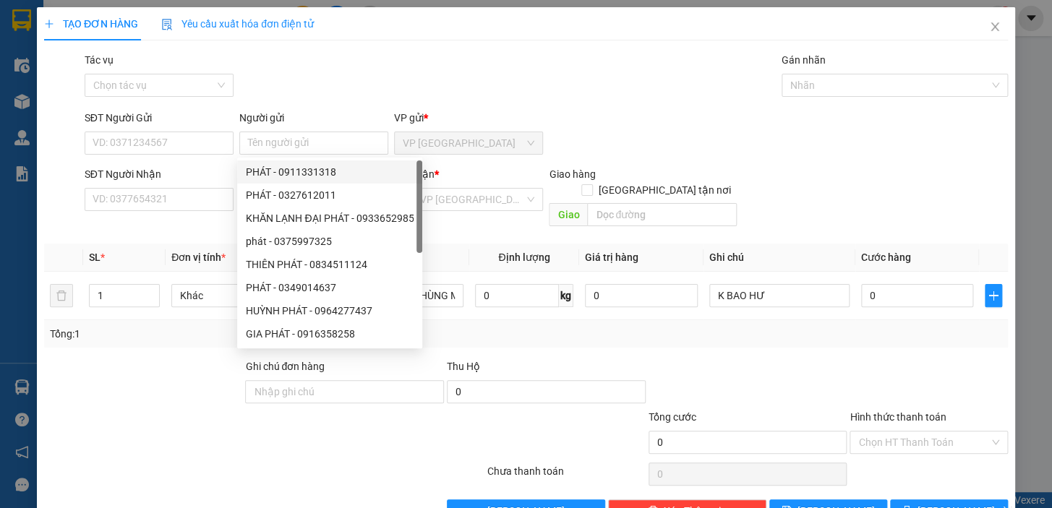
click at [304, 98] on div "Tác vụ Chọn tác vụ Gán nhãn Nhãn" at bounding box center [546, 77] width 929 height 51
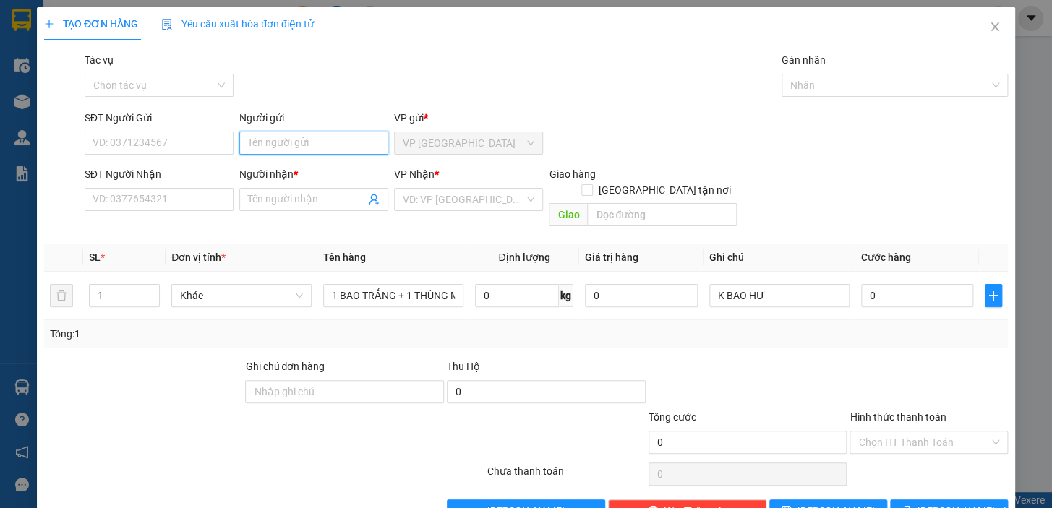
click at [324, 147] on input "Người gửi" at bounding box center [313, 143] width 149 height 23
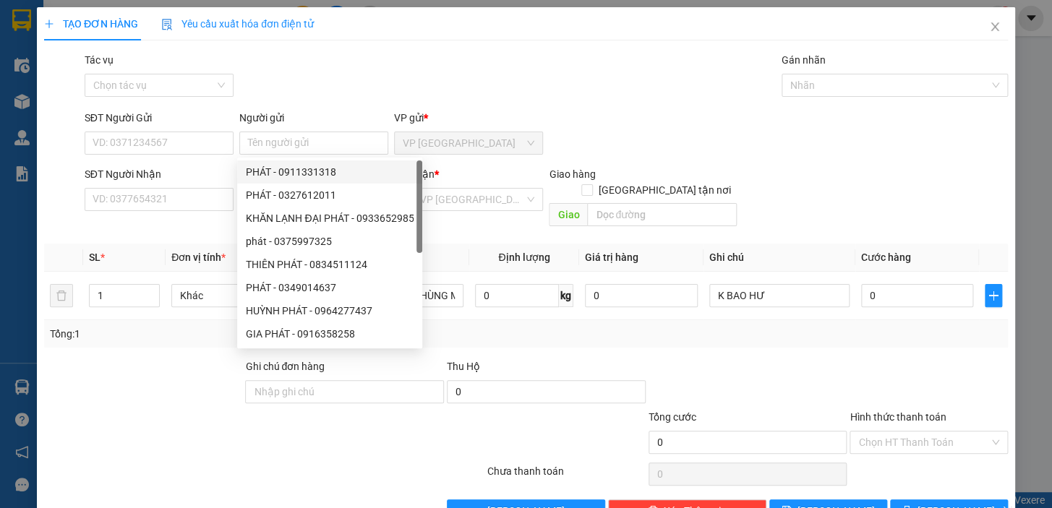
click at [332, 107] on div "Transit Pickup Surcharge Ids Transit Deliver Surcharge Ids Transit Deliver Surc…" at bounding box center [526, 287] width 964 height 471
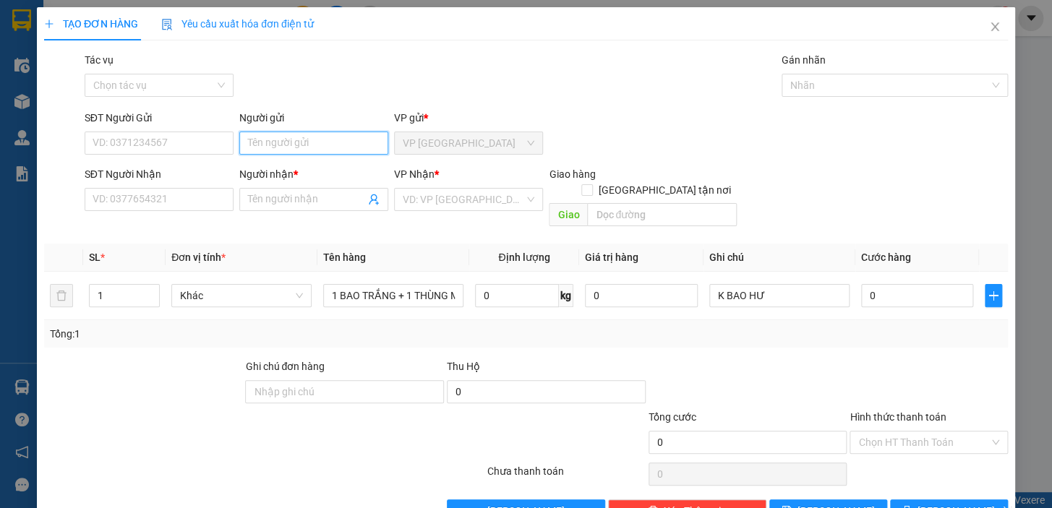
click at [336, 145] on input "Người gửi" at bounding box center [313, 143] width 149 height 23
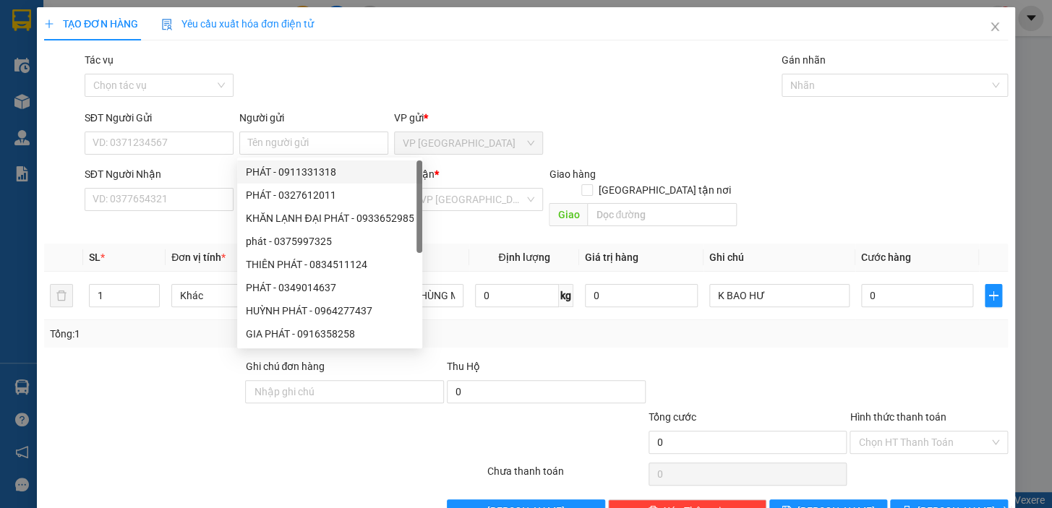
click at [333, 106] on div "Transit Pickup Surcharge Ids Transit Deliver Surcharge Ids Transit Deliver Surc…" at bounding box center [526, 287] width 964 height 471
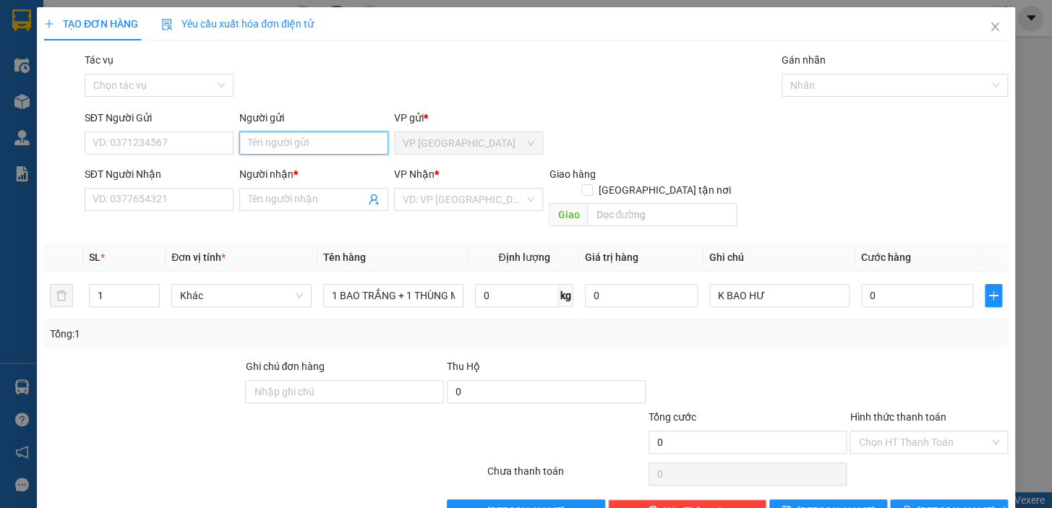
click at [327, 142] on input "Người gửi" at bounding box center [313, 143] width 149 height 23
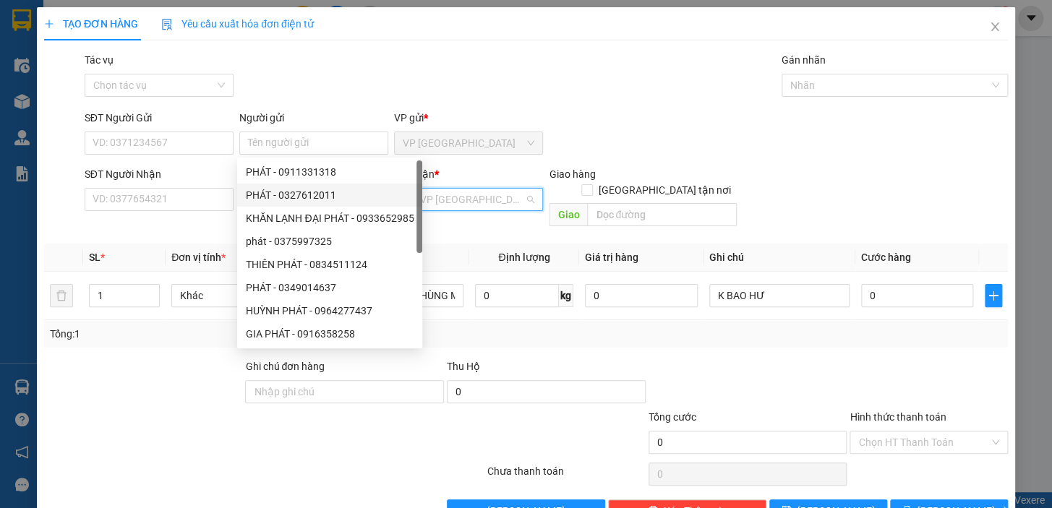
click at [455, 195] on input "search" at bounding box center [463, 200] width 121 height 22
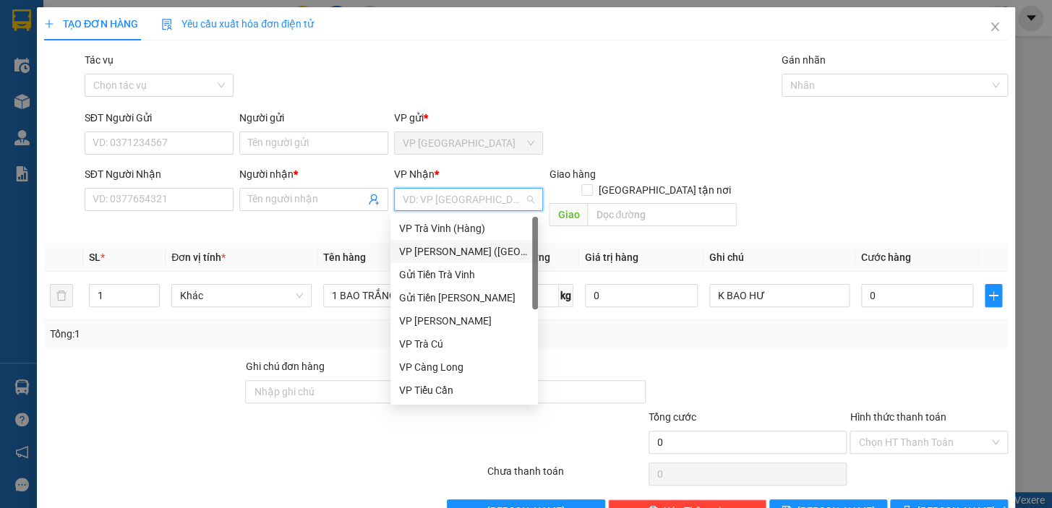
click at [465, 244] on div "VP [PERSON_NAME] ([GEOGRAPHIC_DATA])" at bounding box center [464, 252] width 130 height 16
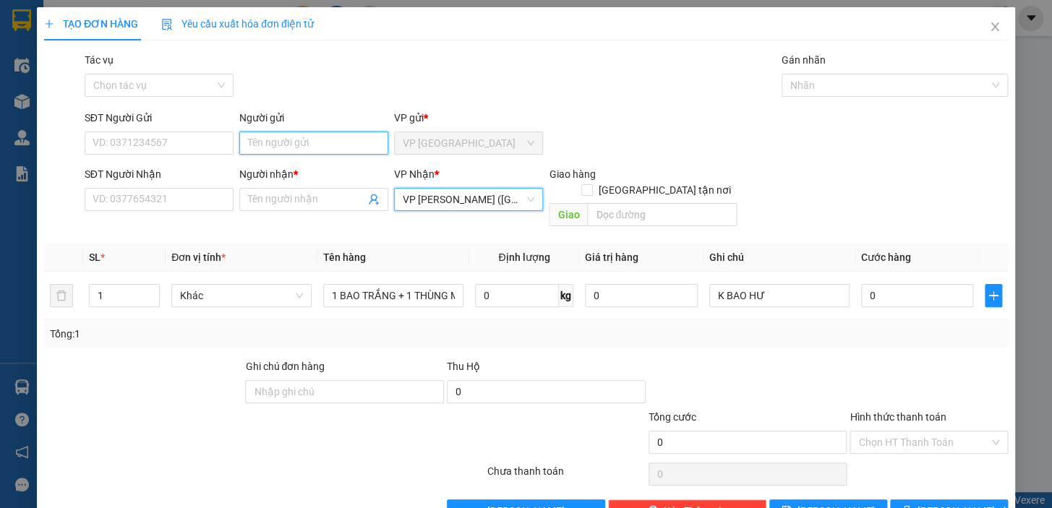
click at [304, 136] on input "Người gửi" at bounding box center [313, 143] width 149 height 23
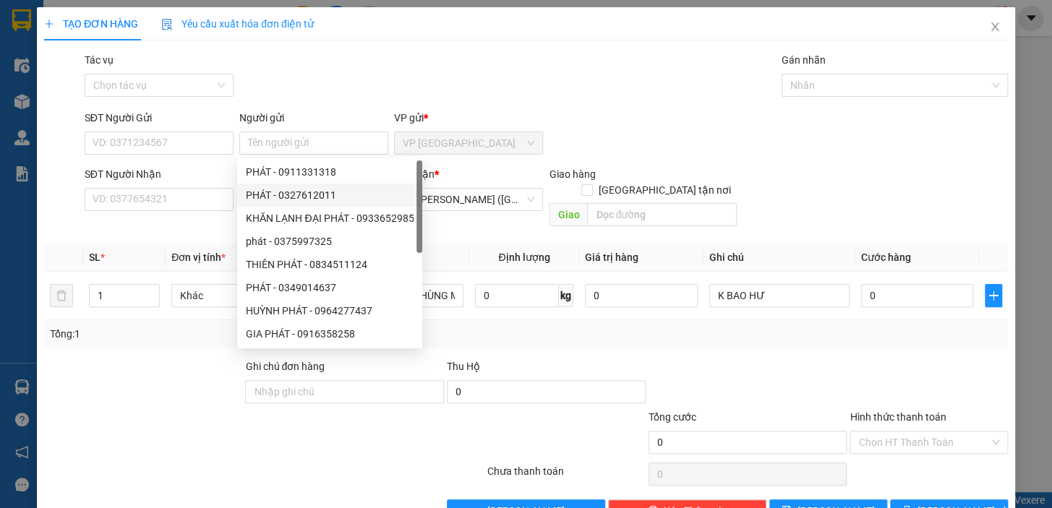
click at [327, 114] on div "Người gửi" at bounding box center [313, 118] width 149 height 16
click at [327, 132] on input "Người gửi" at bounding box center [313, 143] width 149 height 23
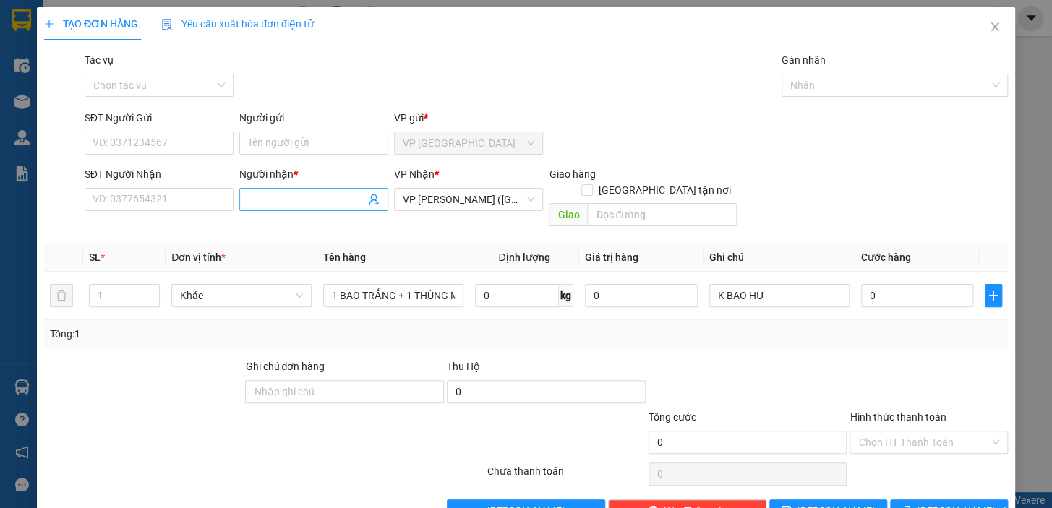
click at [339, 194] on input "Người nhận *" at bounding box center [306, 200] width 117 height 16
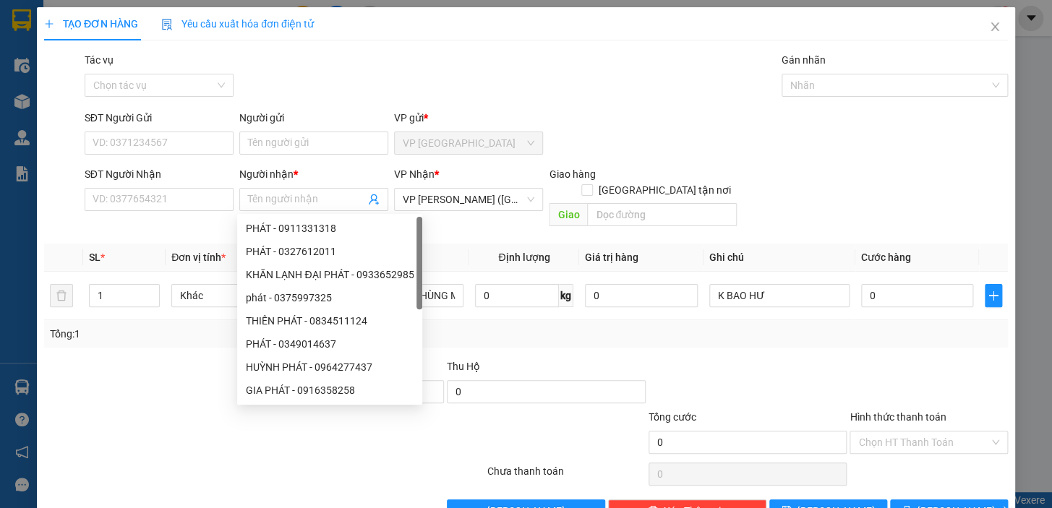
click at [332, 92] on div "Tác vụ Chọn tác vụ Gán nhãn Nhãn" at bounding box center [546, 77] width 929 height 51
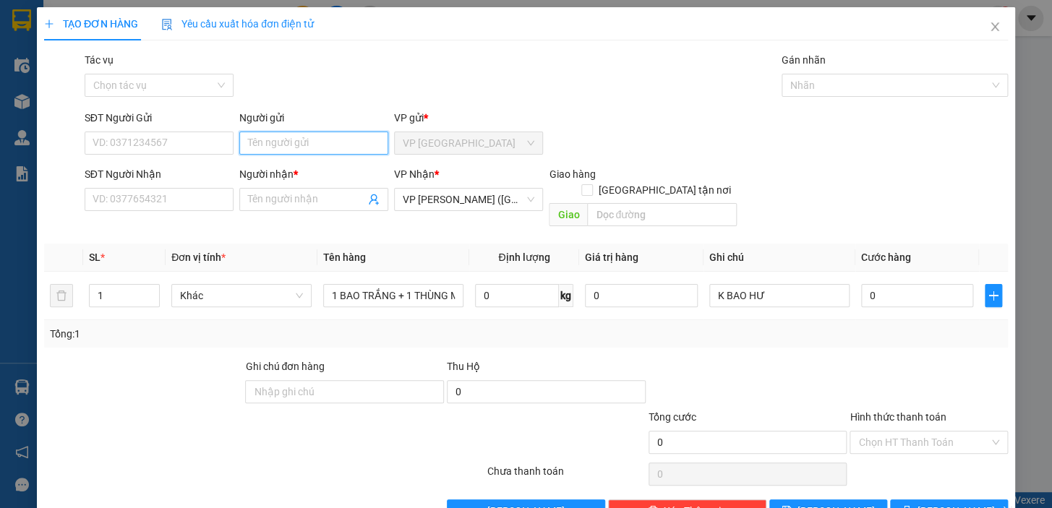
click at [318, 148] on input "Người gửi" at bounding box center [313, 143] width 149 height 23
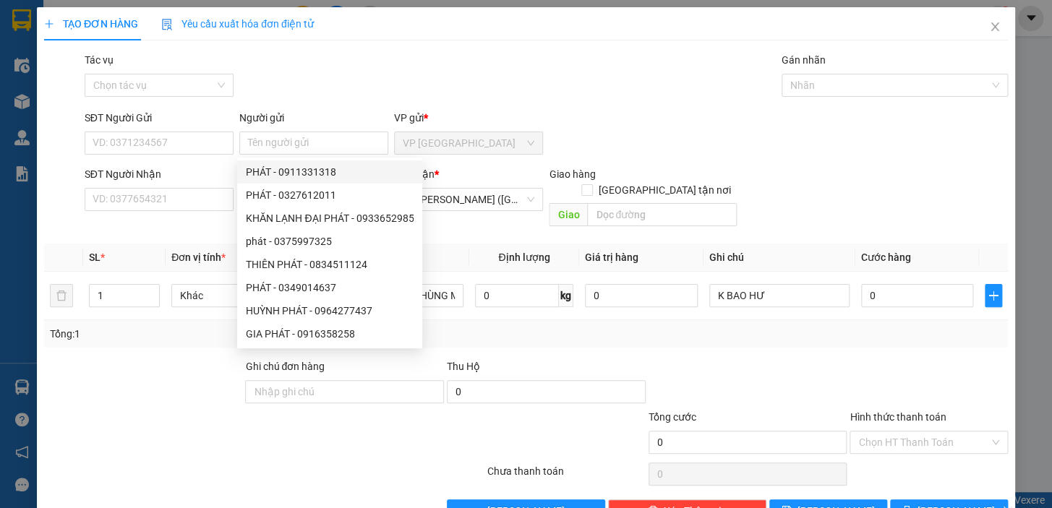
click at [346, 39] on div "TẠO ĐƠN HÀNG Yêu cầu xuất hóa đơn điện tử" at bounding box center [526, 23] width 964 height 33
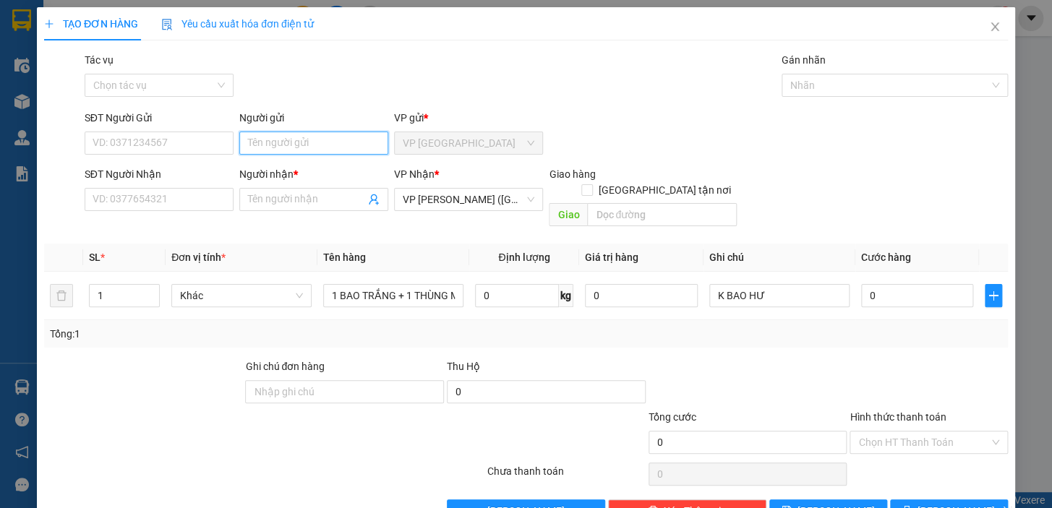
click at [341, 144] on input "Người gửi" at bounding box center [313, 143] width 149 height 23
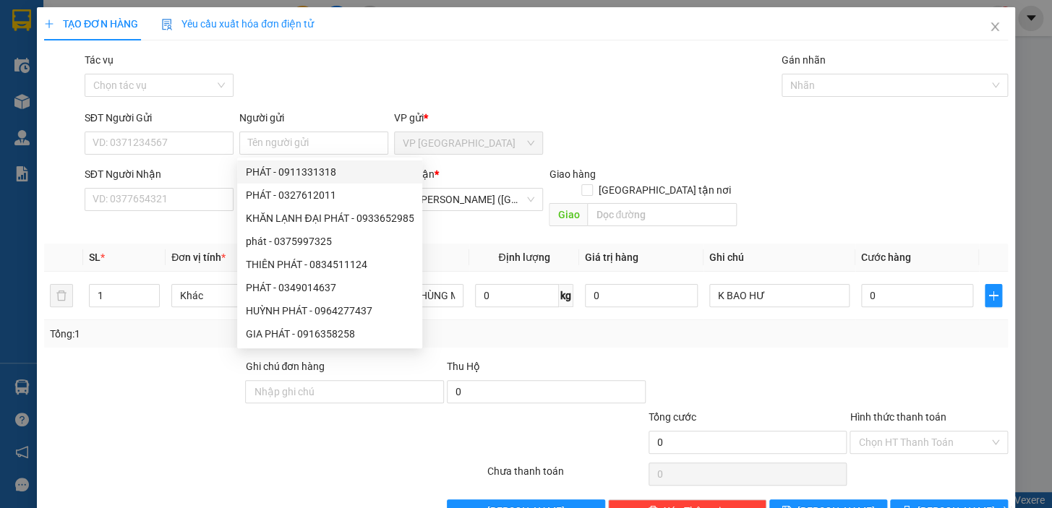
click at [550, 123] on div "SĐT Người Gửi VD: 0371234567 Người gửi Tên người gửi VP gửi * VP Bình Phú" at bounding box center [546, 135] width 929 height 51
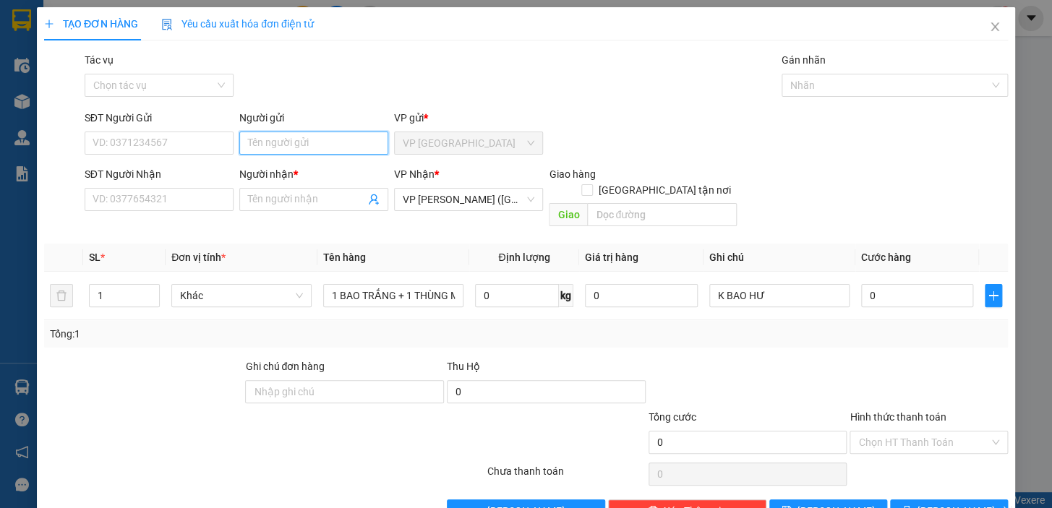
click at [338, 140] on input "Người gửi" at bounding box center [313, 143] width 149 height 23
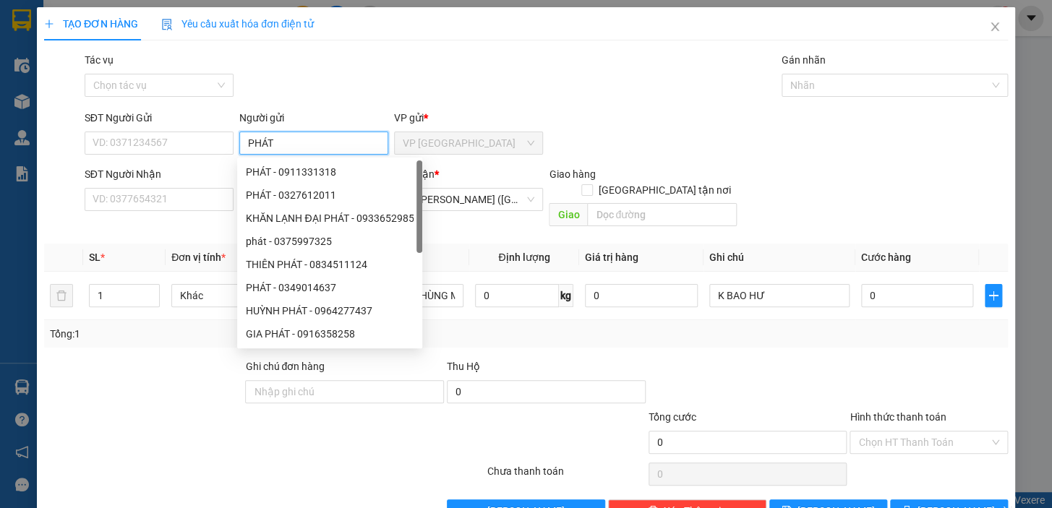
type input "PHÁT"
click at [297, 97] on div "Tác vụ Chọn tác vụ Gán nhãn Nhãn" at bounding box center [546, 77] width 929 height 51
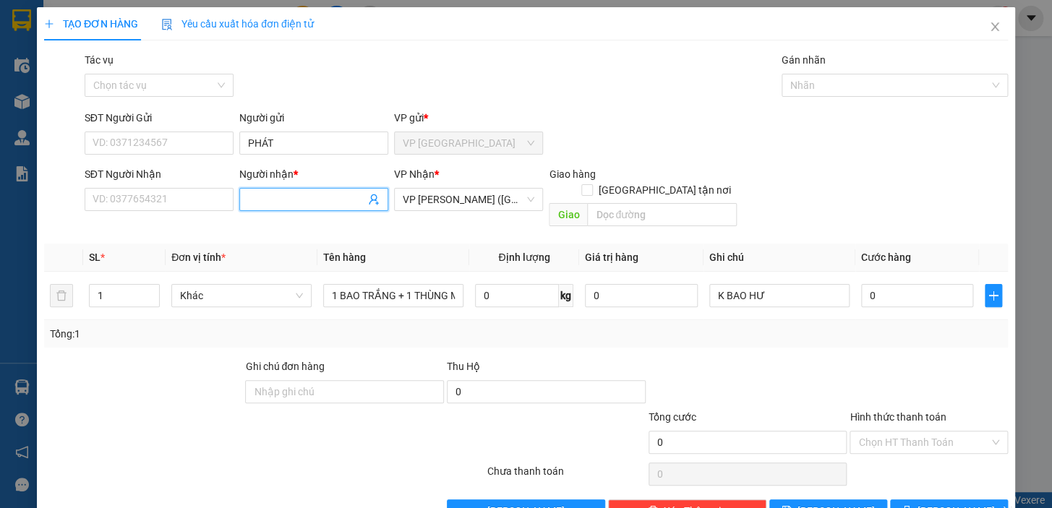
click at [282, 208] on span at bounding box center [313, 199] width 149 height 23
type input "TỶ (LỘC)"
click at [160, 189] on input "SĐT Người Nhận" at bounding box center [159, 199] width 149 height 23
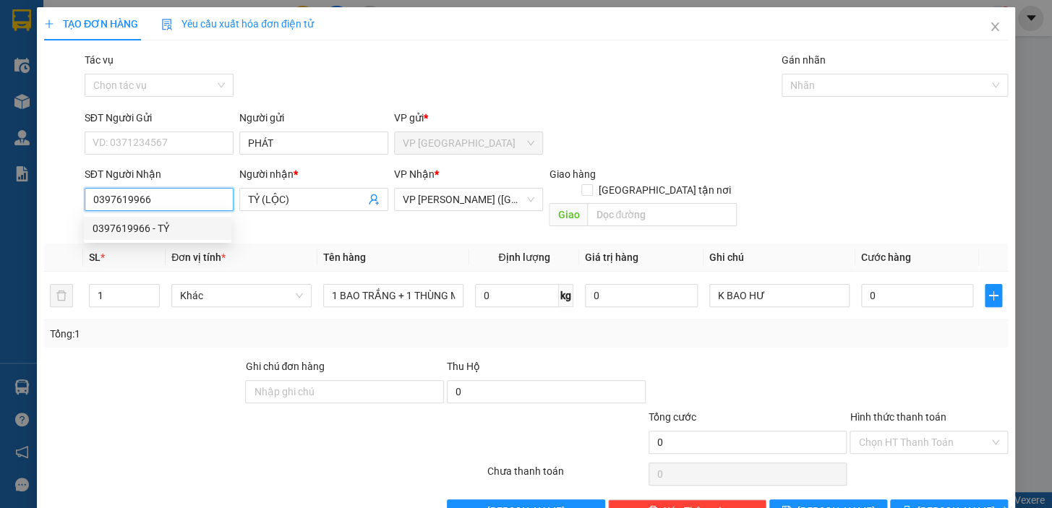
type input "0397619966"
click at [848, 361] on div at bounding box center [928, 384] width 161 height 51
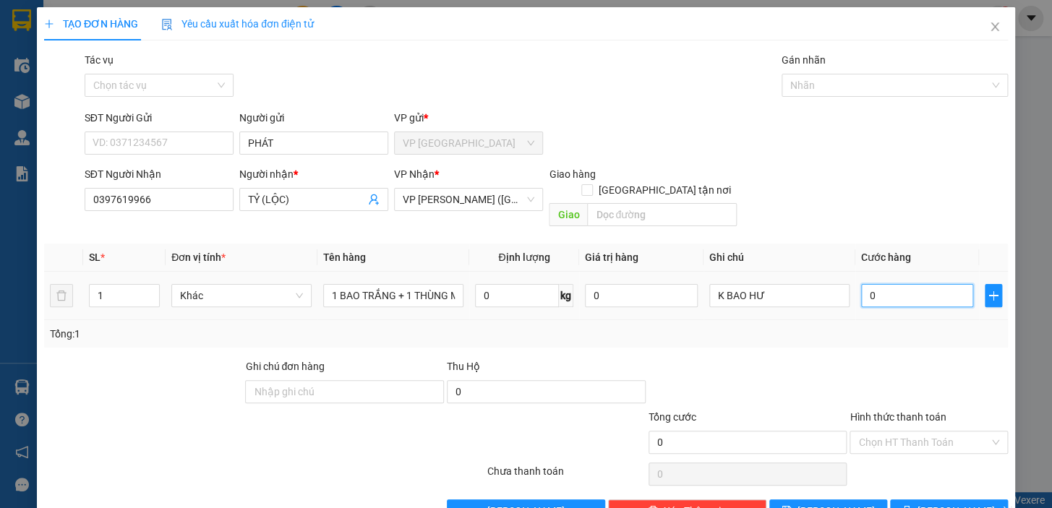
click at [861, 284] on input "0" at bounding box center [917, 295] width 113 height 23
click at [862, 284] on input "0" at bounding box center [917, 295] width 113 height 23
type input "70"
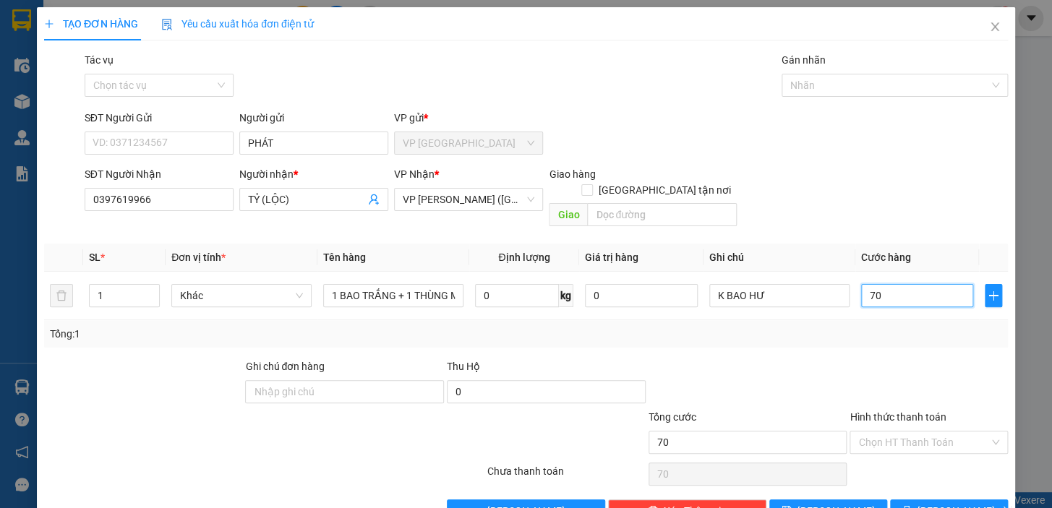
type input "750"
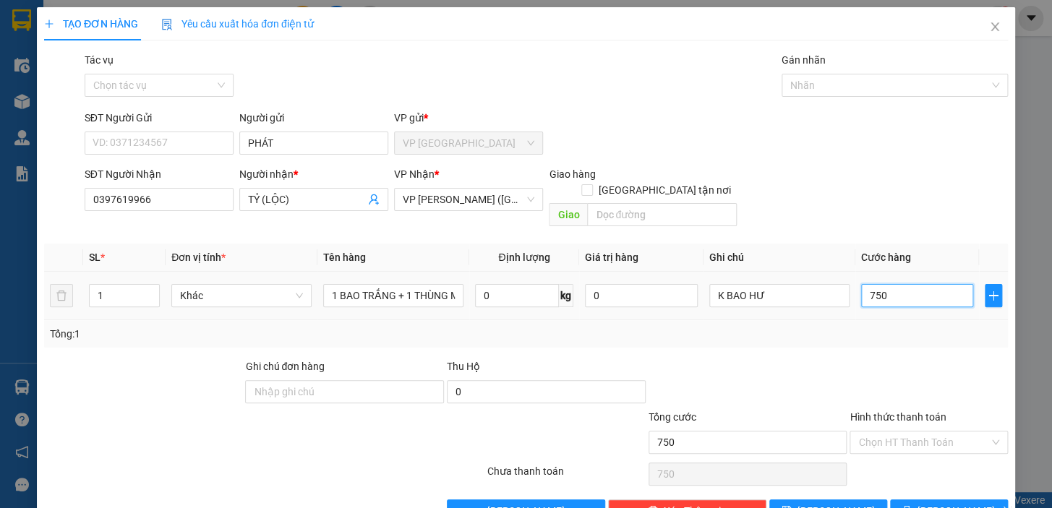
click at [891, 287] on input "750" at bounding box center [917, 295] width 113 height 23
type input "75"
type input "75.000"
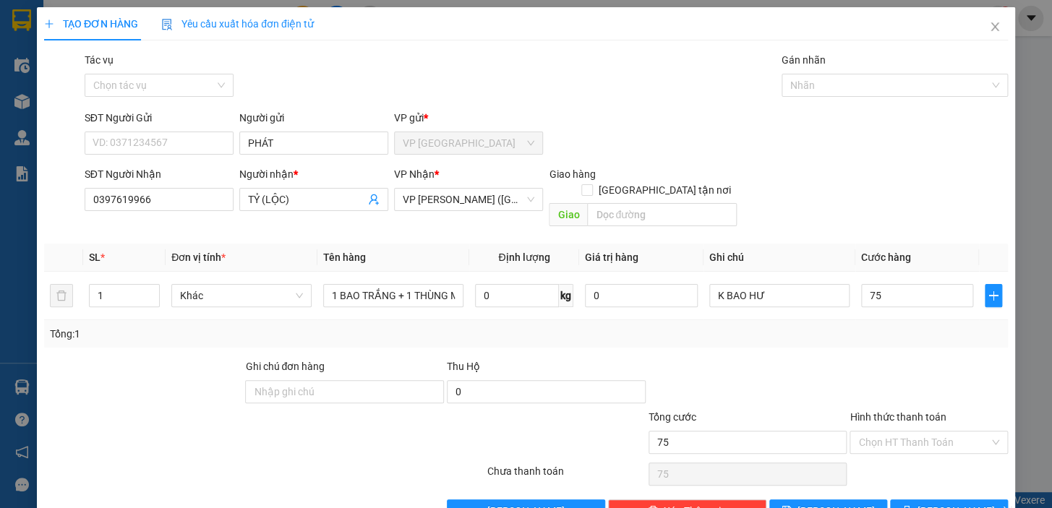
type input "75.000"
click at [843, 145] on div "SĐT Người Gửi VD: 0371234567 Người gửi PHÁT VP gửi * VP Bình Phú" at bounding box center [546, 135] width 929 height 51
click at [899, 432] on input "Hình thức thanh toán" at bounding box center [923, 443] width 131 height 22
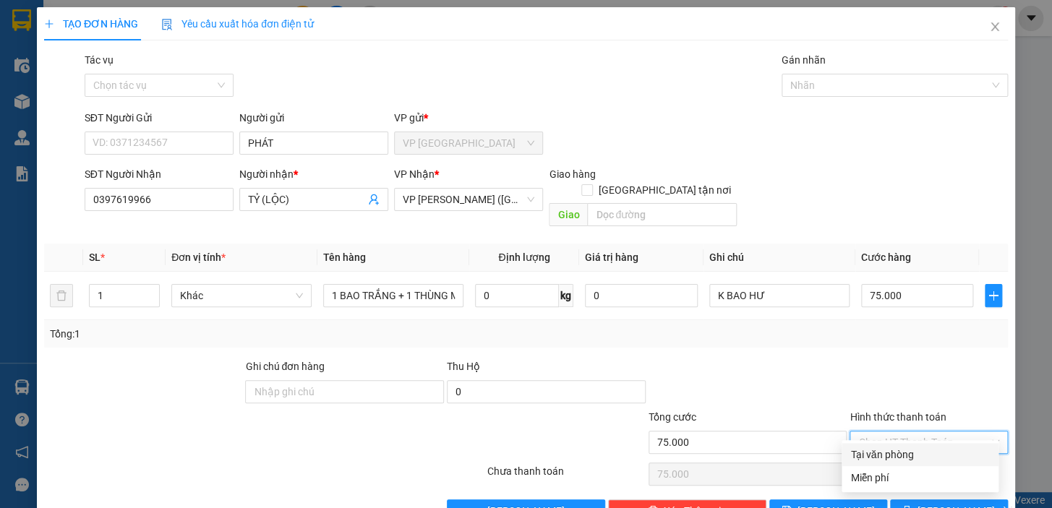
click at [891, 451] on div "Tại văn phòng" at bounding box center [920, 455] width 140 height 16
type input "0"
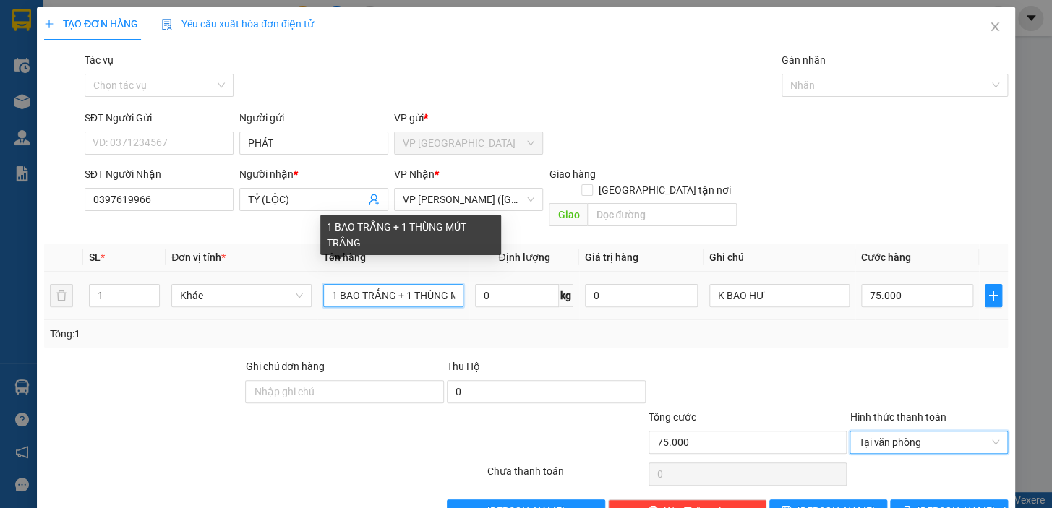
click at [445, 284] on input "1 BAO TRẮNG + 1 THÙNG MÚT TRẮNG" at bounding box center [393, 295] width 140 height 23
drag, startPoint x: 413, startPoint y: 284, endPoint x: 446, endPoint y: 277, distance: 33.3
click at [419, 284] on input "1 BAO TRẮNG + 1 THÙNG MÚT TRẮNG" at bounding box center [393, 295] width 140 height 23
click at [454, 284] on input "1 BAO TRẮNG + 1 THÙNG MÚT TRẮNG" at bounding box center [393, 295] width 140 height 23
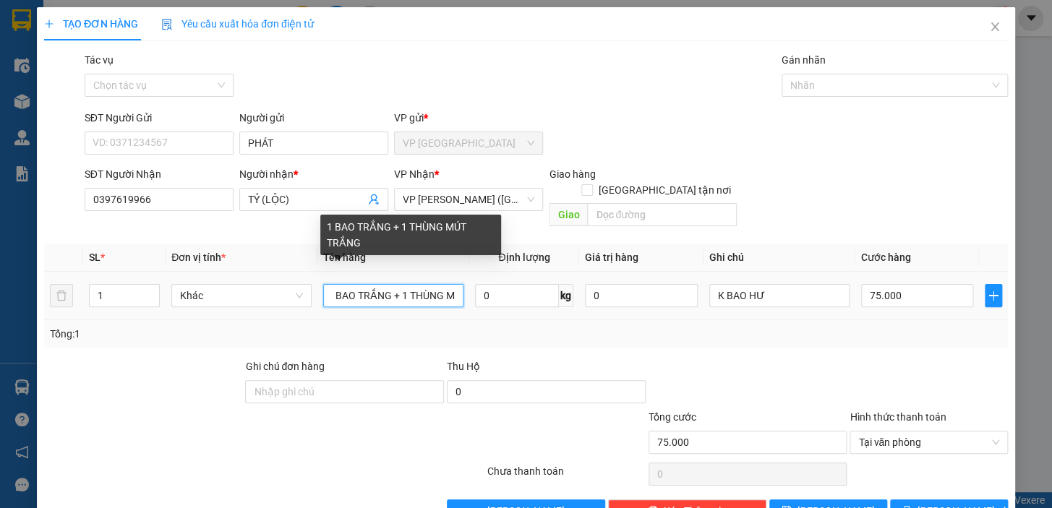
drag, startPoint x: 440, startPoint y: 279, endPoint x: 411, endPoint y: 283, distance: 29.9
click at [411, 284] on input "1 BAO TRẮNG + 1 THÙNG MÚT TRẮNG" at bounding box center [393, 295] width 140 height 23
click at [448, 284] on input "1 BAO TRẮNG + 1 THÙNG MÚT TRẮNG" at bounding box center [393, 295] width 140 height 23
drag, startPoint x: 439, startPoint y: 278, endPoint x: 423, endPoint y: 282, distance: 16.3
click at [423, 284] on input "1 BAO TRẮNG + 1 THÙNG MÚT TRẮNG" at bounding box center [393, 295] width 140 height 23
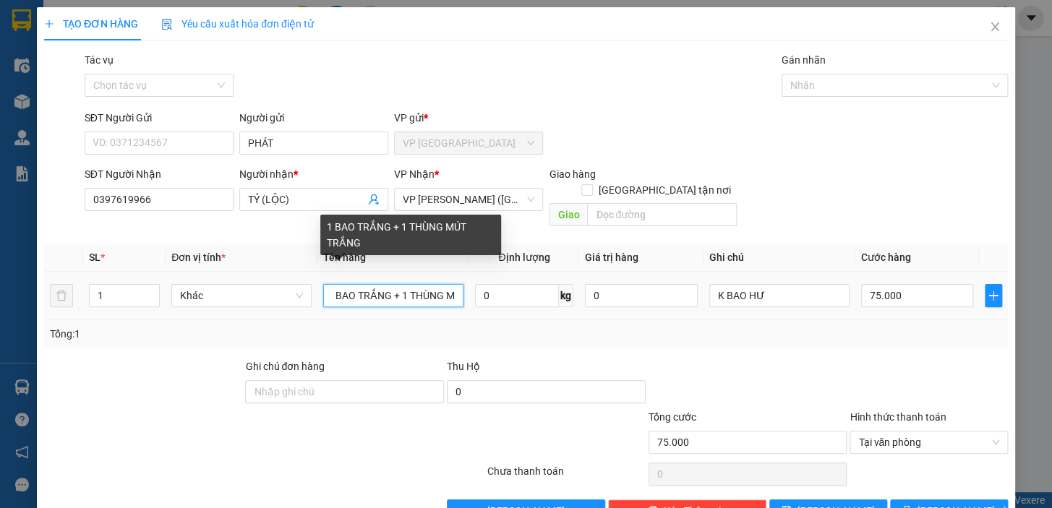
click at [448, 284] on input "1 BAO TRẮNG + 1 THÙNG MÚT TRẮNG" at bounding box center [393, 295] width 140 height 23
click at [449, 284] on input "1 BAO TRẮNG + 1 THÙNG MÚT TRẮNG" at bounding box center [393, 295] width 140 height 23
click at [447, 284] on input "1 BAO TRẮNG + 1 THÙNG MÚT TRẮNG" at bounding box center [393, 295] width 140 height 23
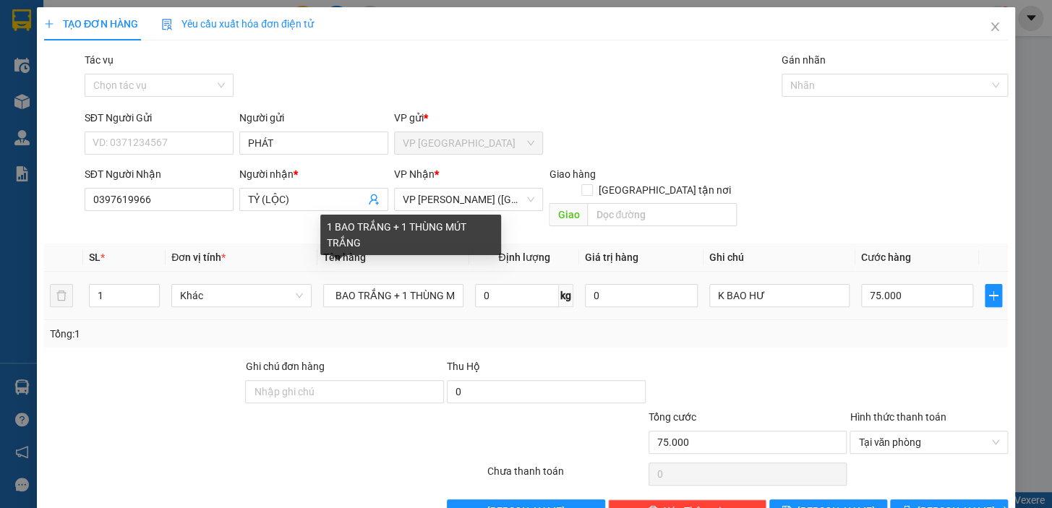
click at [385, 241] on div "1 BAO TRẮNG + 1 THÙNG MÚT TRẮNG" at bounding box center [410, 235] width 181 height 40
click at [451, 284] on input "1 BAO TRẮNG + 1 THÙNG MÚT TRẮNG" at bounding box center [393, 295] width 140 height 23
click at [447, 284] on input "1 BAO TRẮNG + 1 THÙNG MÚT TRẮNG" at bounding box center [393, 295] width 140 height 23
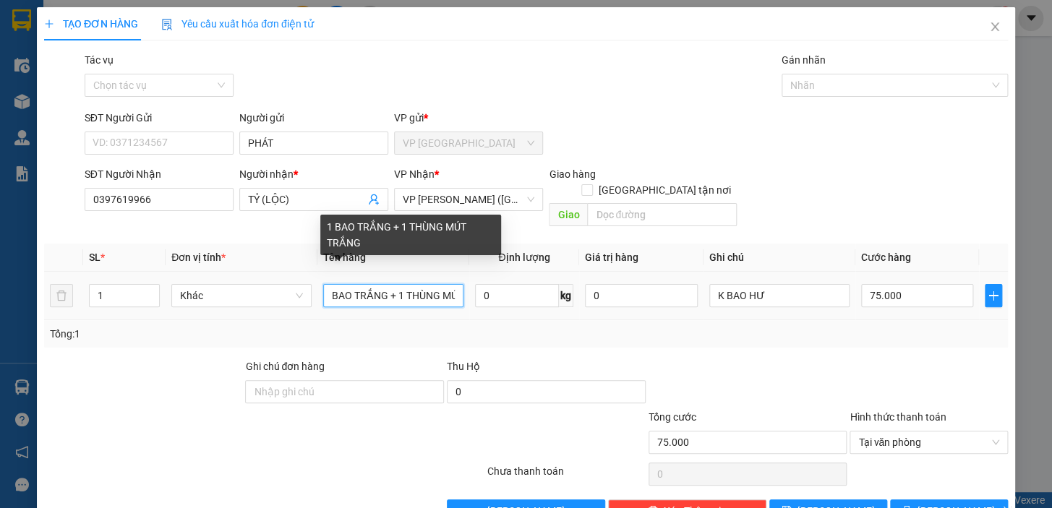
drag, startPoint x: 444, startPoint y: 275, endPoint x: 427, endPoint y: 275, distance: 16.6
click at [427, 284] on input "1 BAO TRẮNG + 1 THÙNG MÚT TRẮNG" at bounding box center [393, 295] width 140 height 23
click at [452, 284] on input "1 BAO TRẮNG + 1 THÙNG MÚT TRẮNG" at bounding box center [393, 295] width 140 height 23
drag, startPoint x: 447, startPoint y: 275, endPoint x: 415, endPoint y: 278, distance: 31.9
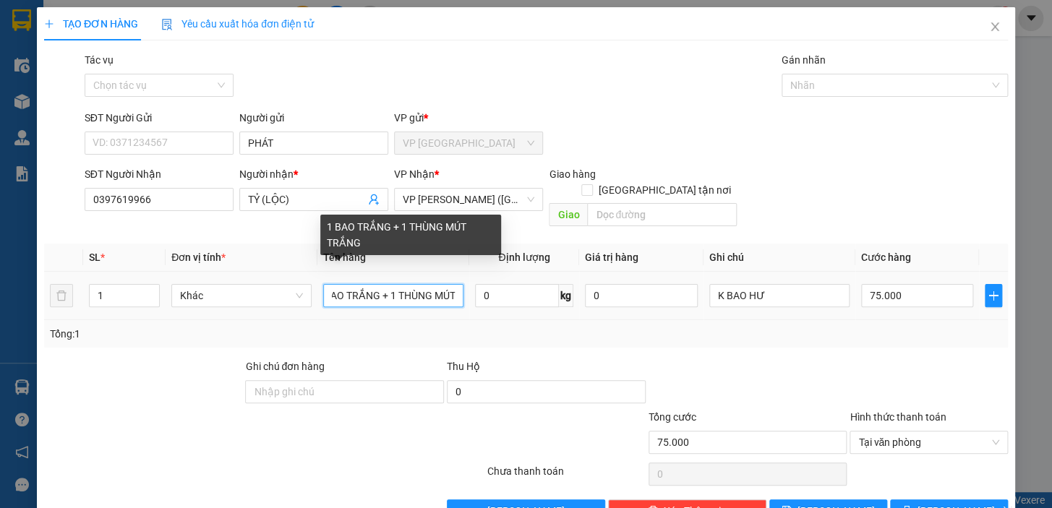
click at [415, 284] on input "1 BAO TRẮNG + 1 THÙNG MÚT TRẮNG" at bounding box center [393, 295] width 140 height 23
click at [448, 284] on input "1 BAO TRẮNG + 1 THÙNG MÚT TRẮNG" at bounding box center [393, 295] width 140 height 23
drag, startPoint x: 432, startPoint y: 275, endPoint x: 401, endPoint y: 280, distance: 30.9
click at [401, 284] on input "1 BAO TRẮNG + 1 THÙNG MÚT TRẮNG" at bounding box center [393, 295] width 140 height 23
click at [451, 284] on input "1 BAO TRẮNG + 1 THÙNG MÚT TRẮNG" at bounding box center [393, 295] width 140 height 23
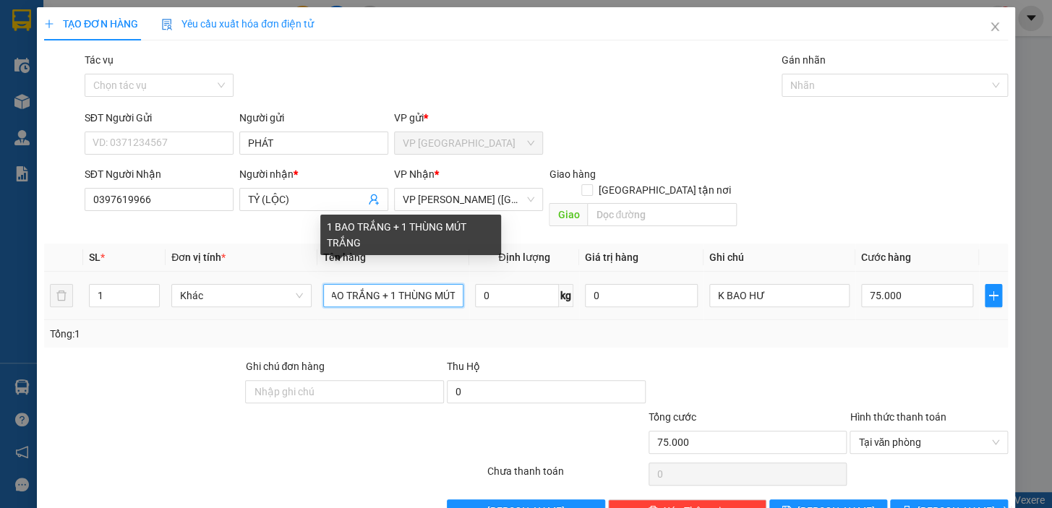
drag, startPoint x: 451, startPoint y: 280, endPoint x: 425, endPoint y: 271, distance: 27.4
click at [431, 284] on input "1 BAO TRẮNG + 1 THÙNG MÚT TRẮNG" at bounding box center [393, 295] width 140 height 23
click at [435, 284] on input "1 BAO TRẮNG + 1 THÙNGMÚT TRẮNG" at bounding box center [393, 295] width 140 height 23
drag, startPoint x: 447, startPoint y: 279, endPoint x: 438, endPoint y: 279, distance: 9.4
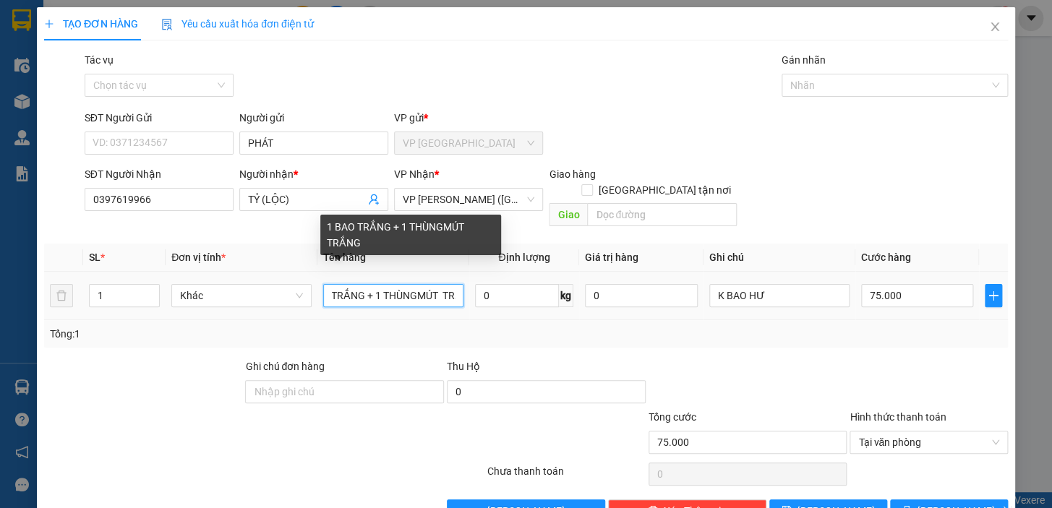
click at [437, 284] on input "1 BAO TRẮNG + 1 THÙNGMÚT TRẮNG" at bounding box center [393, 295] width 140 height 23
click at [429, 284] on input "1 BAO TRẮNG + 1 THÙNGMTÚT RẮNG" at bounding box center [393, 295] width 140 height 23
click at [423, 284] on input "1 BAO TRẮNG + 1 THÙNGMTÚT RẮNG" at bounding box center [393, 295] width 140 height 23
click at [431, 284] on input "1 BAO TRẮNG + 1 THÙNGMTÚT RẮNG" at bounding box center [393, 295] width 140 height 23
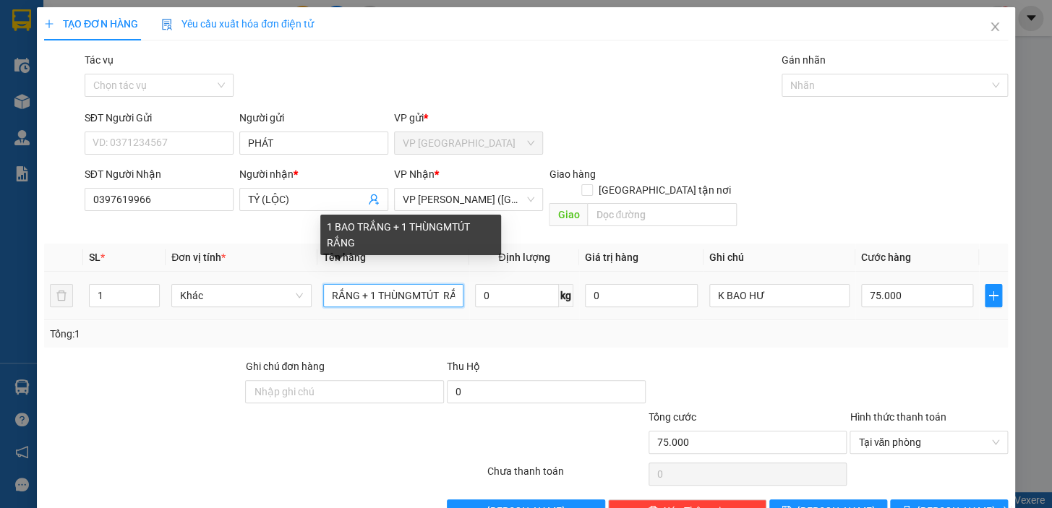
drag, startPoint x: 453, startPoint y: 278, endPoint x: 445, endPoint y: 279, distance: 8.1
click at [447, 284] on input "1 BAO TRẮNG + 1 THÙNGMTÚT RẮNG" at bounding box center [393, 295] width 140 height 23
drag, startPoint x: 445, startPoint y: 279, endPoint x: 434, endPoint y: 280, distance: 11.7
click at [434, 284] on input "1 BAO TRẮNG + 1 THÙNGMTÚT RẮNG" at bounding box center [393, 295] width 140 height 23
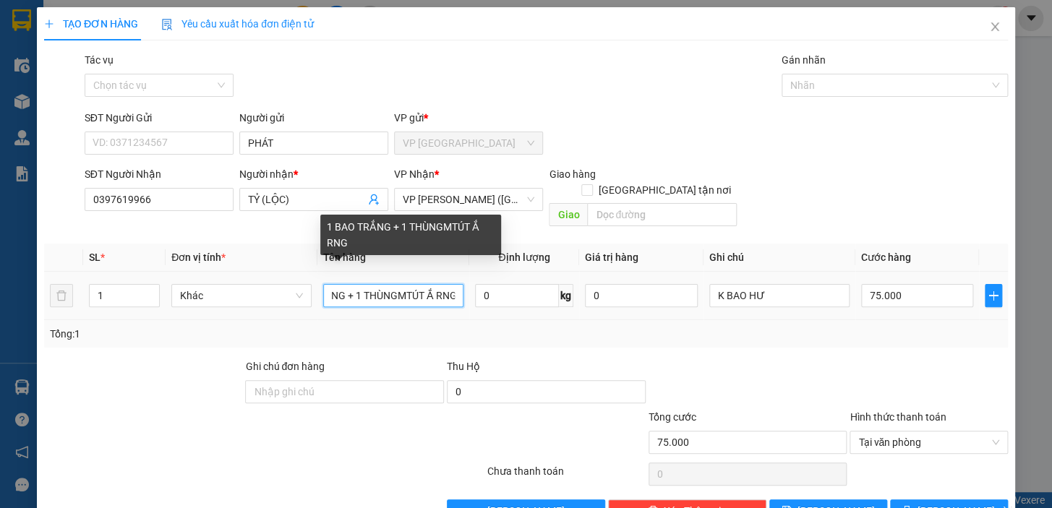
click at [436, 284] on input "1 BAO TRẮNG + 1 THÙNGMTÚT Ắ RNG" at bounding box center [393, 295] width 140 height 23
click at [395, 284] on input "1 BAO TRẮNG + 1 THÙNGMTÚT Ắ RNG" at bounding box center [393, 295] width 140 height 23
click at [411, 284] on input "1 BAO TRẮNG + 1 THÙNG MTÚT Ắ RNG" at bounding box center [393, 295] width 140 height 23
click at [422, 284] on input "1 BAO TRẮNG + 1 THÙNG MÚT Ắ RNG" at bounding box center [393, 295] width 140 height 23
click at [451, 284] on input "1 BAO TRẮNG + 1 THÙNG MÚT TẮ RNG" at bounding box center [393, 295] width 140 height 23
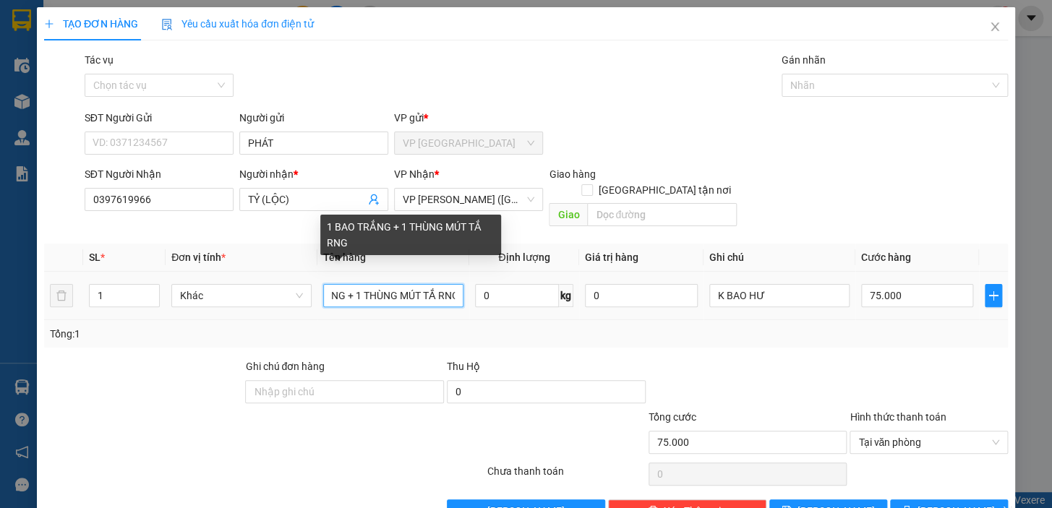
click at [450, 284] on input "1 BAO TRẮNG + 1 THÙNG MÚT TẮ RNG" at bounding box center [393, 295] width 140 height 23
click at [445, 284] on input "1 BAO TRẮNG + 1 THÙNG MÚT TẮ RNG" at bounding box center [393, 295] width 140 height 23
click at [445, 284] on input "1 BAO TRẮNG + 1 THÙNG MÚT TẮNG" at bounding box center [393, 295] width 140 height 23
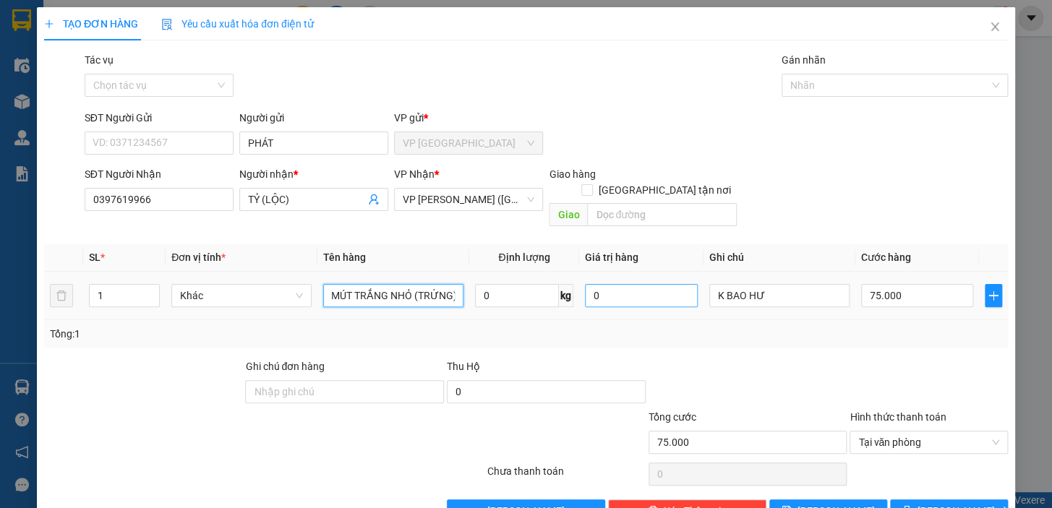
scroll to position [0, 123]
type input "1 BAO TRẮNG + 1 THÙNG MÚT TRẮNG NHỎ (TRỨNG)"
click at [911, 500] on button "Lưu và In" at bounding box center [949, 511] width 118 height 23
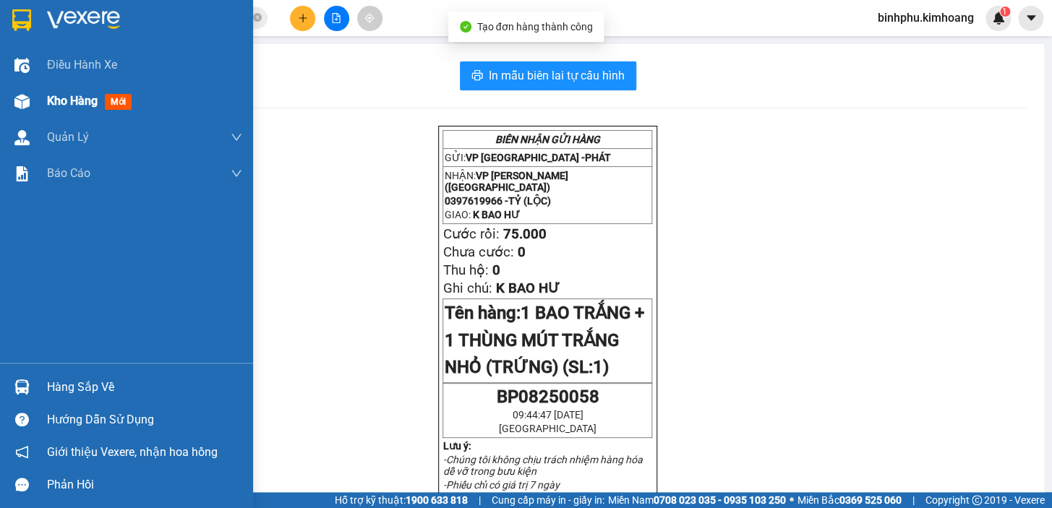
click at [28, 100] on img at bounding box center [21, 101] width 15 height 15
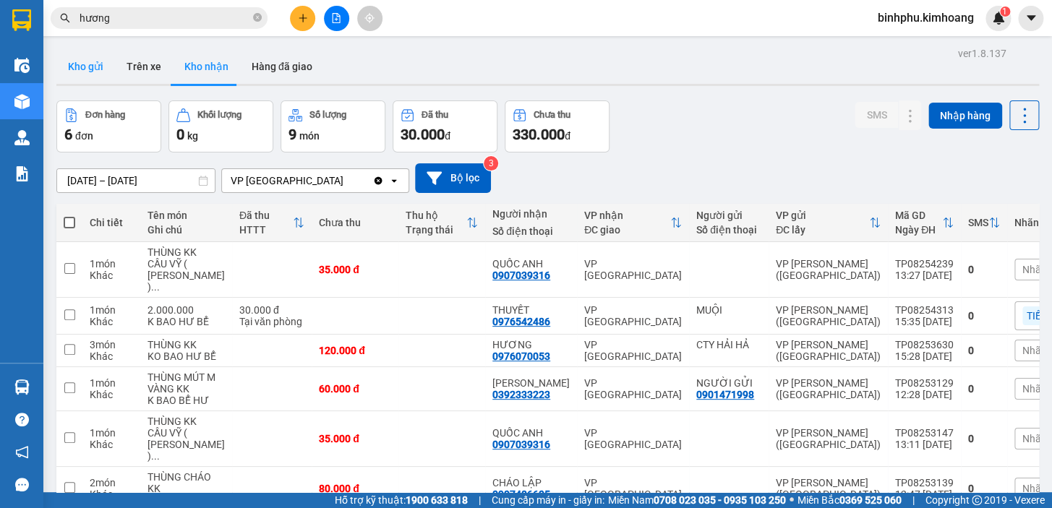
click at [93, 69] on button "Kho gửi" at bounding box center [85, 66] width 59 height 35
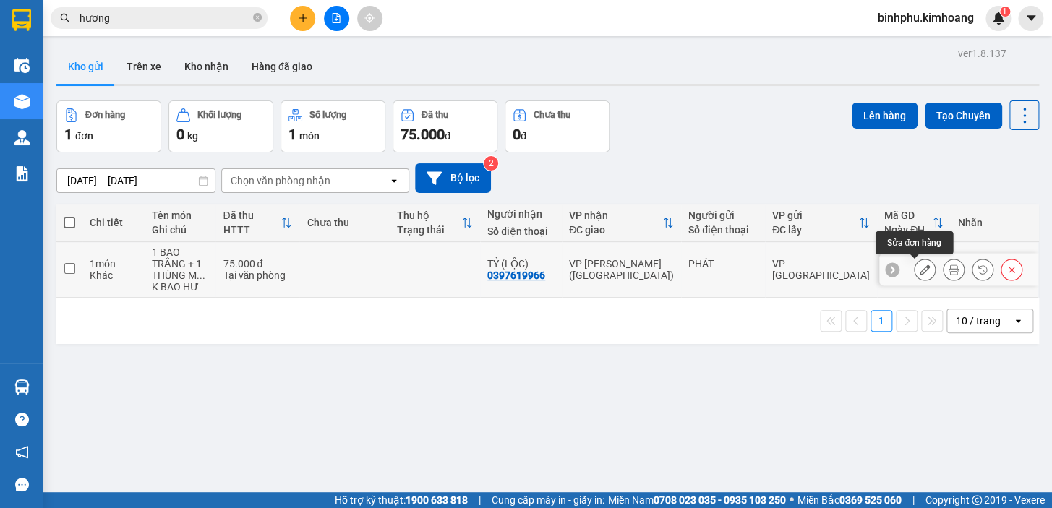
click at [914, 272] on button at bounding box center [924, 269] width 20 height 25
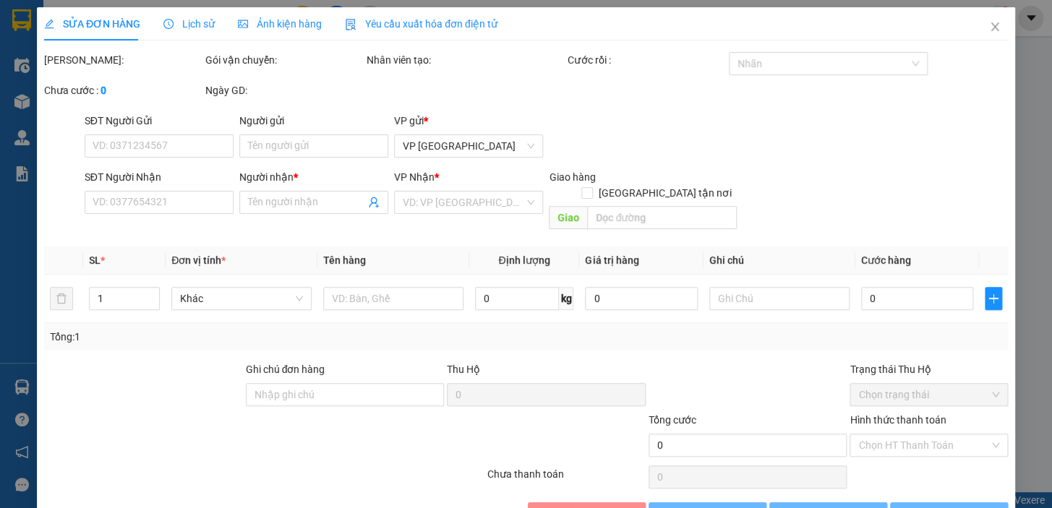
type input "PHÁT"
type input "0397619966"
type input "TỶ (LỘC)"
type input "75.000"
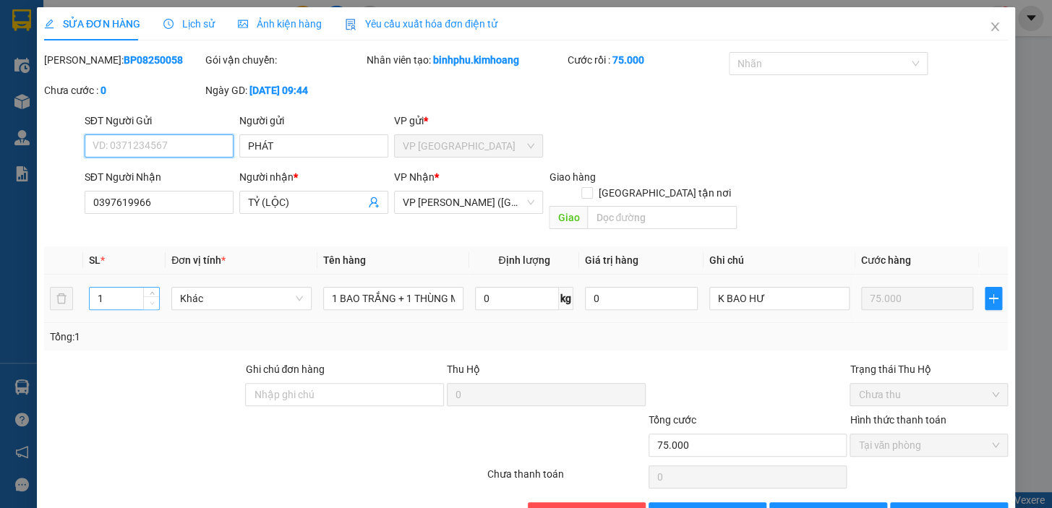
click at [150, 301] on icon "down" at bounding box center [152, 303] width 5 height 5
click at [133, 289] on input "1" at bounding box center [124, 299] width 69 height 22
type input "2"
click at [943, 506] on span "Lưu và In" at bounding box center [967, 514] width 101 height 16
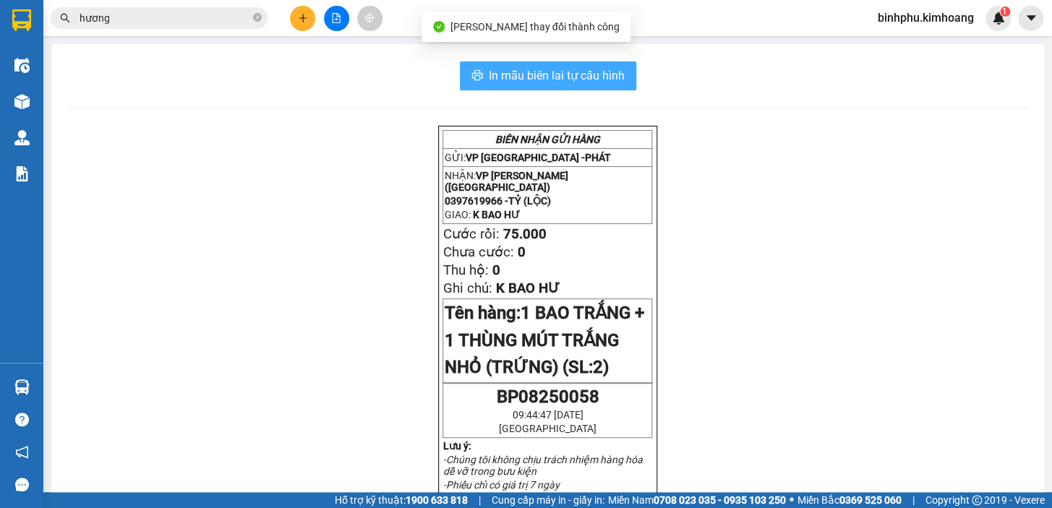
click at [506, 79] on span "In mẫu biên lai tự cấu hình" at bounding box center [557, 76] width 136 height 18
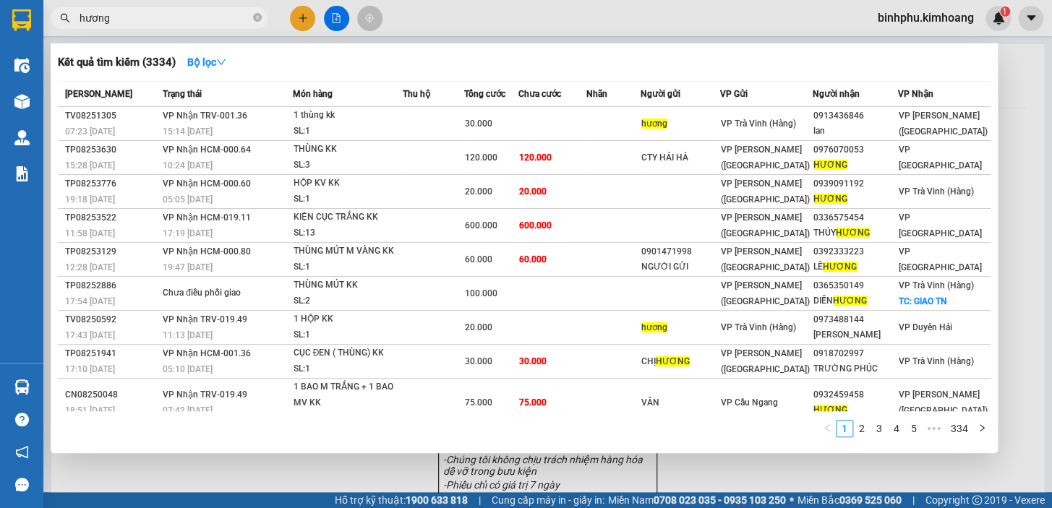
click at [212, 15] on input "hương" at bounding box center [165, 18] width 171 height 16
type input "h"
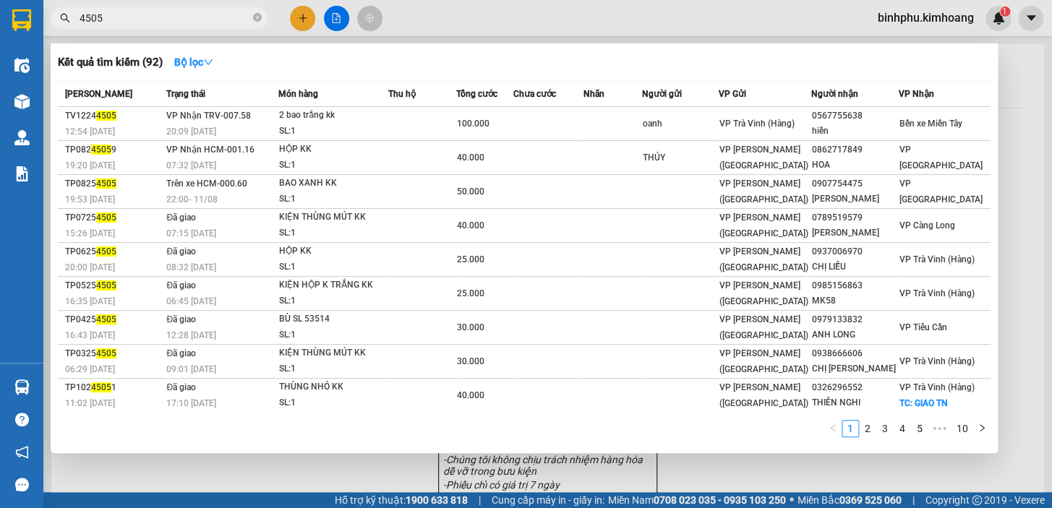
type input "4505"
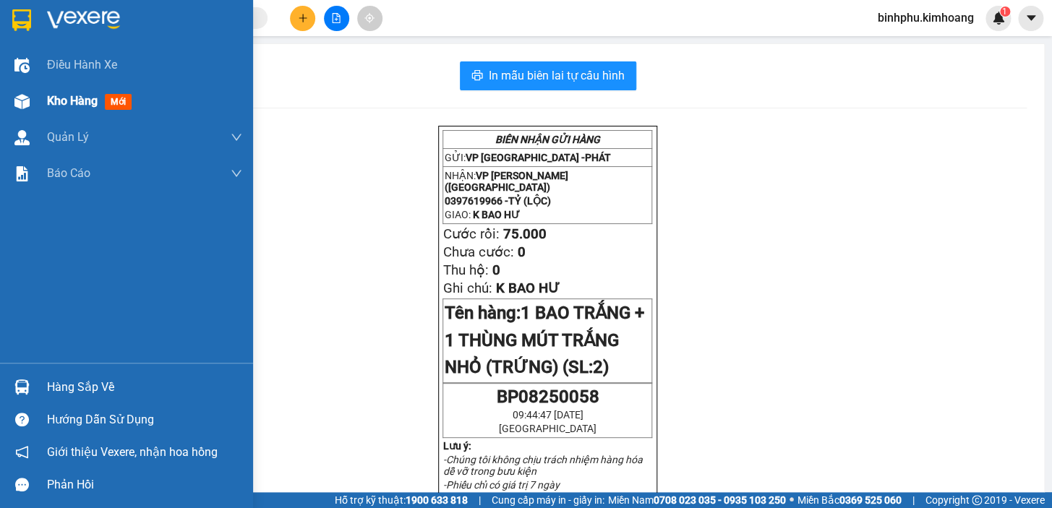
click at [69, 108] on div "Kho hàng mới" at bounding box center [92, 101] width 90 height 18
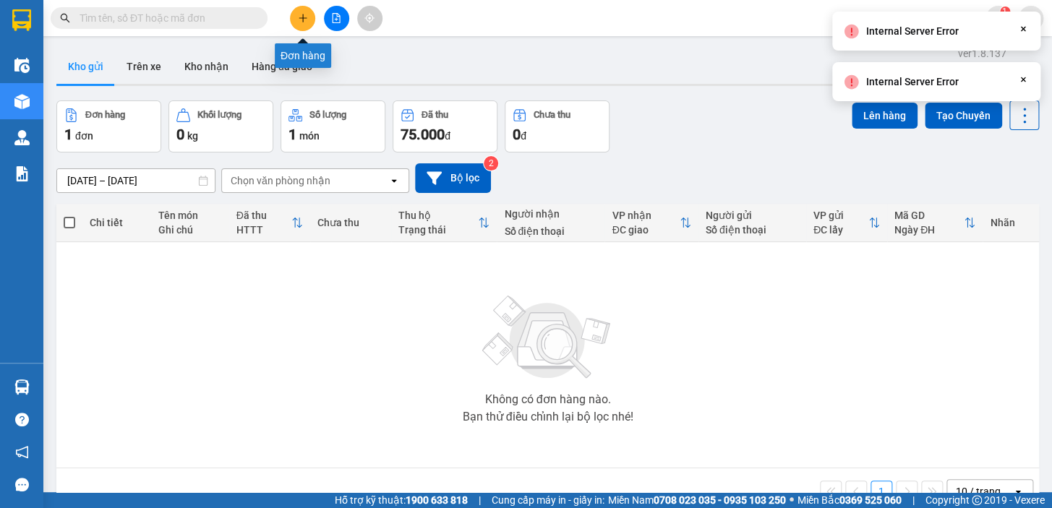
click at [303, 25] on button at bounding box center [302, 18] width 25 height 25
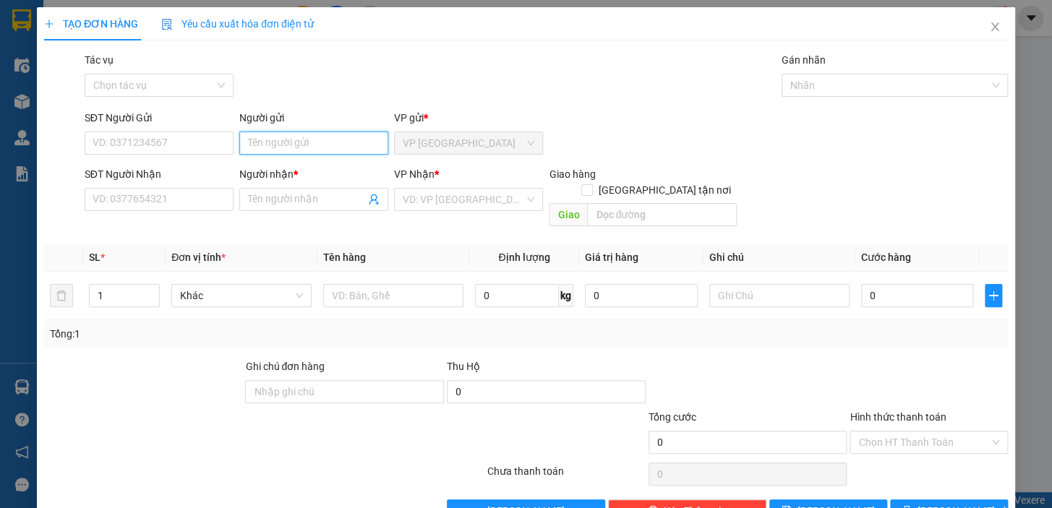
click at [282, 150] on input "Người gửi" at bounding box center [313, 143] width 149 height 23
click at [976, 33] on span "Close" at bounding box center [994, 27] width 40 height 40
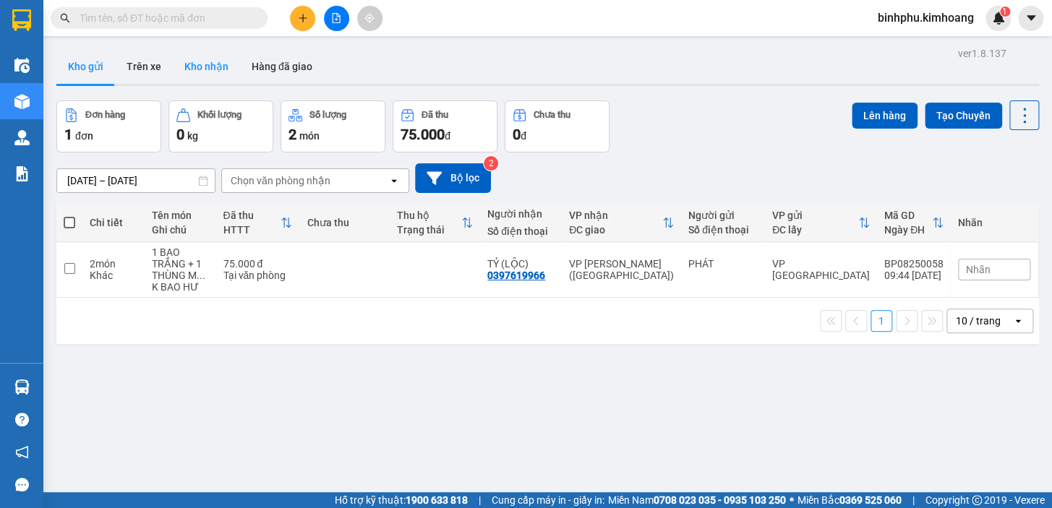
click at [199, 67] on button "Kho nhận" at bounding box center [206, 66] width 67 height 35
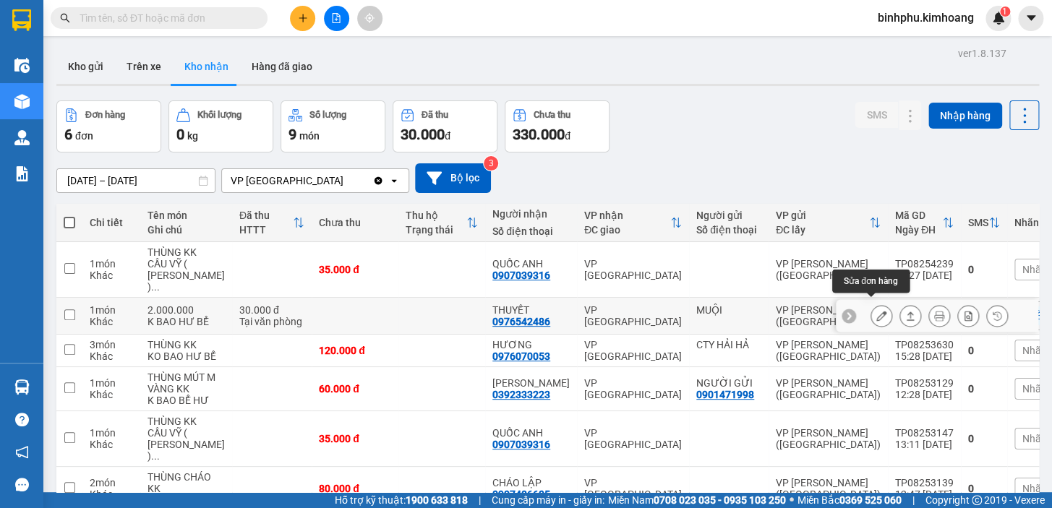
click at [876, 311] on icon at bounding box center [881, 316] width 10 height 10
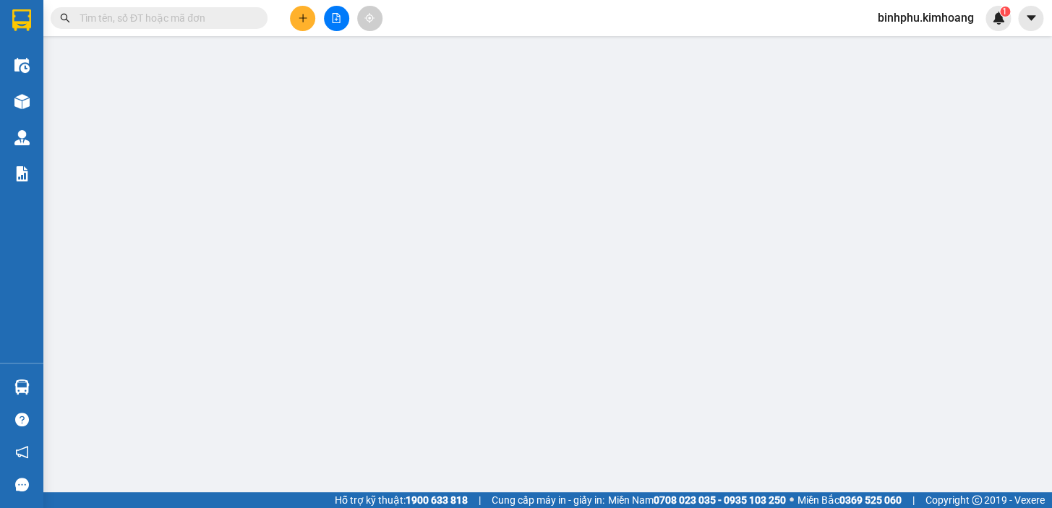
type input "MUỘI"
type input "0976542486"
type input "THUYẾT"
type input "30.000"
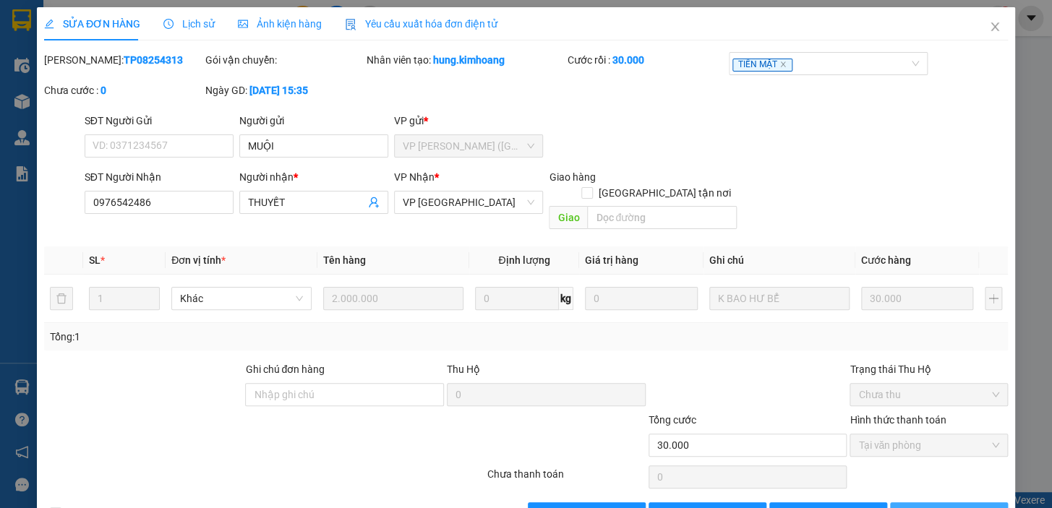
click at [912, 507] on icon "printer" at bounding box center [906, 513] width 10 height 10
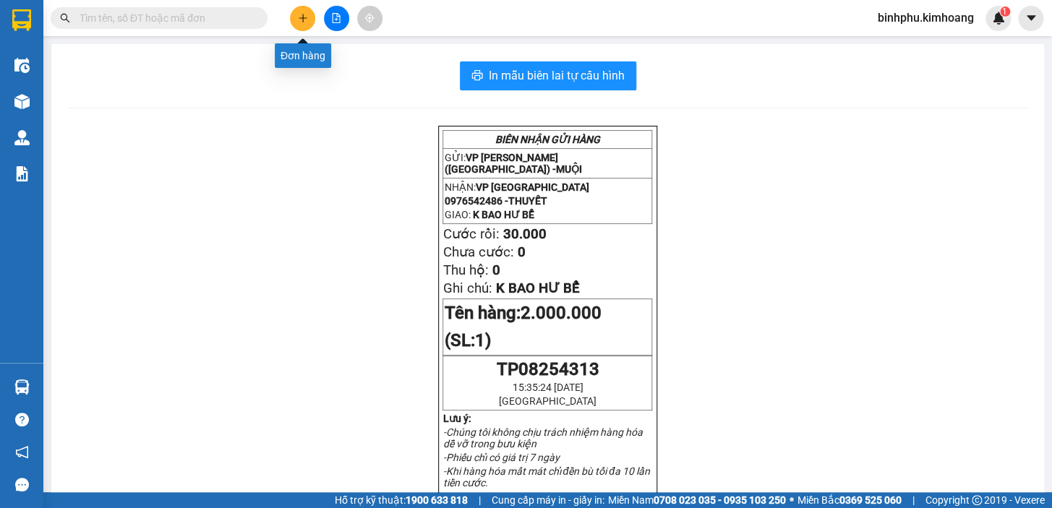
click at [304, 20] on icon "plus" at bounding box center [303, 18] width 10 height 10
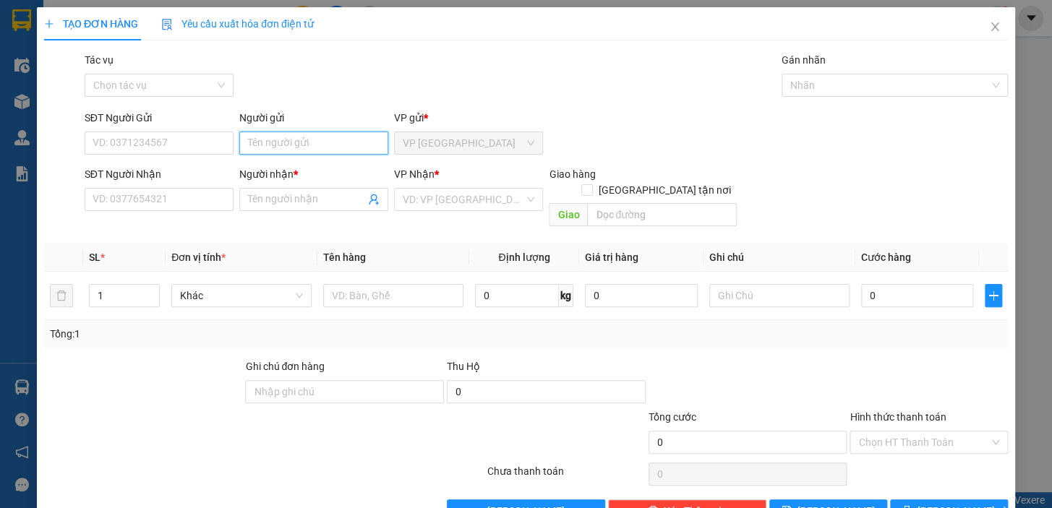
click at [288, 137] on input "Người gửi" at bounding box center [313, 143] width 149 height 23
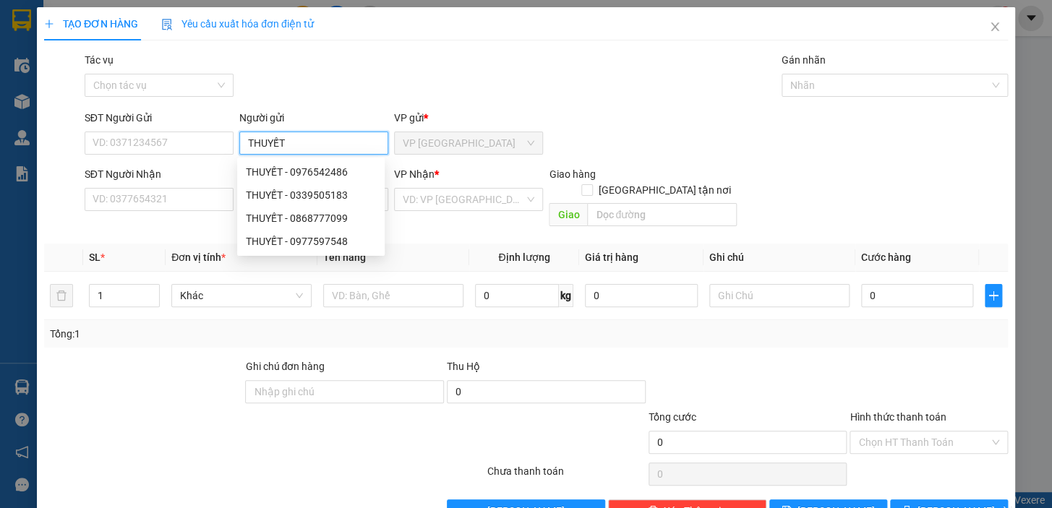
type input "THUYẾT"
click at [333, 119] on div "Người gửi" at bounding box center [313, 118] width 149 height 16
click at [333, 132] on input "THUYẾT" at bounding box center [313, 143] width 149 height 23
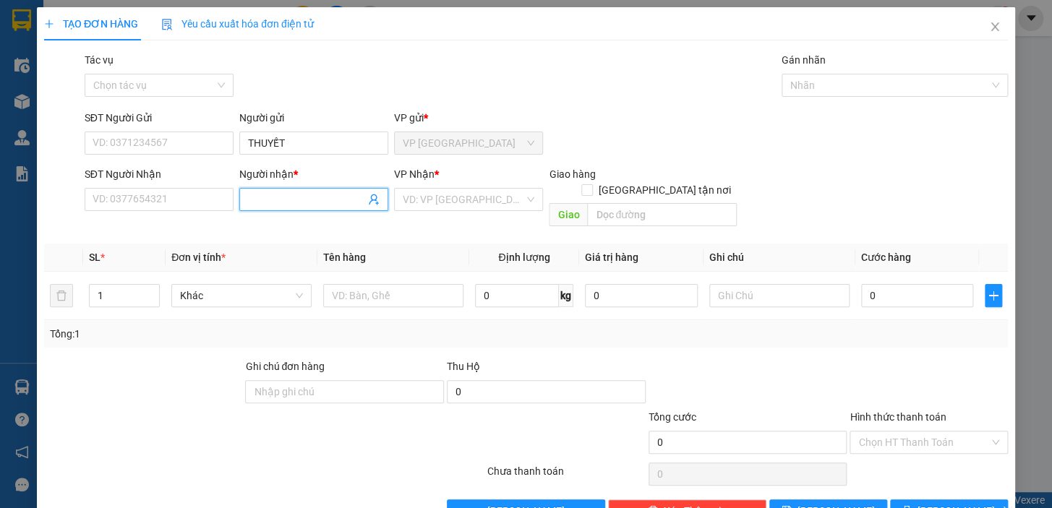
click at [307, 206] on input "Người nhận *" at bounding box center [306, 200] width 117 height 16
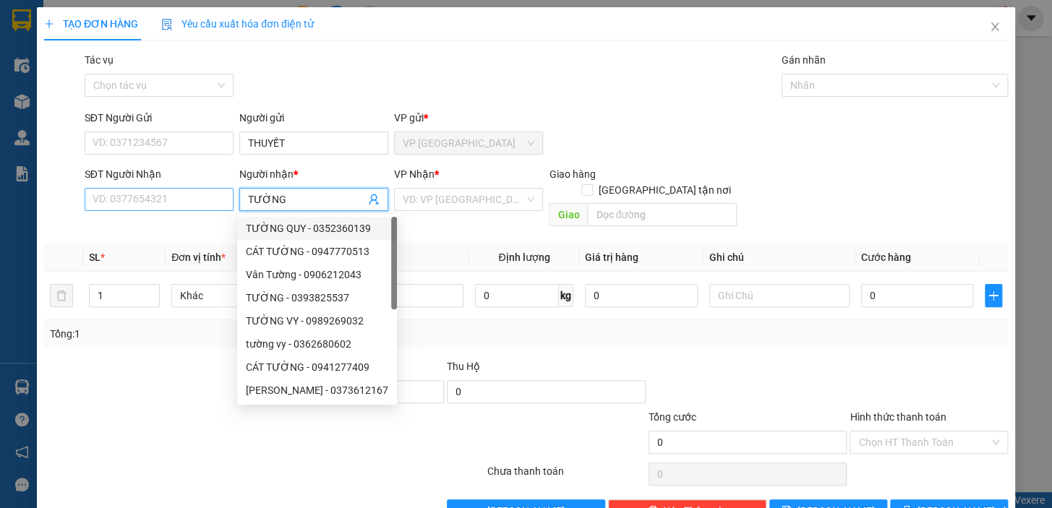
type input "TƯỜNG"
click at [175, 207] on input "SĐT Người Nhận" at bounding box center [159, 199] width 149 height 23
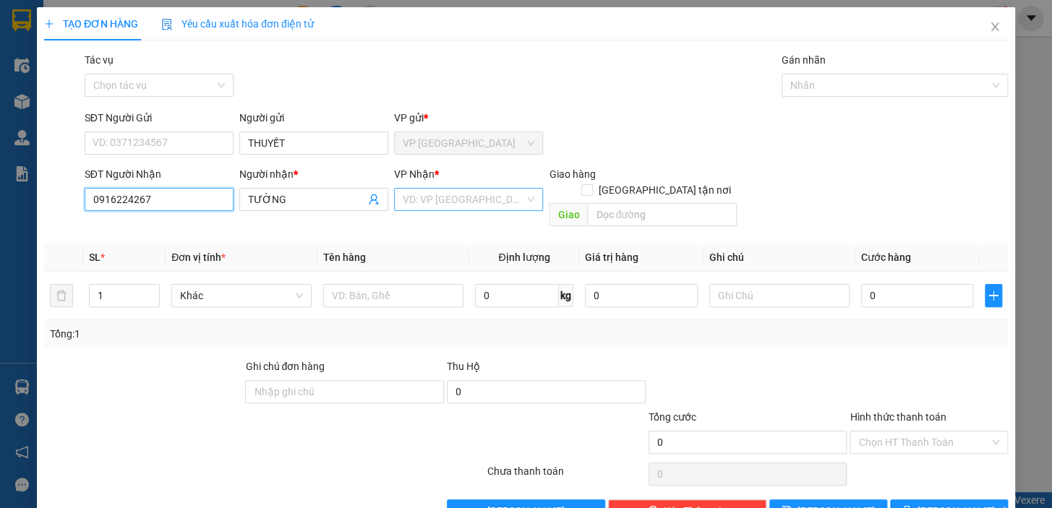
type input "0916224267"
click at [447, 205] on input "search" at bounding box center [463, 200] width 121 height 22
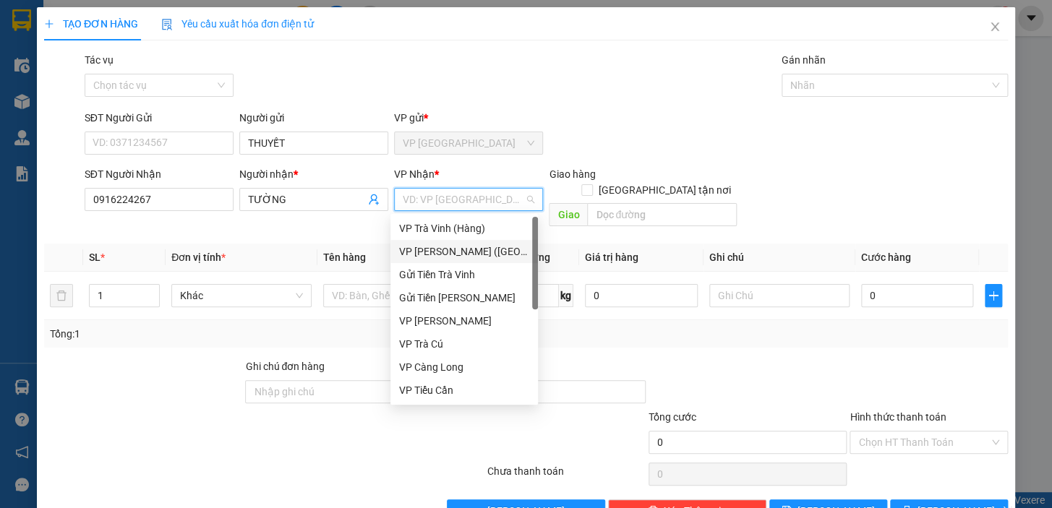
click at [444, 247] on div "VP [PERSON_NAME] ([GEOGRAPHIC_DATA])" at bounding box center [464, 252] width 130 height 16
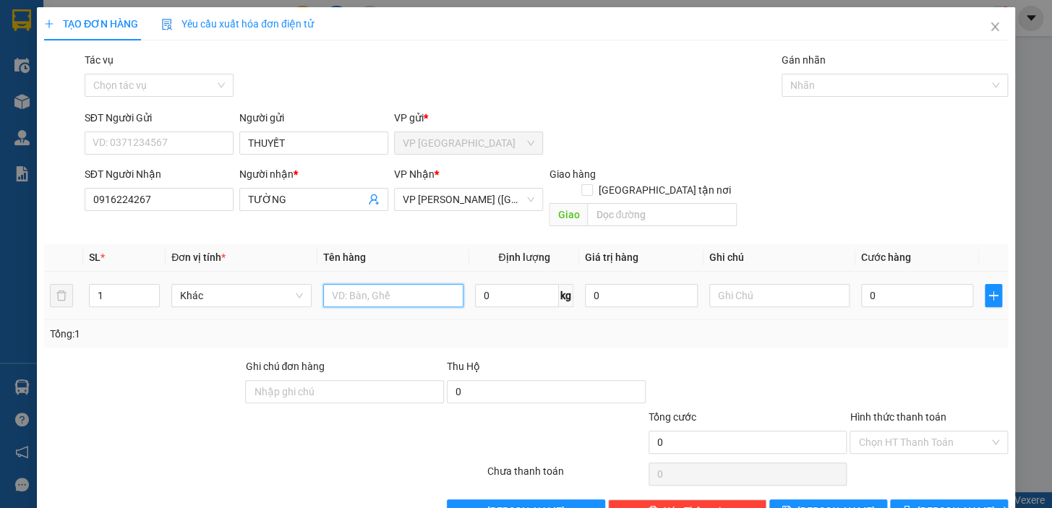
click at [390, 286] on input "text" at bounding box center [393, 295] width 140 height 23
type input "1 GIỎ SỌC"
click at [861, 284] on input "0" at bounding box center [917, 295] width 113 height 23
type input "40"
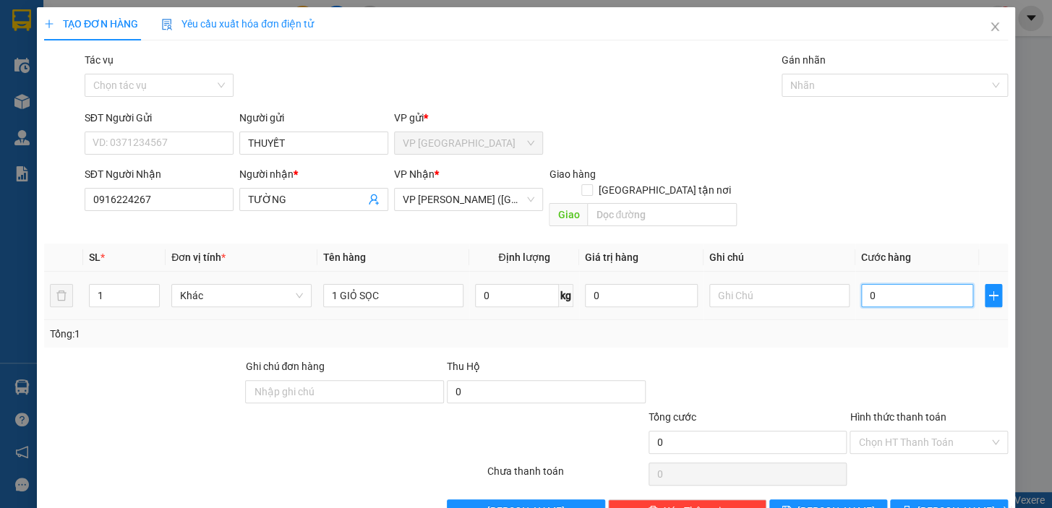
type input "40"
type input "40.000"
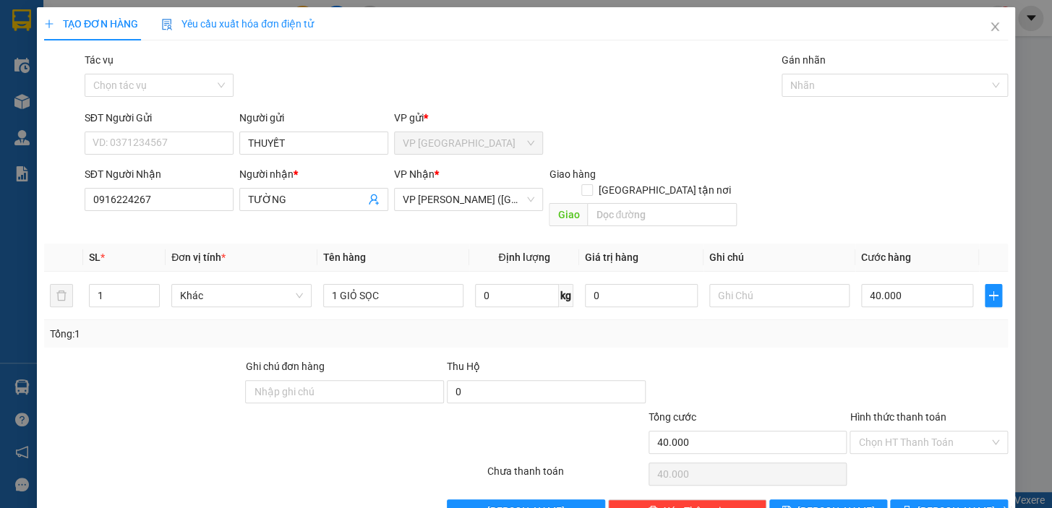
click at [938, 201] on div "SĐT Người Nhận 0916224267 Người nhận * TƯỜNG VP Nhận * VP Trần Phú (Hàng) Giao …" at bounding box center [546, 199] width 929 height 67
click at [792, 284] on input "text" at bounding box center [779, 295] width 140 height 23
type input "K BAO HƯ"
click at [930, 503] on span "Lưu và In" at bounding box center [967, 511] width 101 height 16
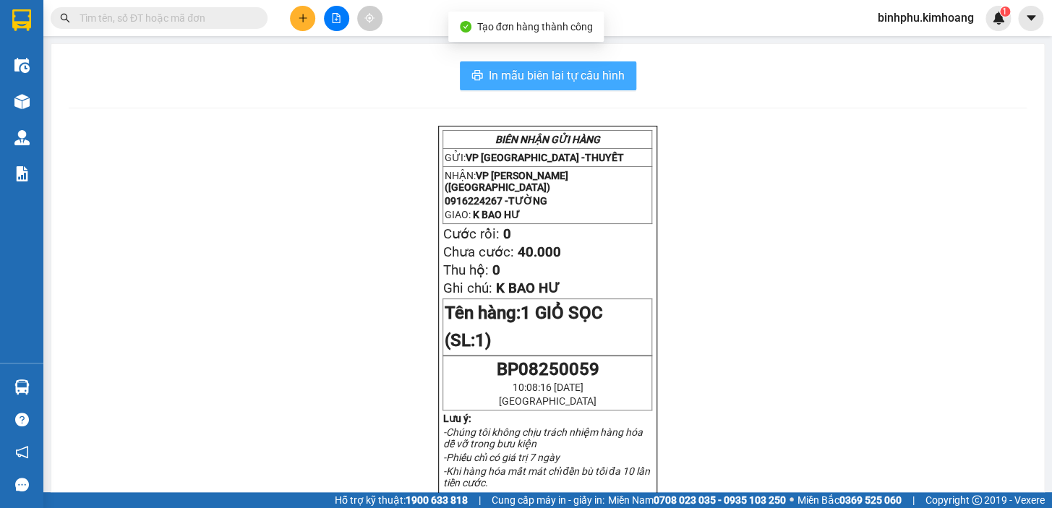
click at [513, 79] on span "In mẫu biên lai tự cấu hình" at bounding box center [557, 76] width 136 height 18
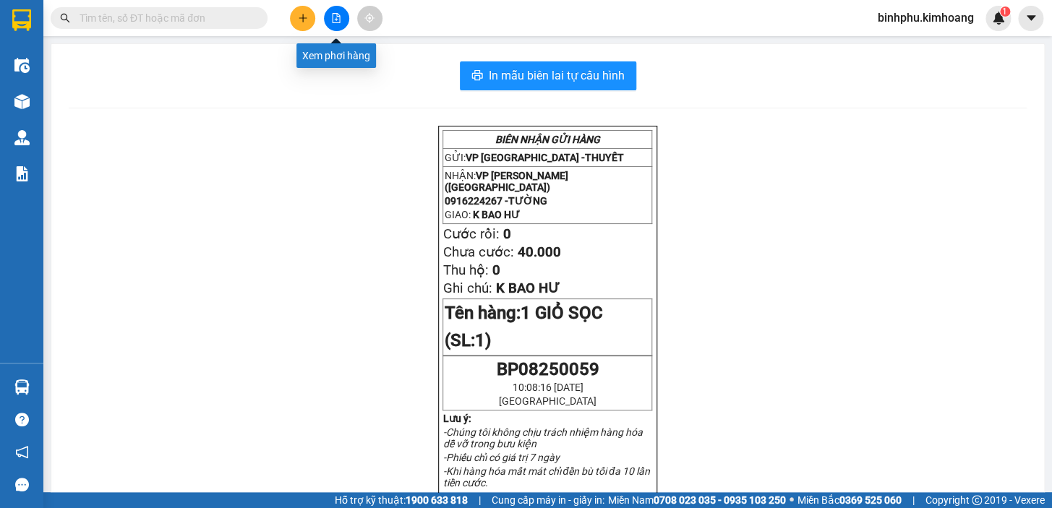
click at [331, 15] on icon "file-add" at bounding box center [336, 18] width 10 height 10
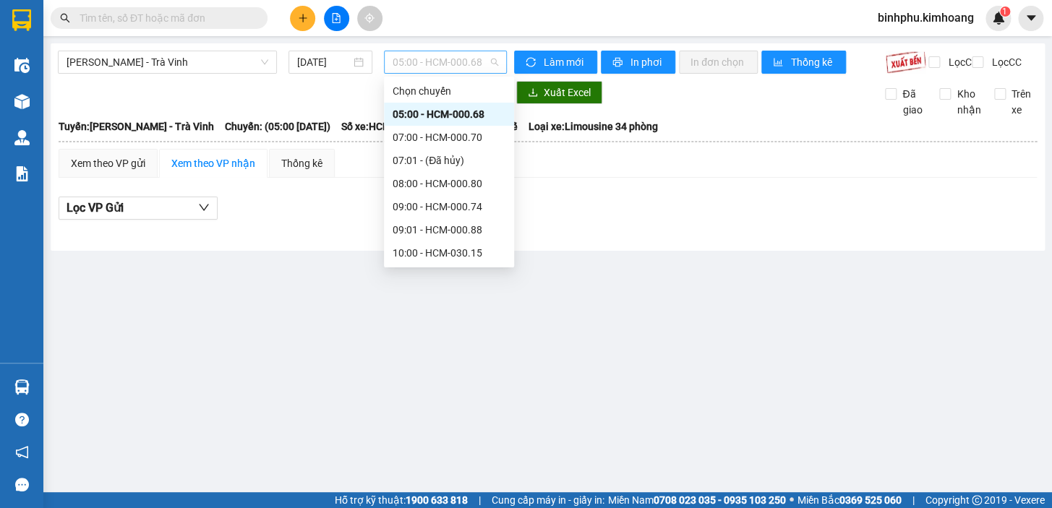
click at [448, 69] on span "05:00 - HCM-000.68" at bounding box center [446, 62] width 106 height 22
